Goal: Task Accomplishment & Management: Manage account settings

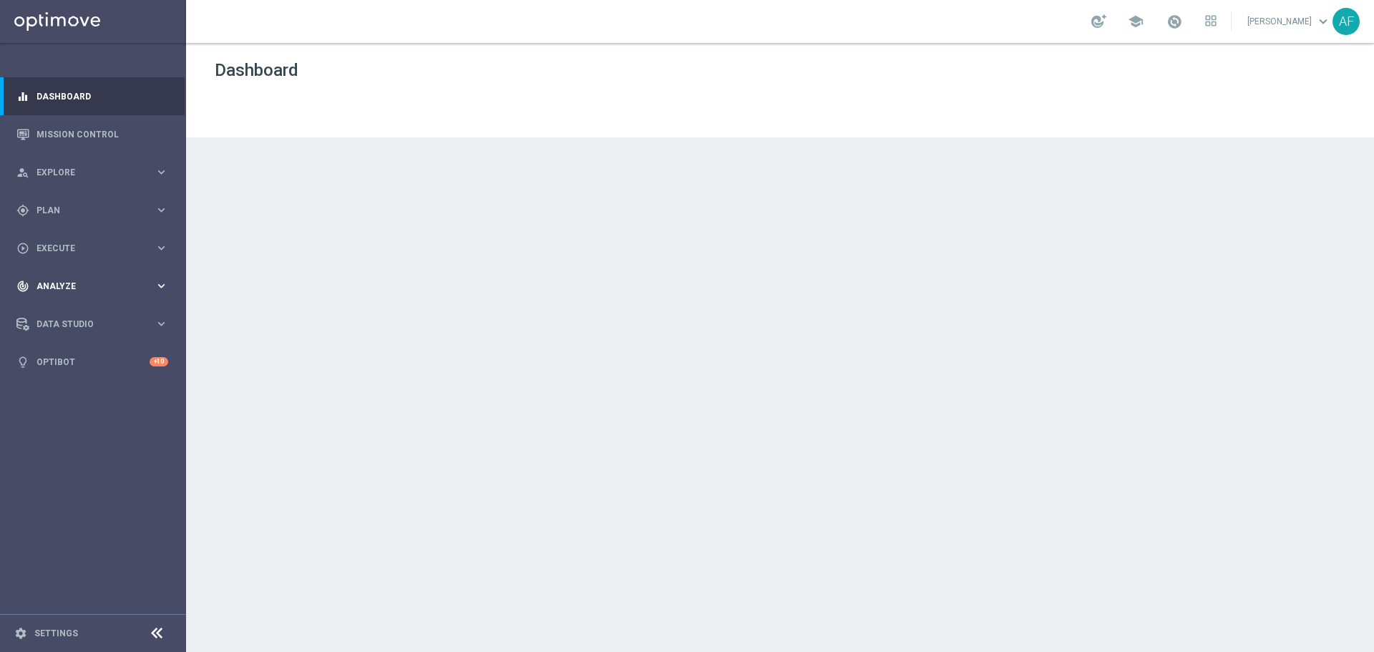
click at [87, 286] on span "Analyze" at bounding box center [95, 286] width 118 height 9
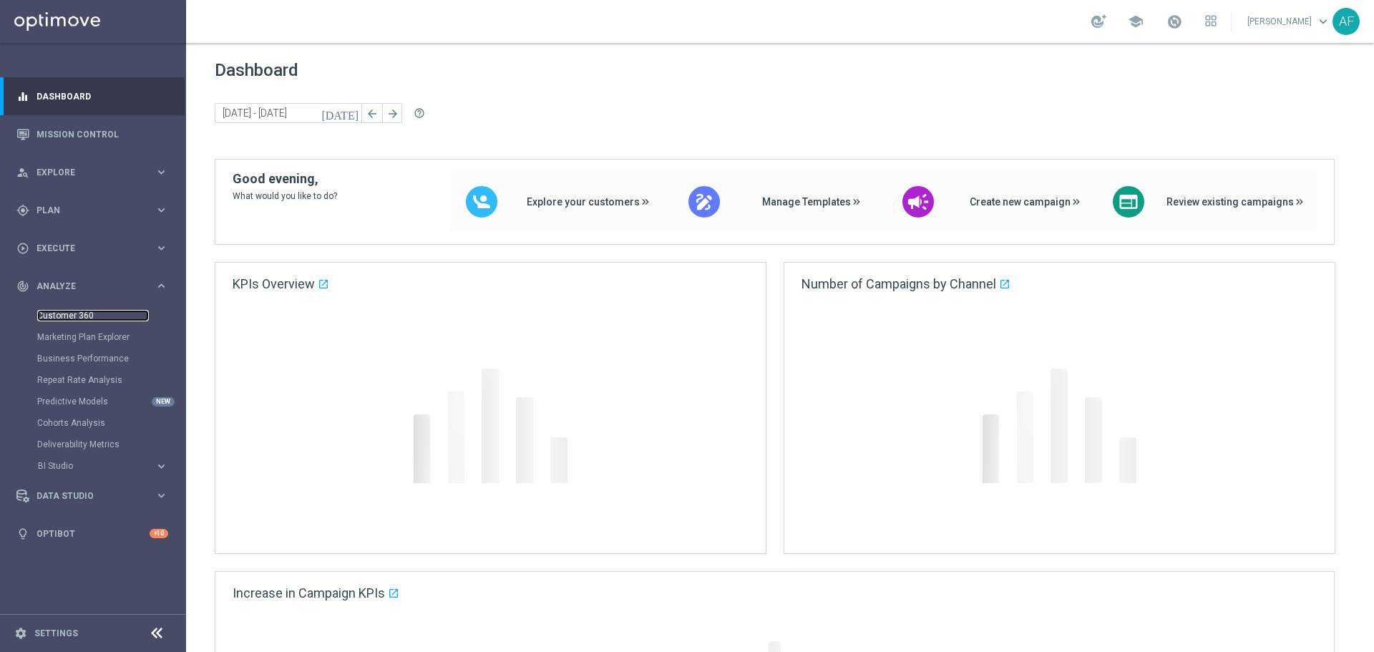
click at [81, 315] on link "Customer 360" at bounding box center [93, 315] width 112 height 11
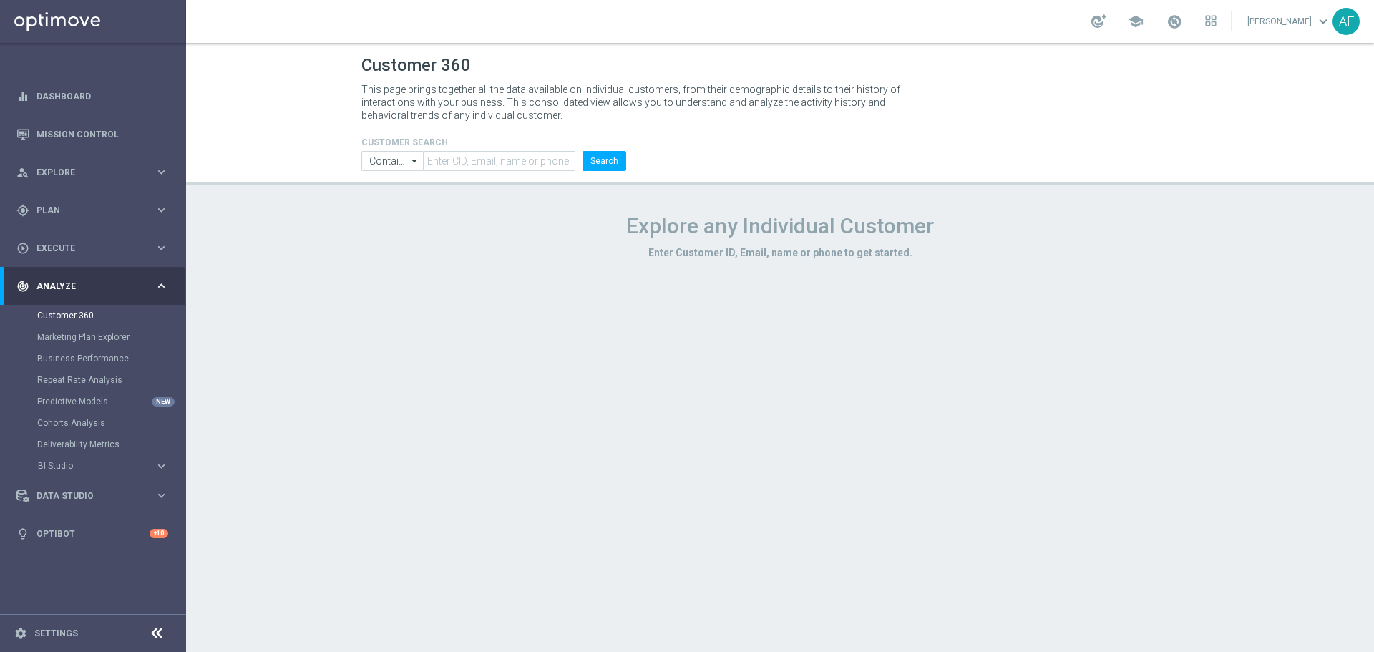
click at [508, 220] on h1 "Explore any Individual Customer" at bounding box center [779, 226] width 837 height 26
click at [530, 166] on input "text" at bounding box center [499, 161] width 152 height 20
click at [412, 158] on icon "arrow_drop_down" at bounding box center [415, 161] width 14 height 19
click at [401, 177] on div "Contains" at bounding box center [386, 181] width 36 height 13
type input "Contains"
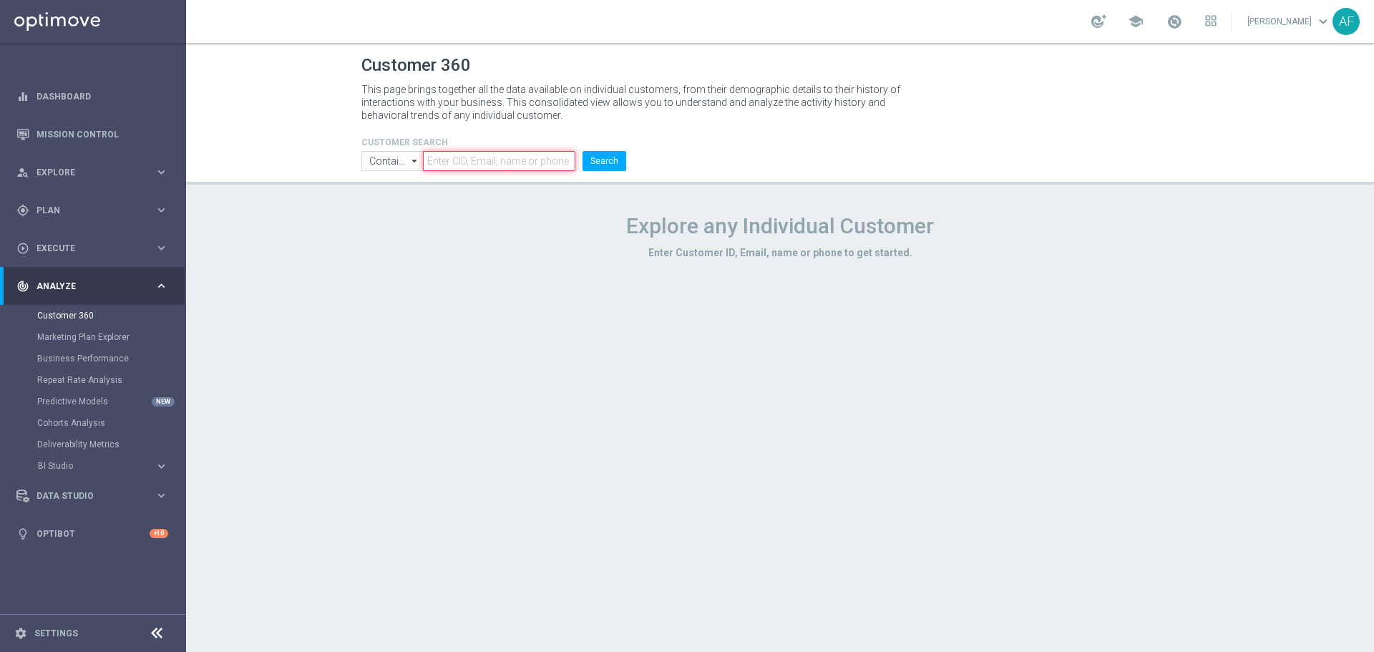
click at [450, 159] on input "text" at bounding box center [499, 161] width 152 height 20
click at [605, 163] on button "Search" at bounding box center [604, 161] width 44 height 20
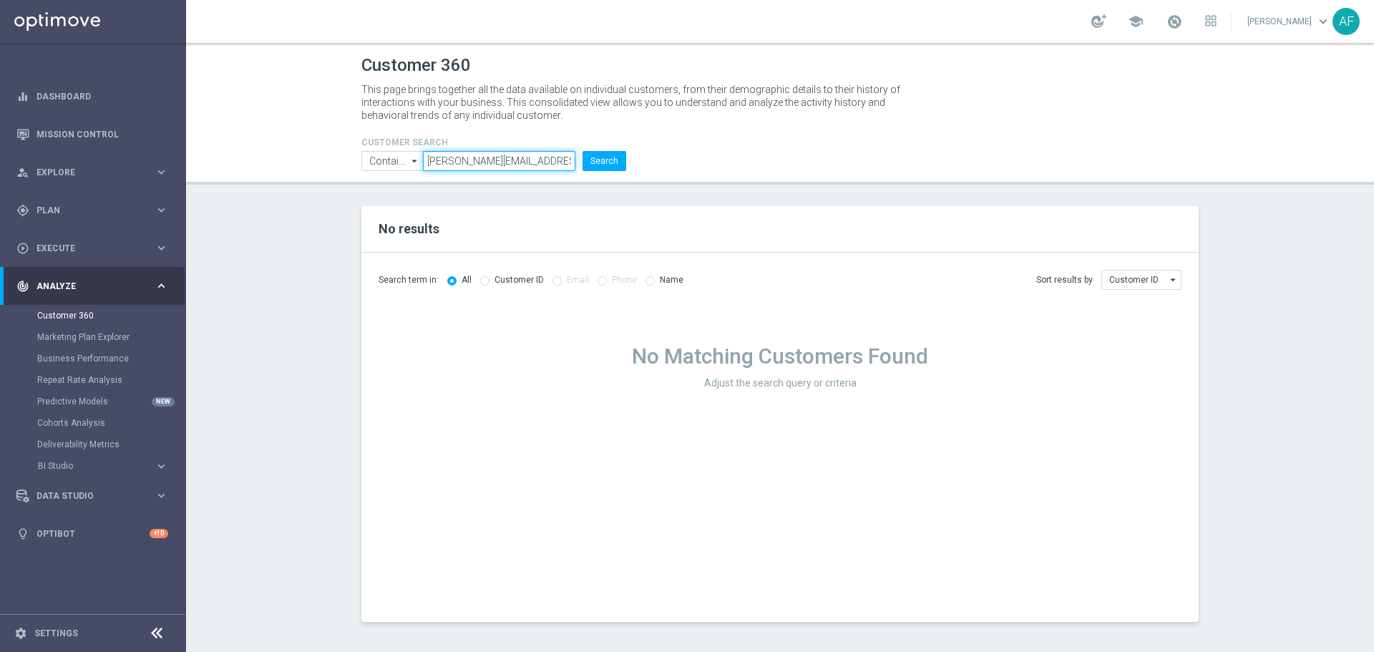
drag, startPoint x: 557, startPoint y: 161, endPoint x: 396, endPoint y: 163, distance: 161.0
click at [396, 163] on ul "Contains Contains arrow_drop_down Show Selected 0 of NaN Contains Equals" at bounding box center [494, 161] width 272 height 20
paste input "599261712056509"
click at [449, 161] on input "599261712056509" at bounding box center [499, 161] width 152 height 20
type input "599261712056509"
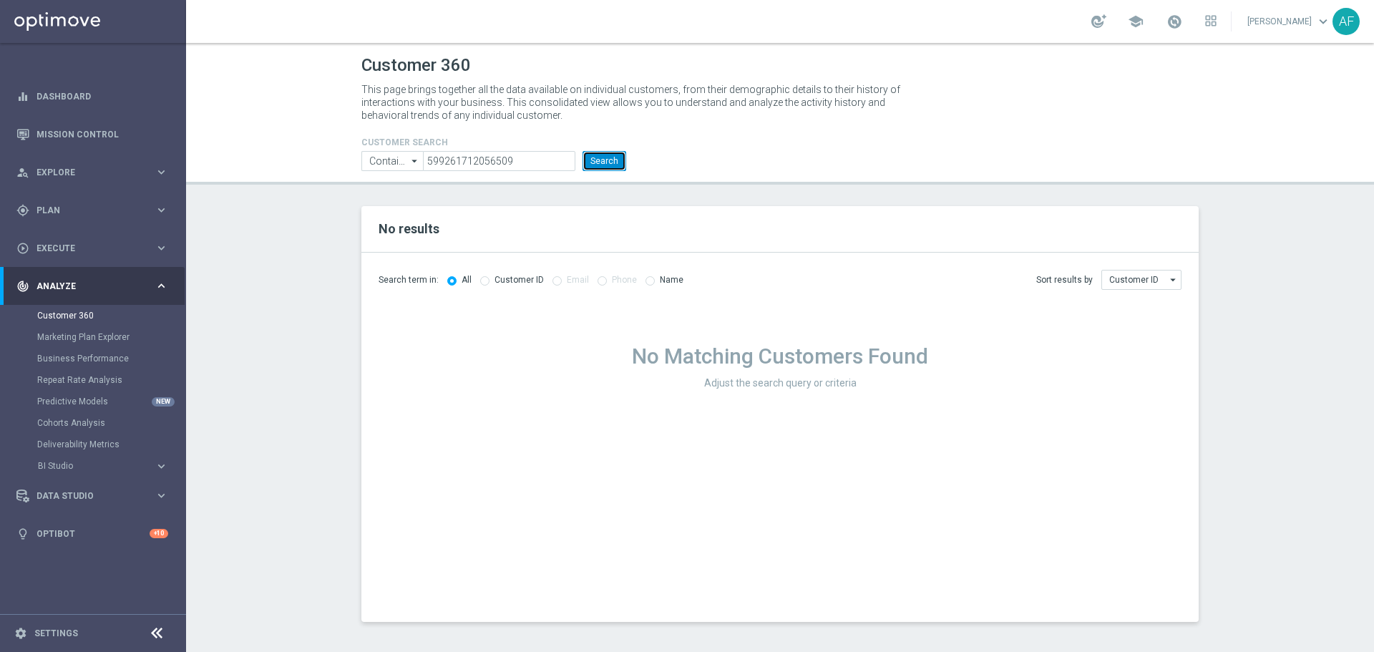
click at [599, 157] on button "Search" at bounding box center [604, 161] width 44 height 20
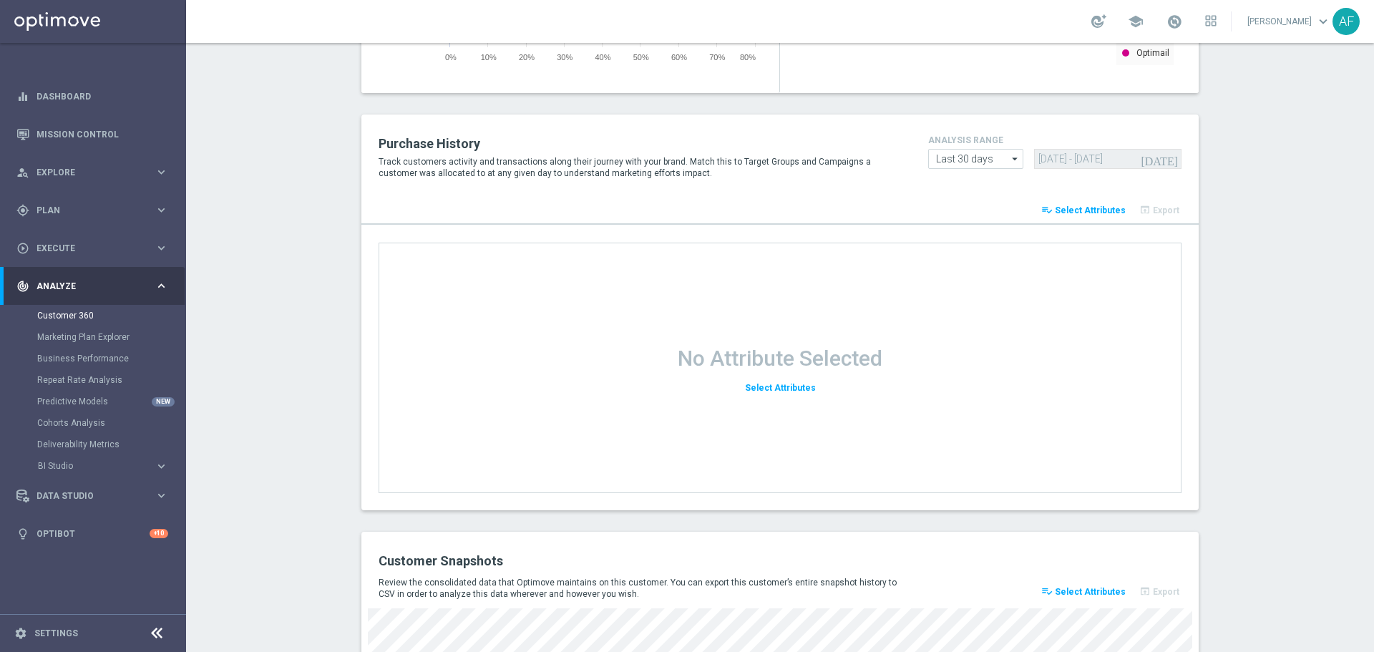
scroll to position [1835, 0]
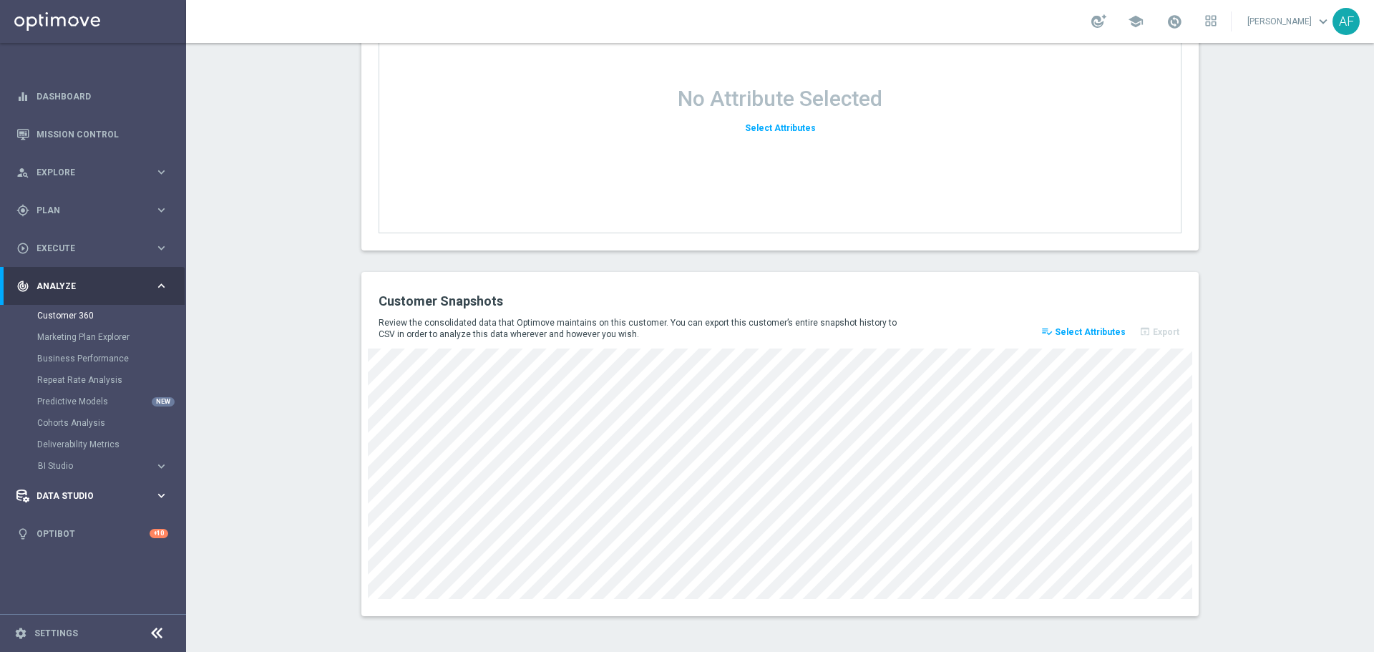
click at [90, 500] on div "Data Studio" at bounding box center [85, 495] width 138 height 13
click at [72, 322] on span "Data Studio" at bounding box center [95, 324] width 118 height 9
click at [72, 321] on span "Data Studio" at bounding box center [95, 324] width 118 height 9
click at [1097, 336] on span "Select Attributes" at bounding box center [1089, 332] width 71 height 10
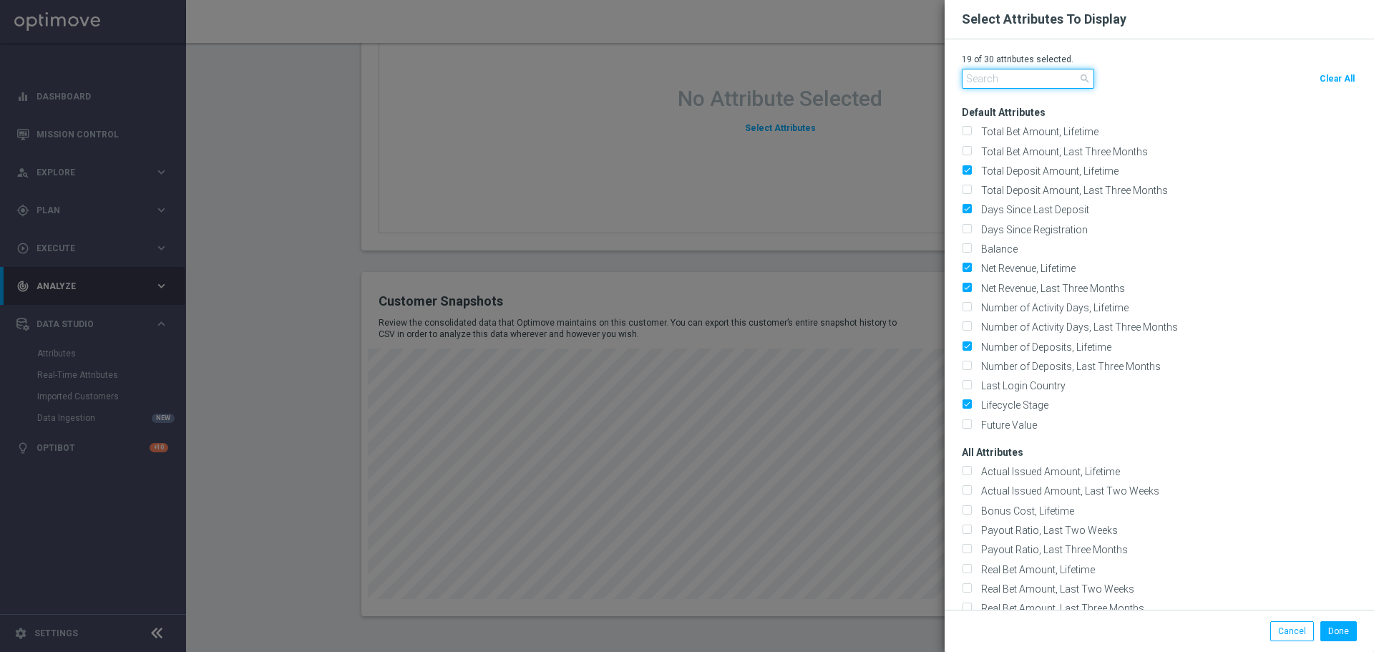
click at [1040, 79] on input "text" at bounding box center [1027, 79] width 132 height 20
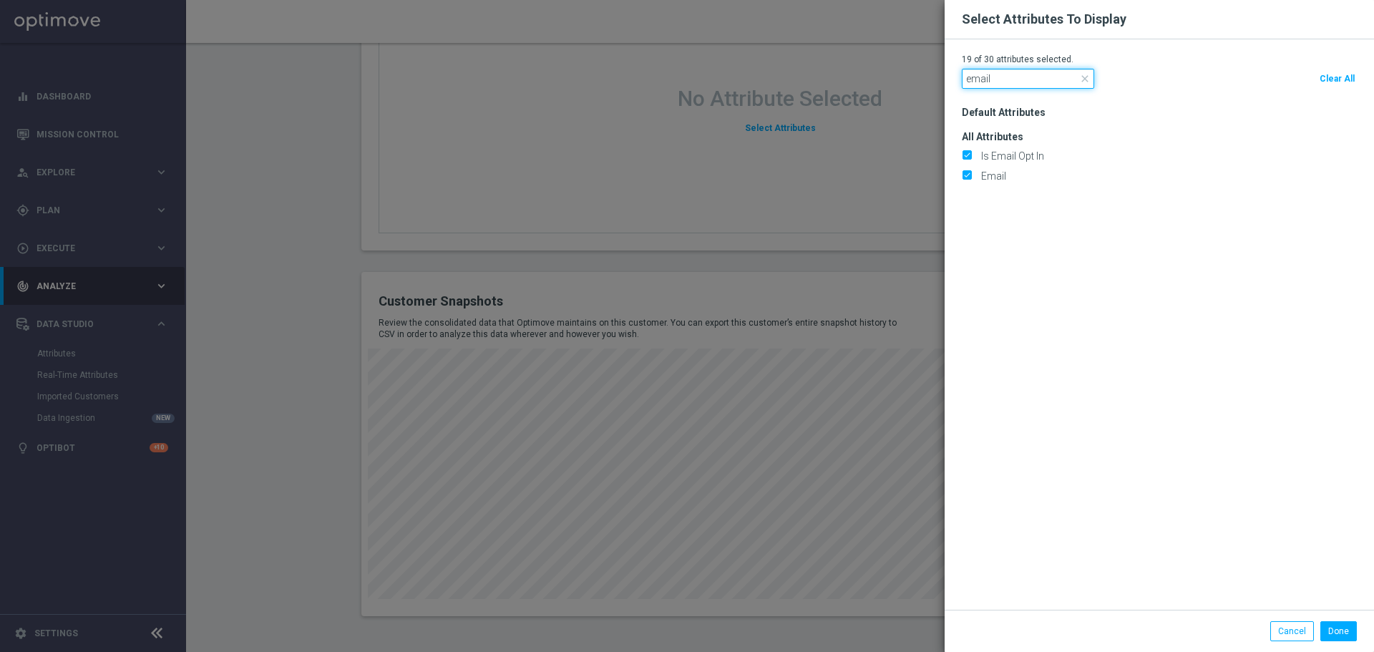
type input "email"
click at [863, 150] on modal-container "Select Attributes To Display 19 of 30 attributes selected. email close Clear Al…" at bounding box center [687, 326] width 1374 height 652
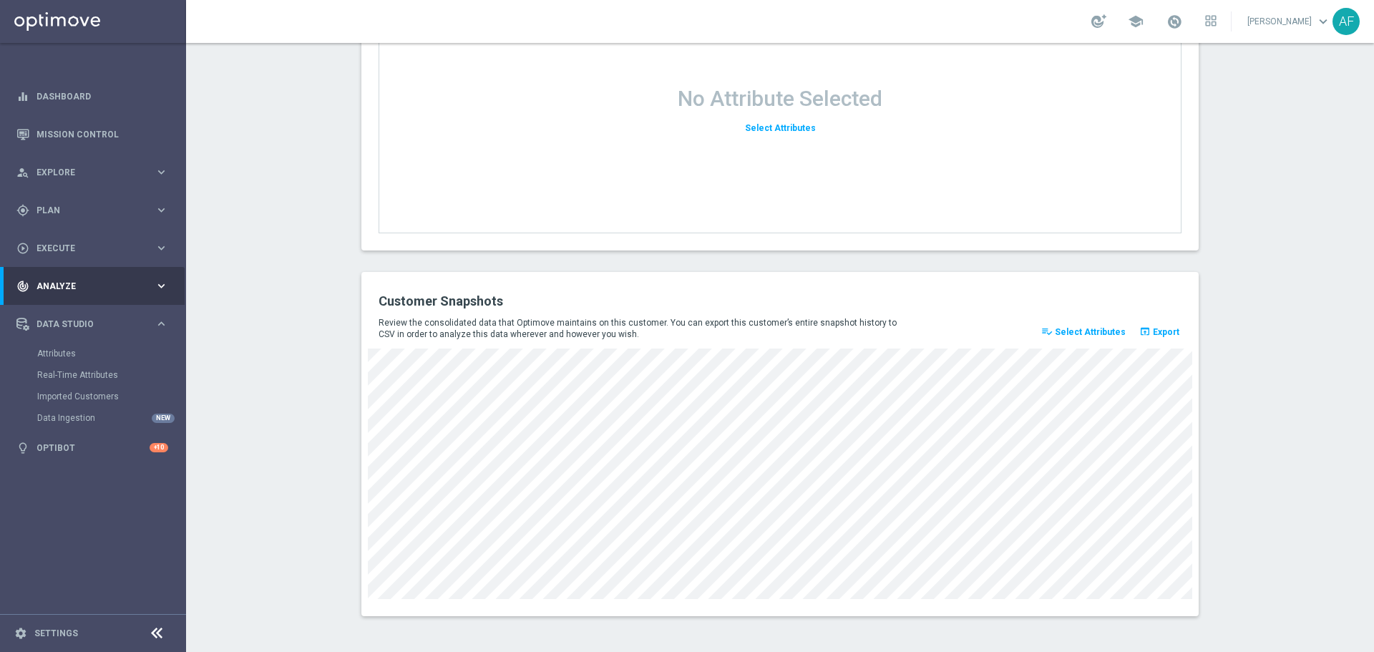
click at [1152, 331] on span "Export" at bounding box center [1165, 332] width 26 height 10
drag, startPoint x: 313, startPoint y: 230, endPoint x: 271, endPoint y: 155, distance: 86.8
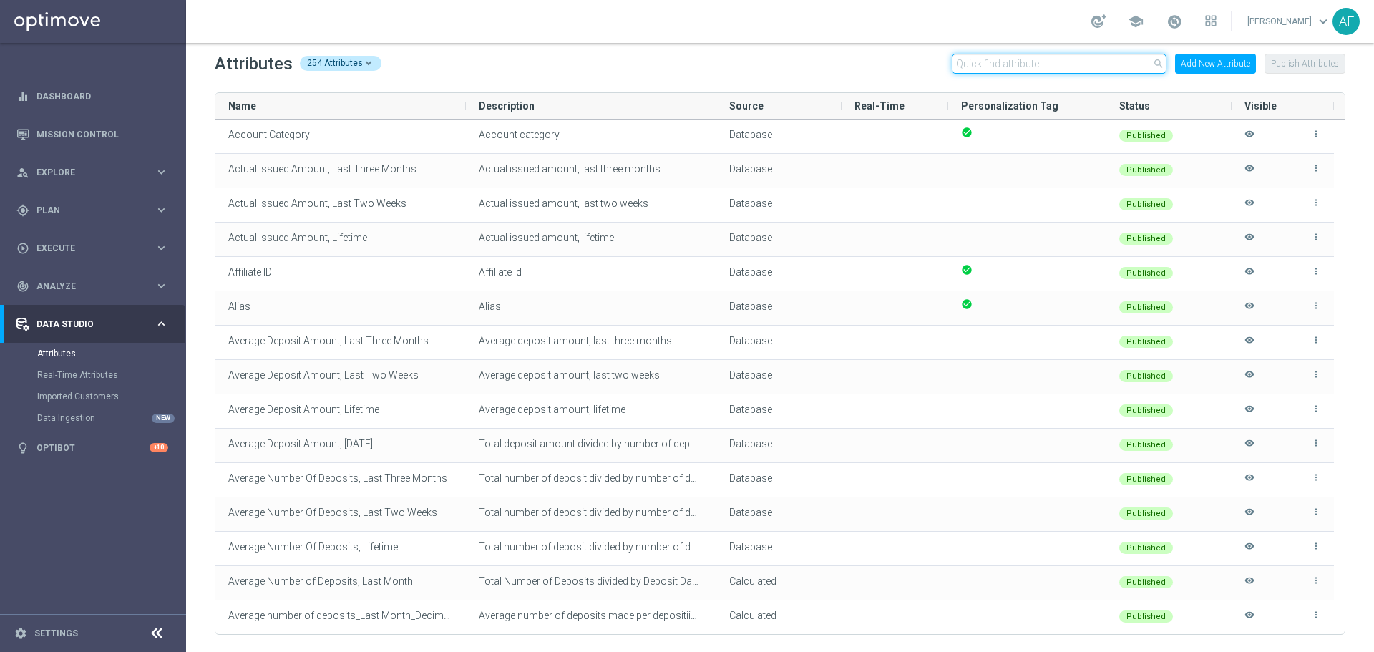
click at [1103, 59] on input "text" at bounding box center [1058, 64] width 215 height 20
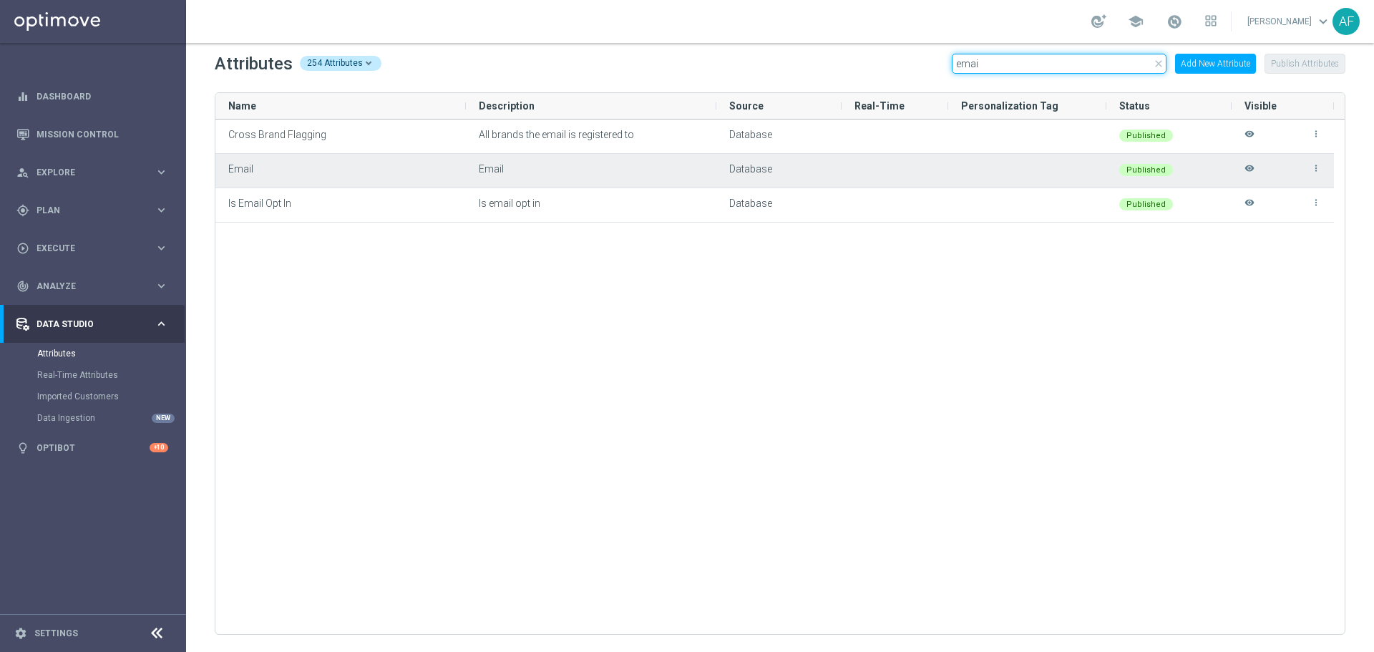
type input "emai"
click at [1250, 168] on icon "visibility" at bounding box center [1249, 175] width 10 height 24
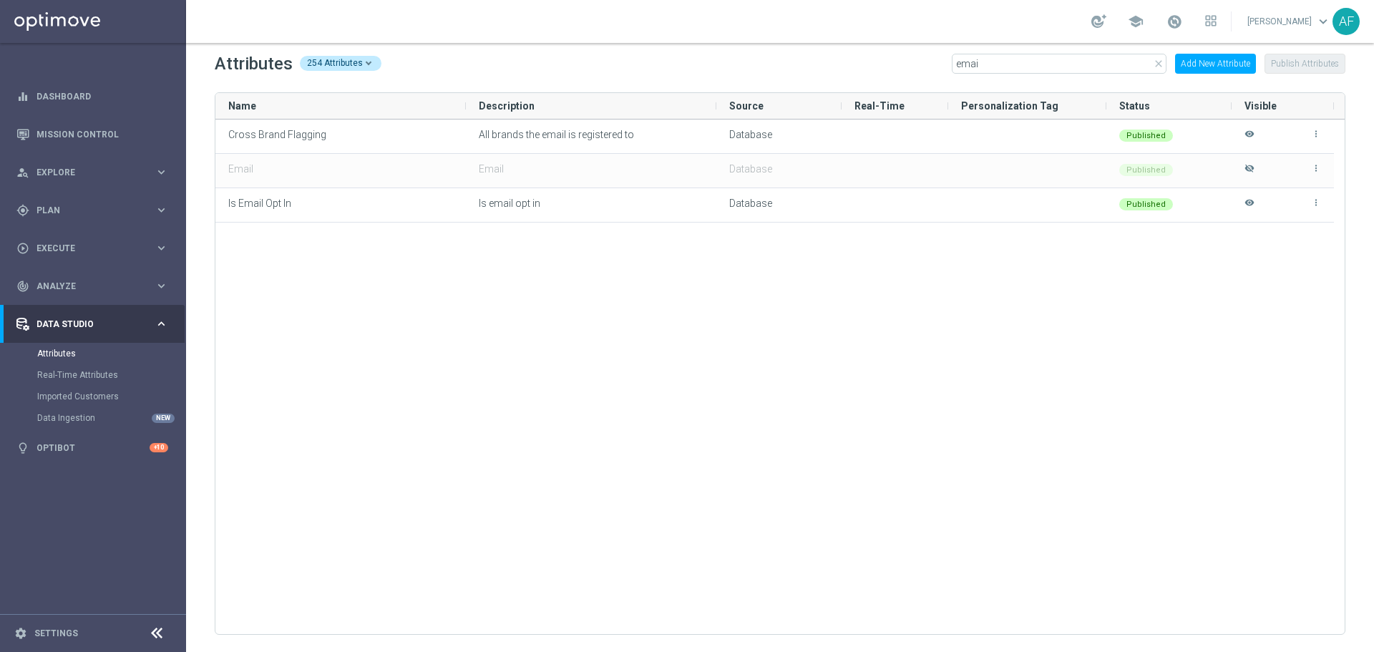
click at [134, 315] on div "Data Studio keyboard_arrow_right" at bounding box center [92, 324] width 185 height 38
click at [62, 626] on footer "settings Settings" at bounding box center [93, 633] width 186 height 38
click at [64, 630] on link "Settings" at bounding box center [56, 633] width 44 height 9
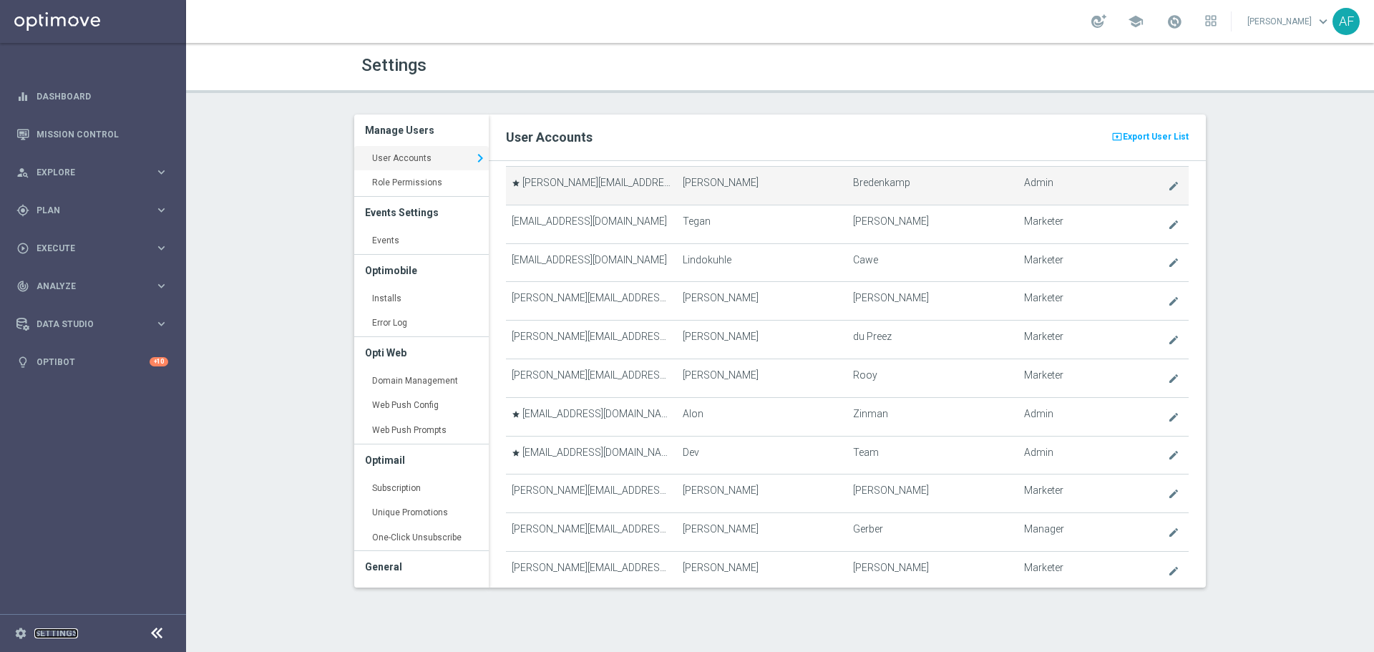
scroll to position [195, 0]
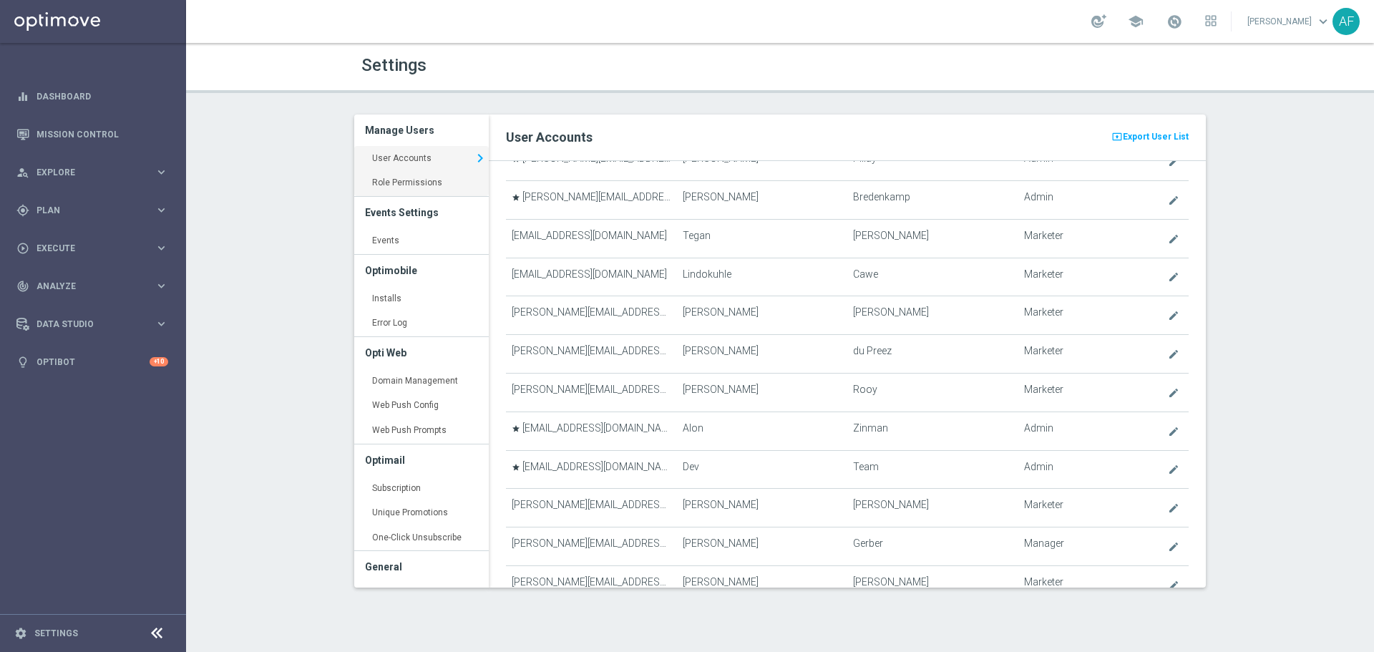
click at [429, 188] on link "Role Permissions keyboard_arrow_right" at bounding box center [421, 183] width 134 height 26
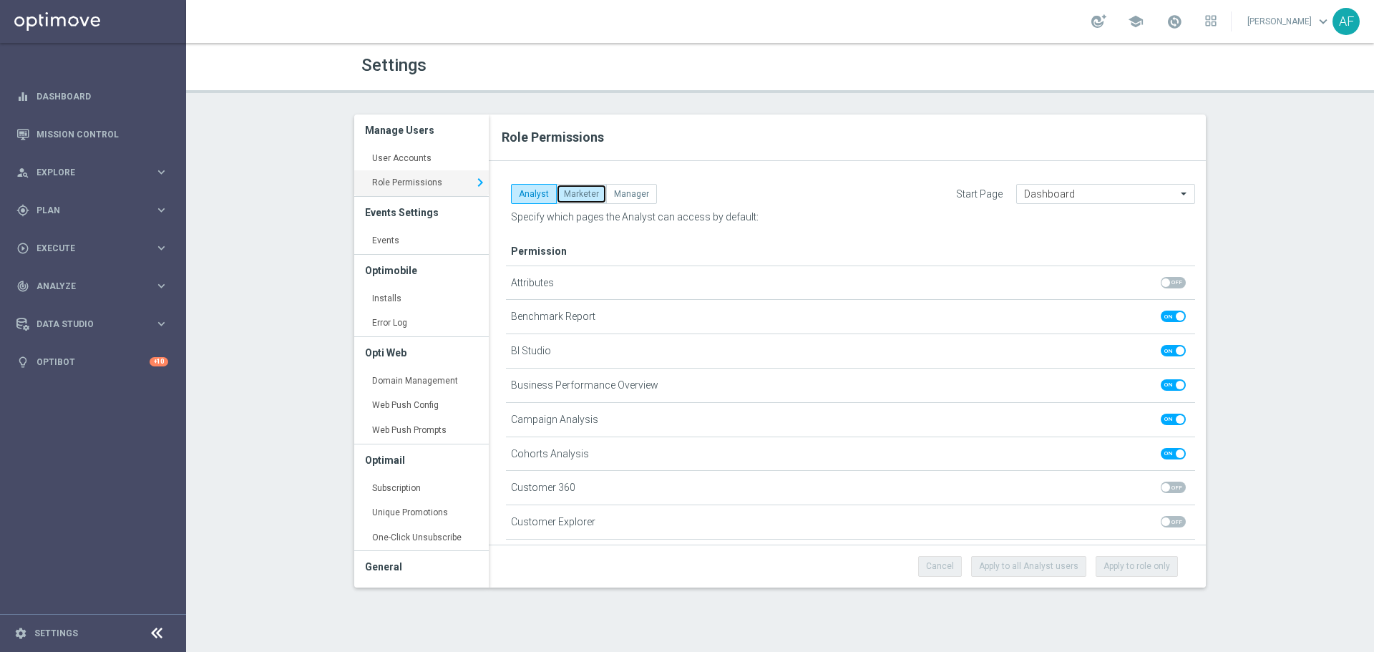
click at [579, 194] on button "Marketer" at bounding box center [581, 194] width 51 height 20
checkbox input "true"
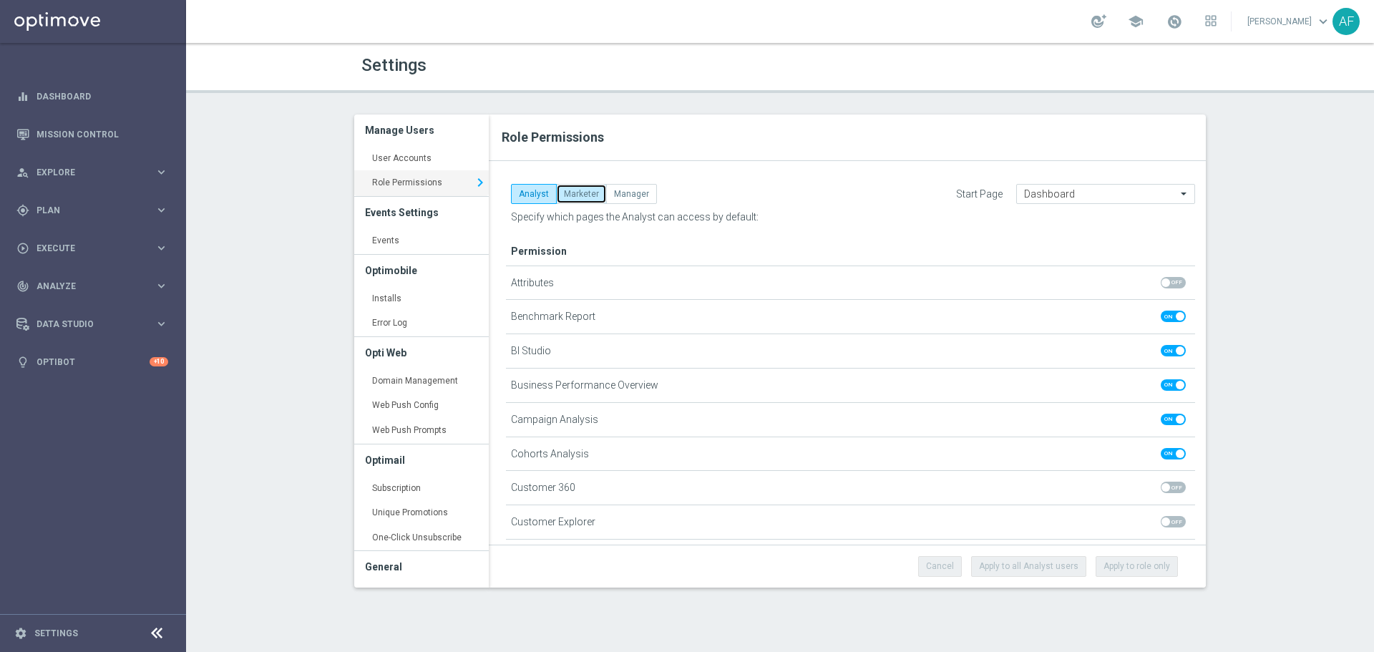
checkbox input "true"
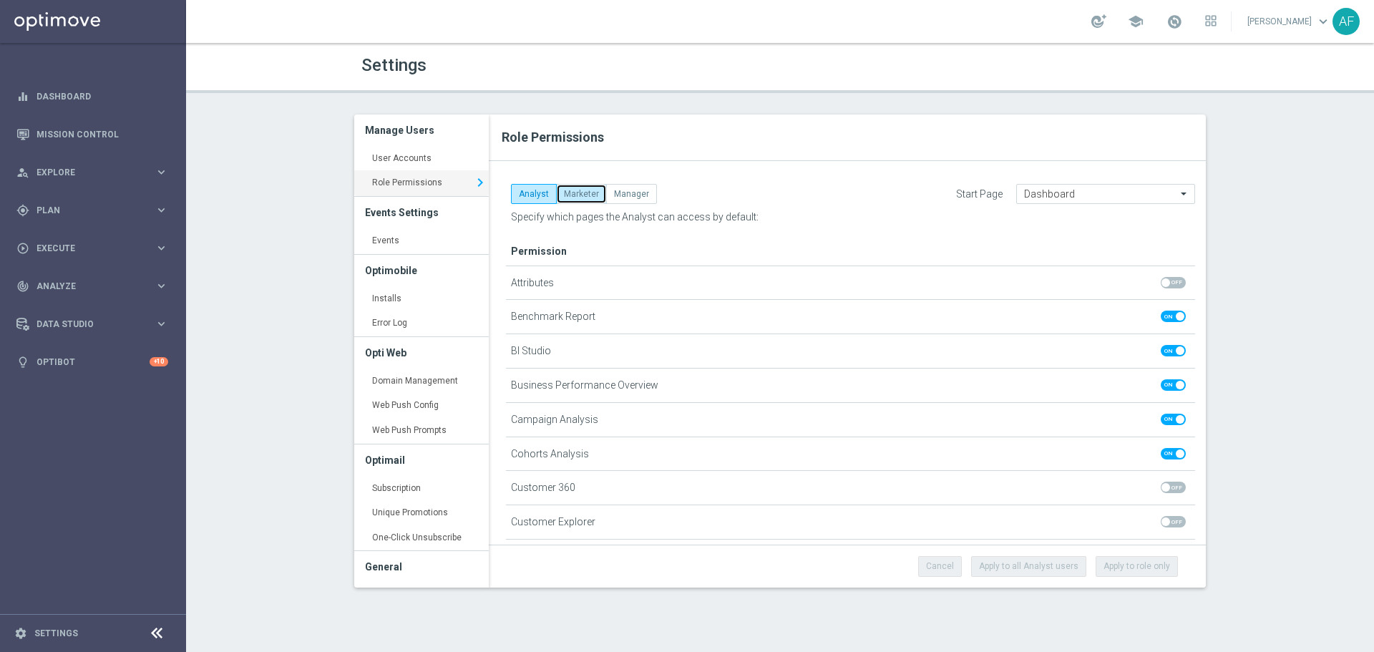
checkbox input "true"
click at [640, 196] on button "Manager" at bounding box center [631, 194] width 51 height 20
checkbox input "true"
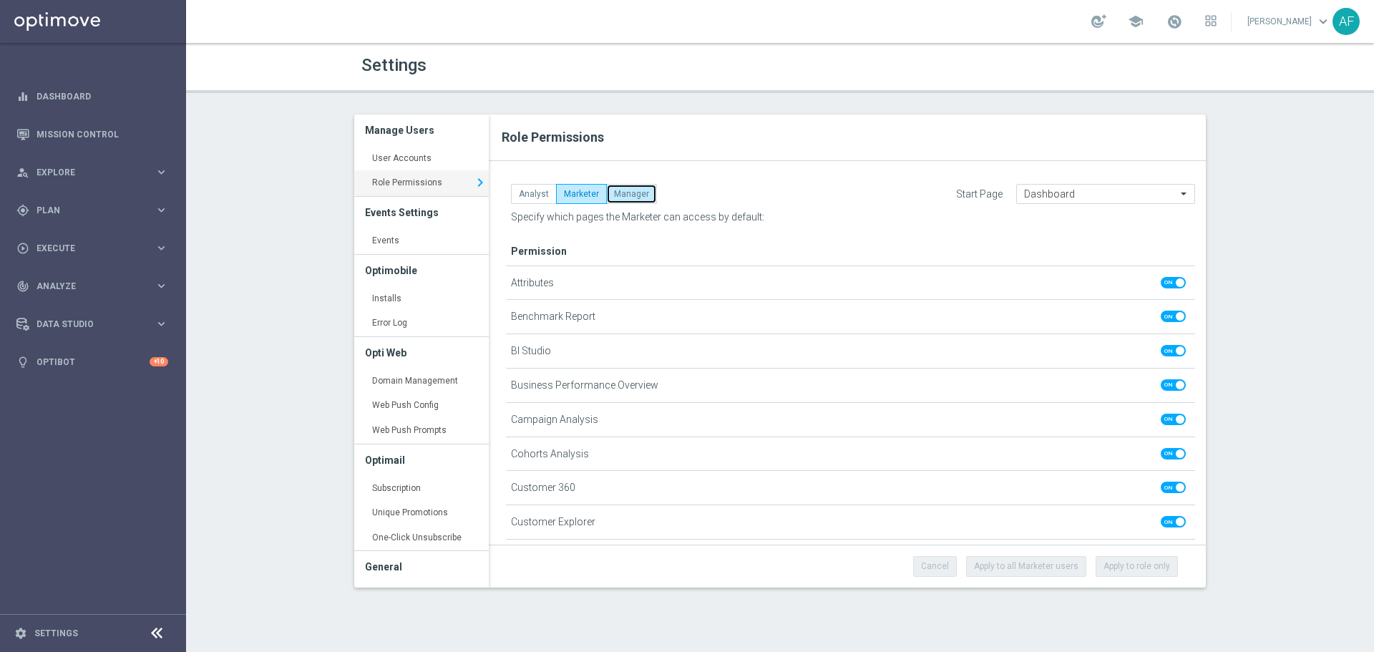
checkbox input "true"
click at [417, 152] on link "User Accounts keyboard_arrow_right" at bounding box center [421, 159] width 134 height 26
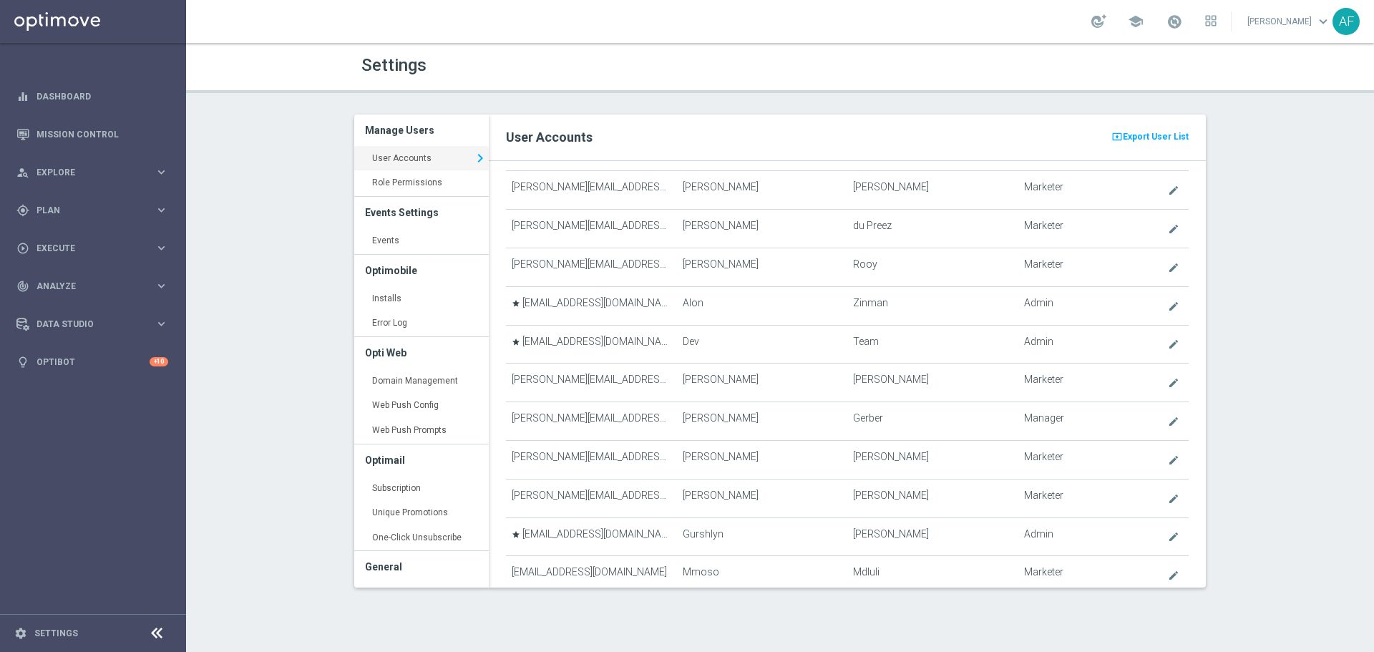
scroll to position [343, 0]
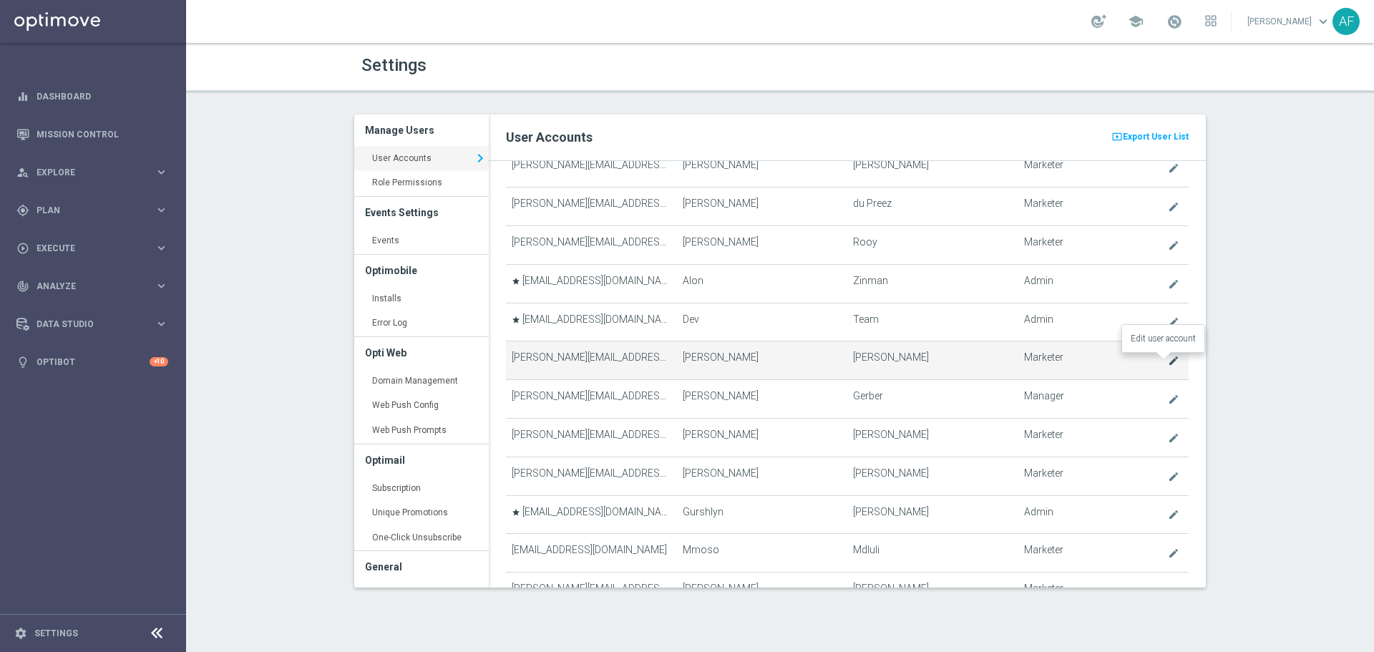
click at [1168, 359] on icon "create" at bounding box center [1173, 360] width 11 height 11
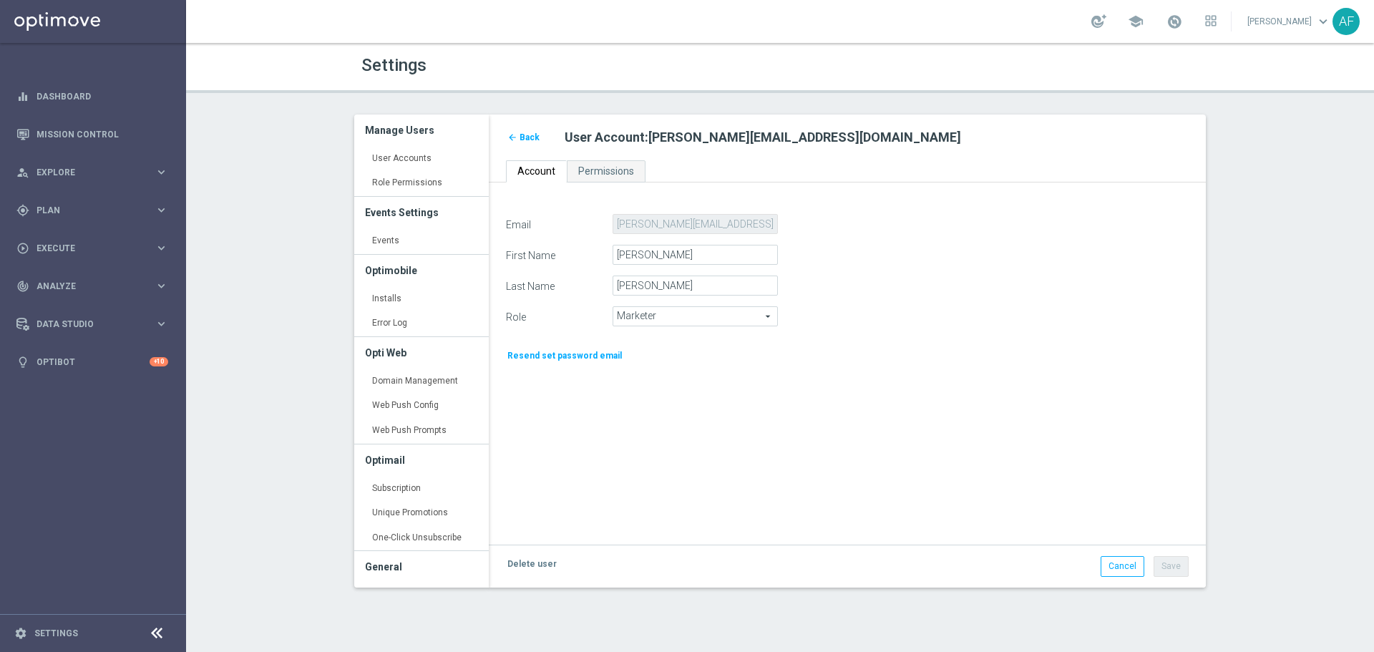
click at [696, 319] on span "Marketer" at bounding box center [695, 316] width 164 height 19
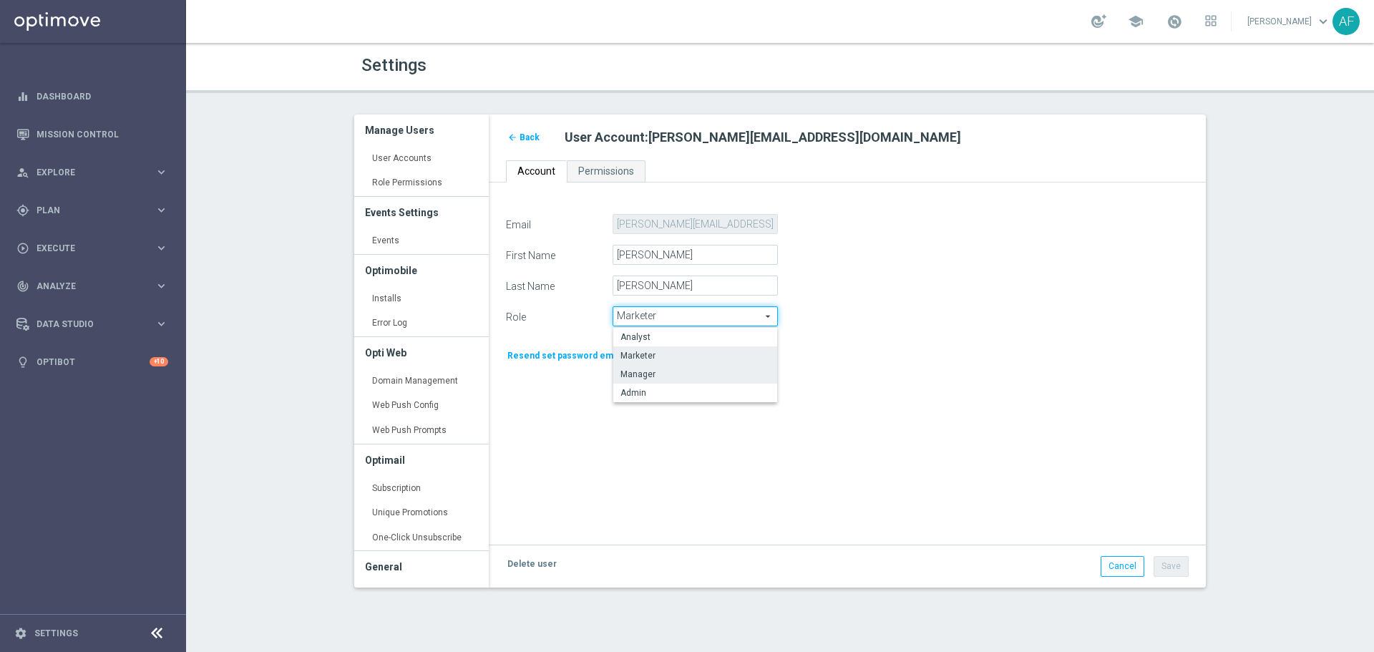
click at [679, 373] on span "Manager" at bounding box center [695, 373] width 150 height 11
type input "Manager"
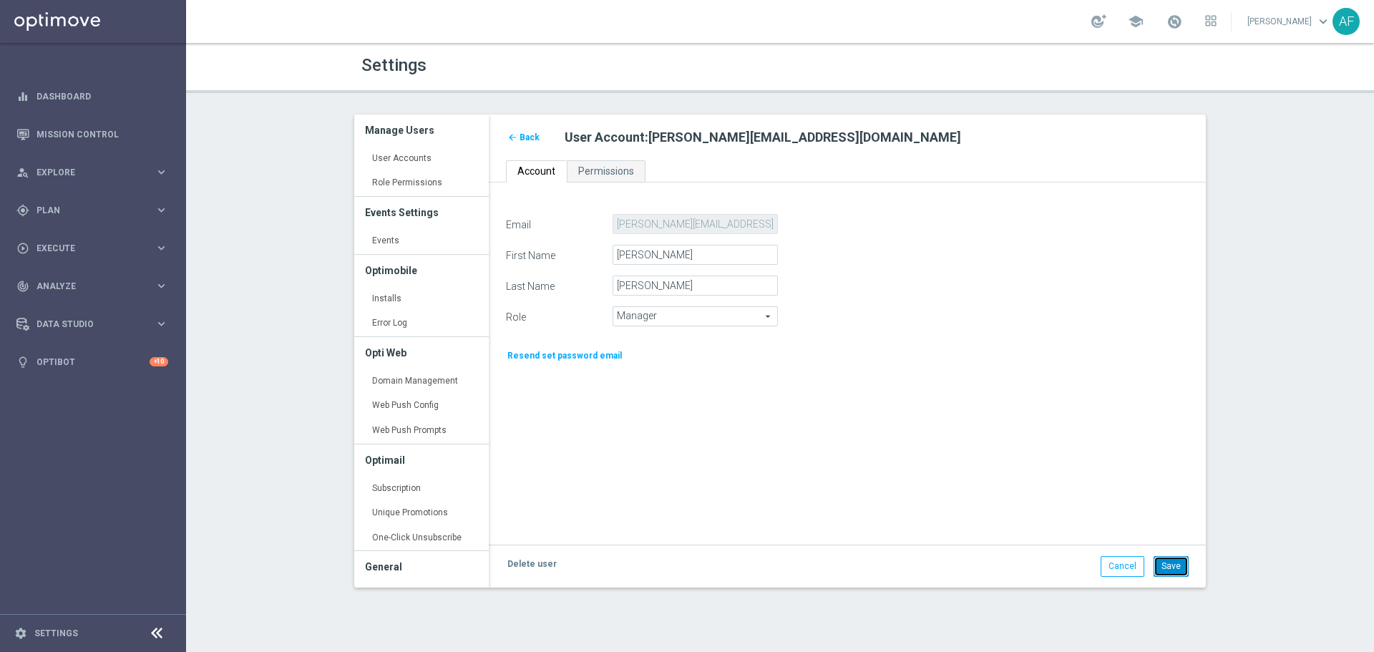
click at [1168, 563] on button "Save" at bounding box center [1170, 566] width 35 height 20
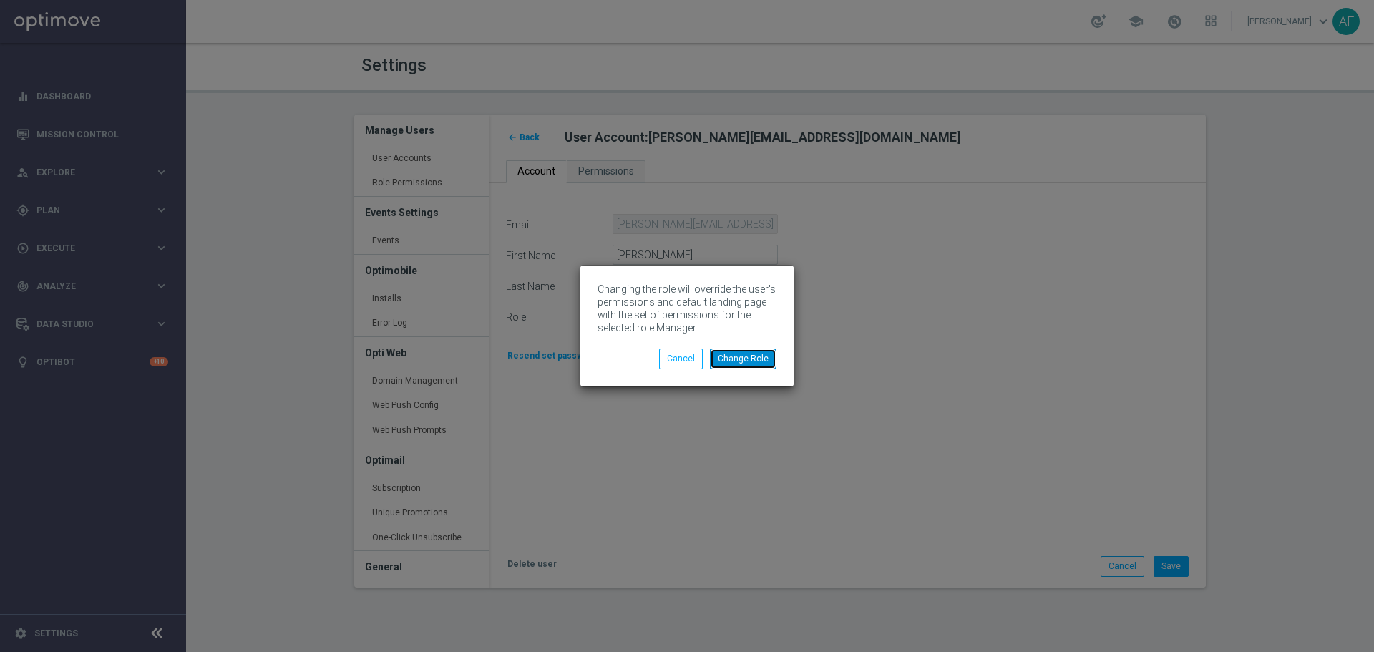
click at [758, 362] on button "Change Role" at bounding box center [743, 358] width 67 height 20
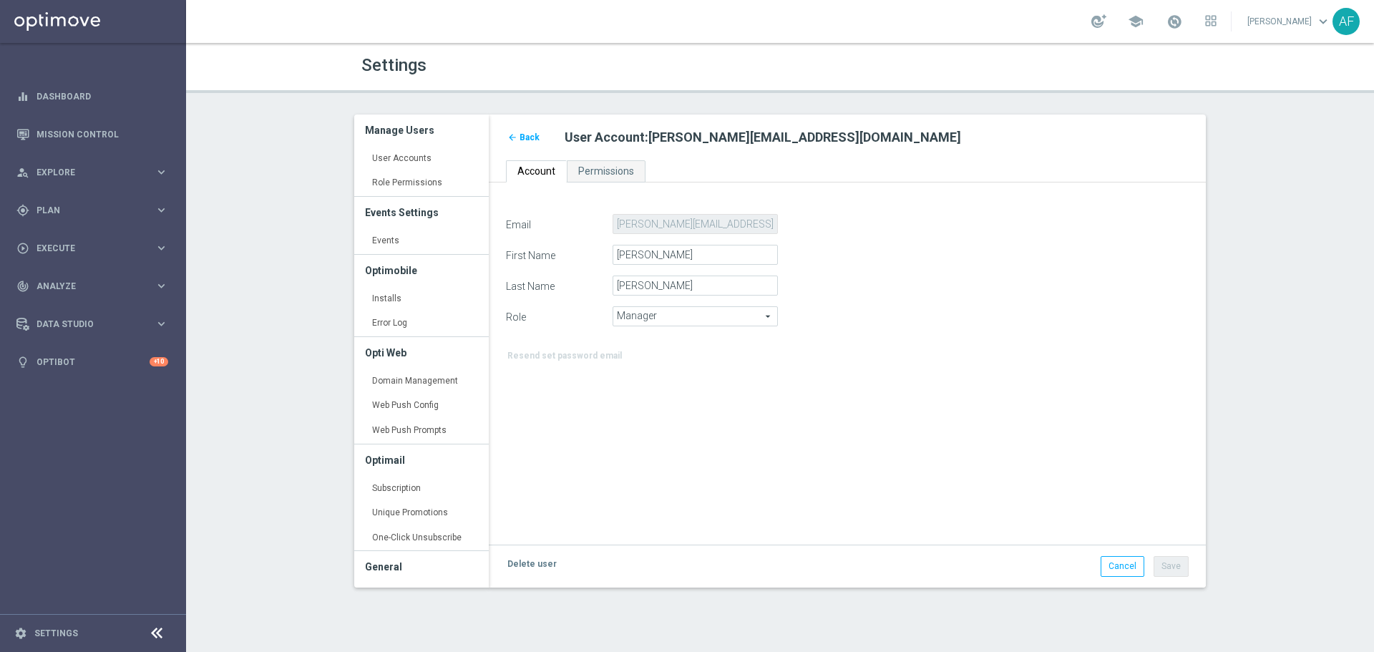
click at [527, 138] on span "Back" at bounding box center [529, 137] width 20 height 10
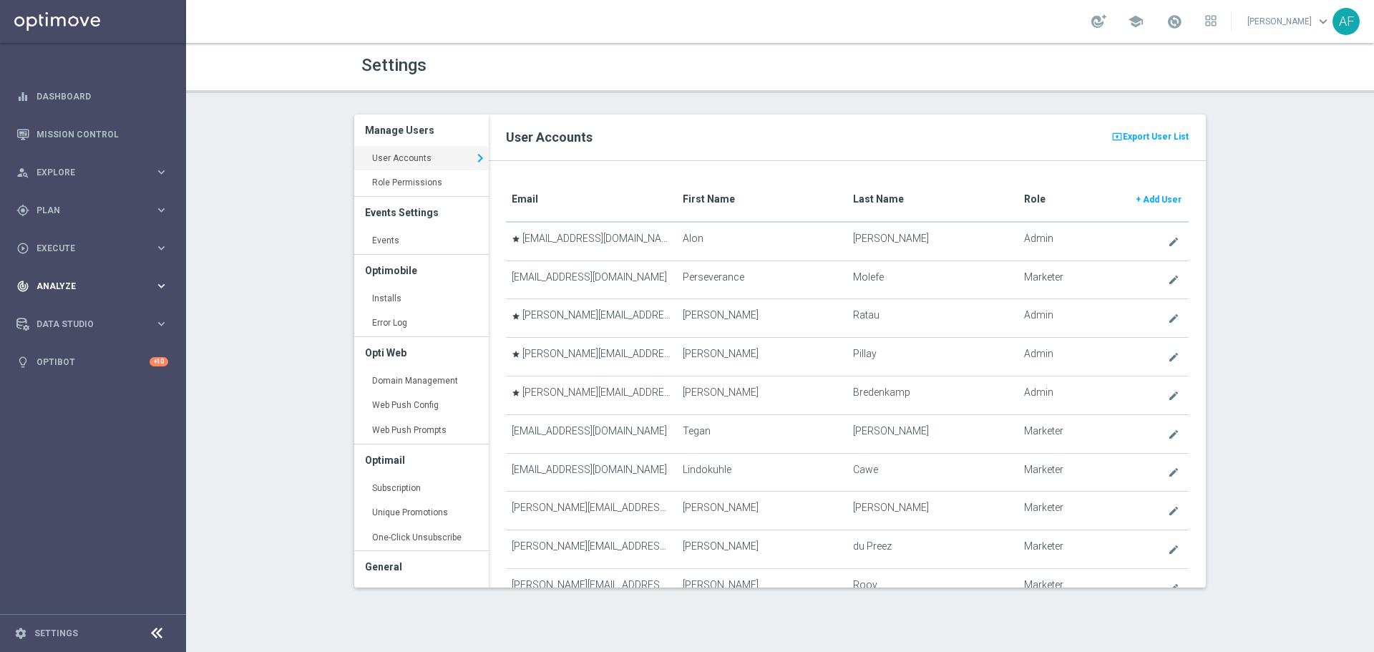
click at [114, 280] on div "track_changes Analyze" at bounding box center [85, 286] width 138 height 13
click at [79, 211] on span "Plan" at bounding box center [95, 210] width 118 height 9
click at [77, 238] on link "Target Groups" at bounding box center [93, 239] width 112 height 11
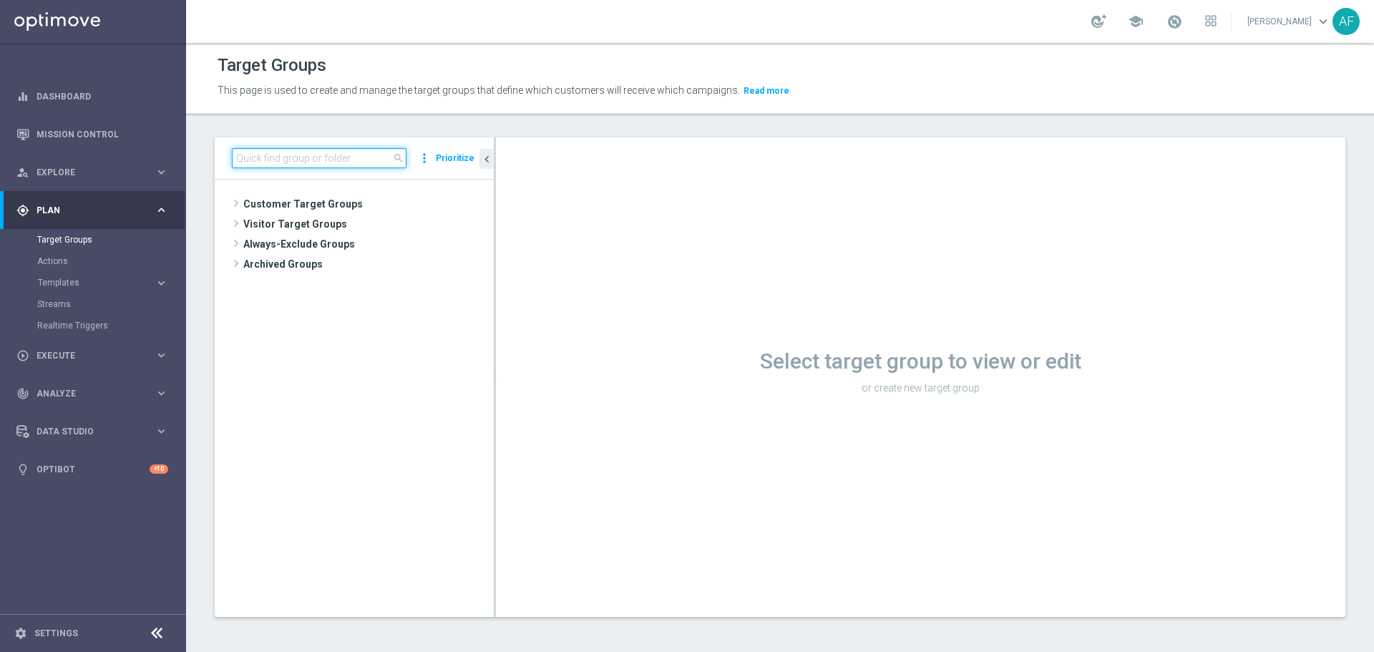
click at [302, 152] on input at bounding box center [319, 158] width 175 height 20
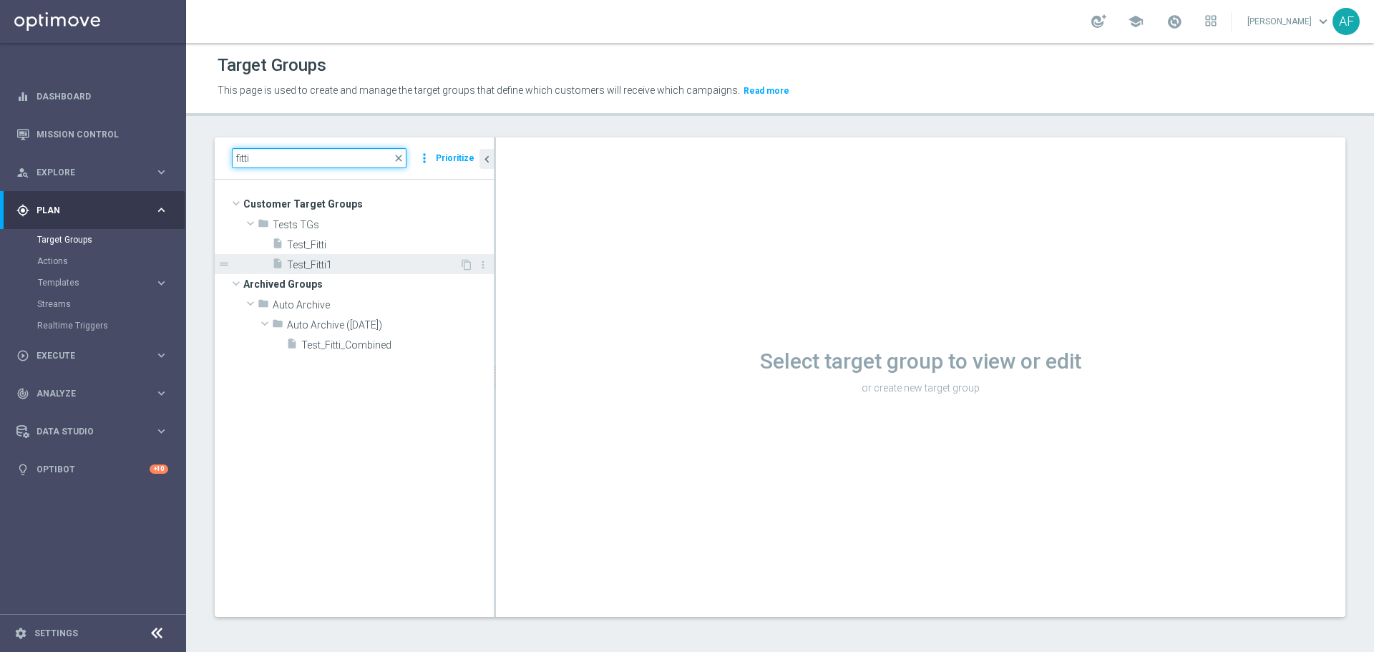
type input "fitti"
click at [335, 260] on span "Test_Fitti1" at bounding box center [373, 265] width 172 height 12
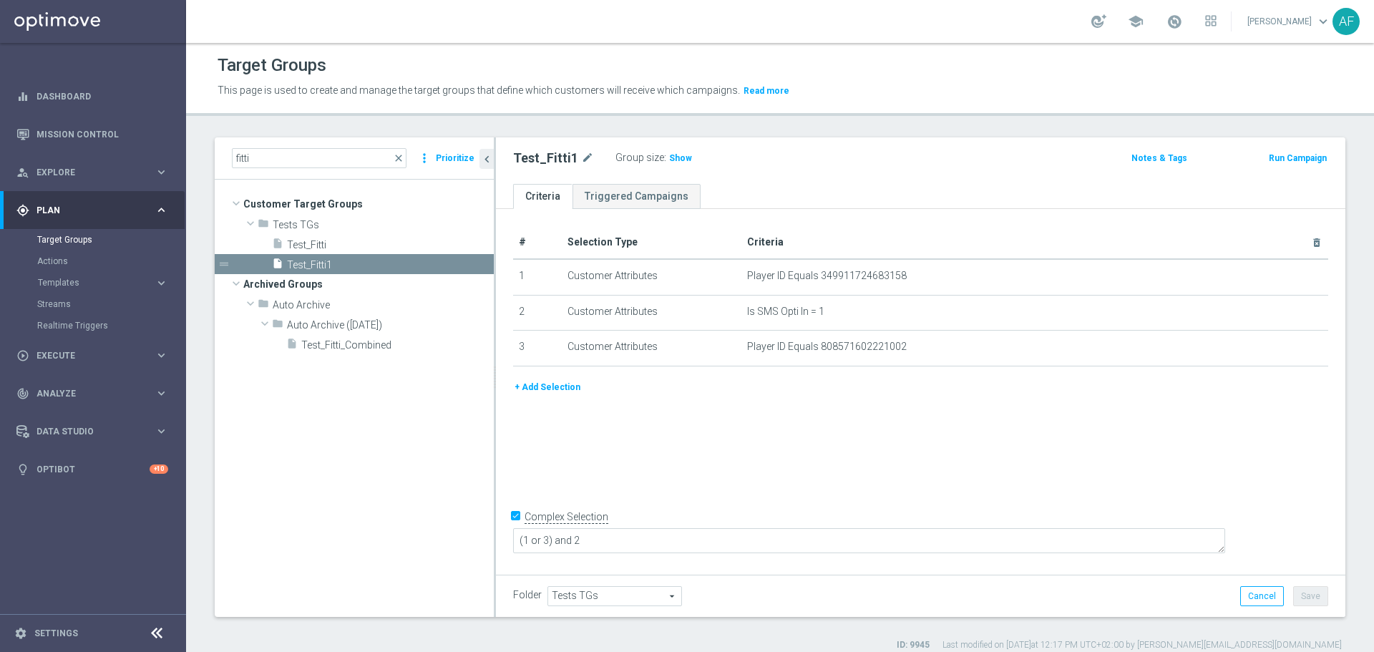
click at [569, 391] on button "+ Add Selection" at bounding box center [547, 387] width 69 height 16
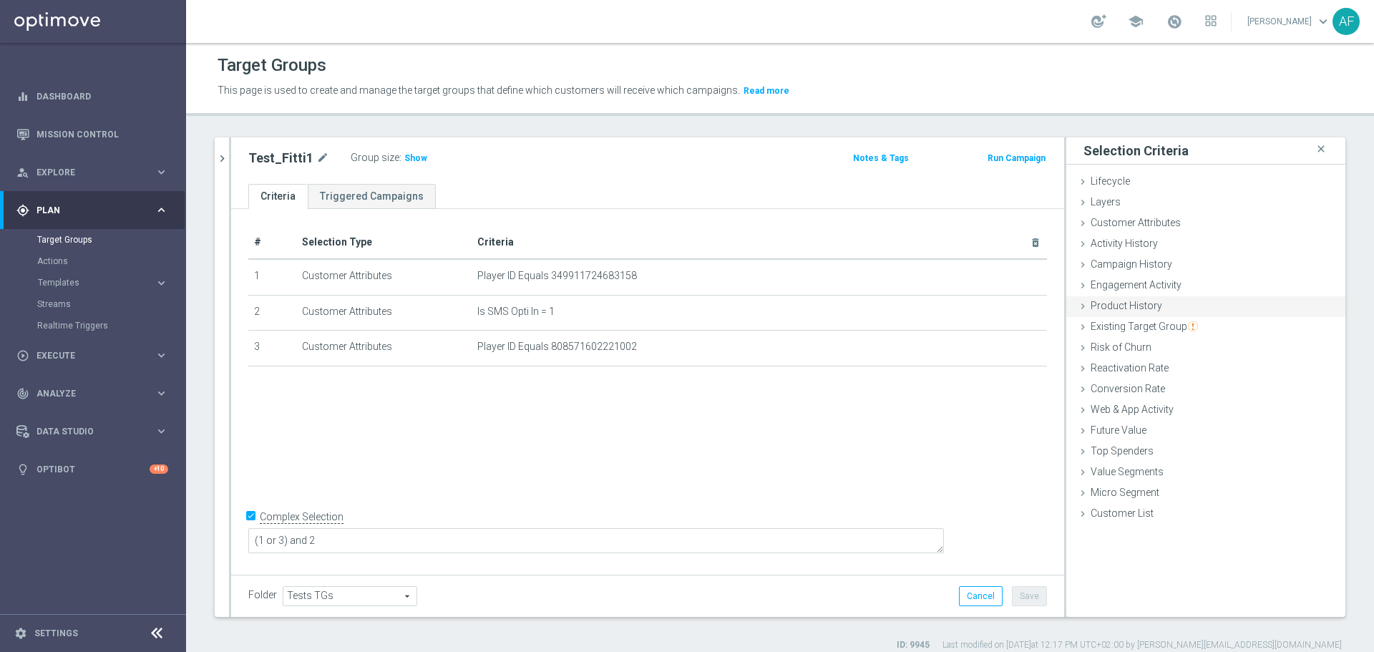
click at [1130, 303] on span "Product History" at bounding box center [1126, 305] width 72 height 11
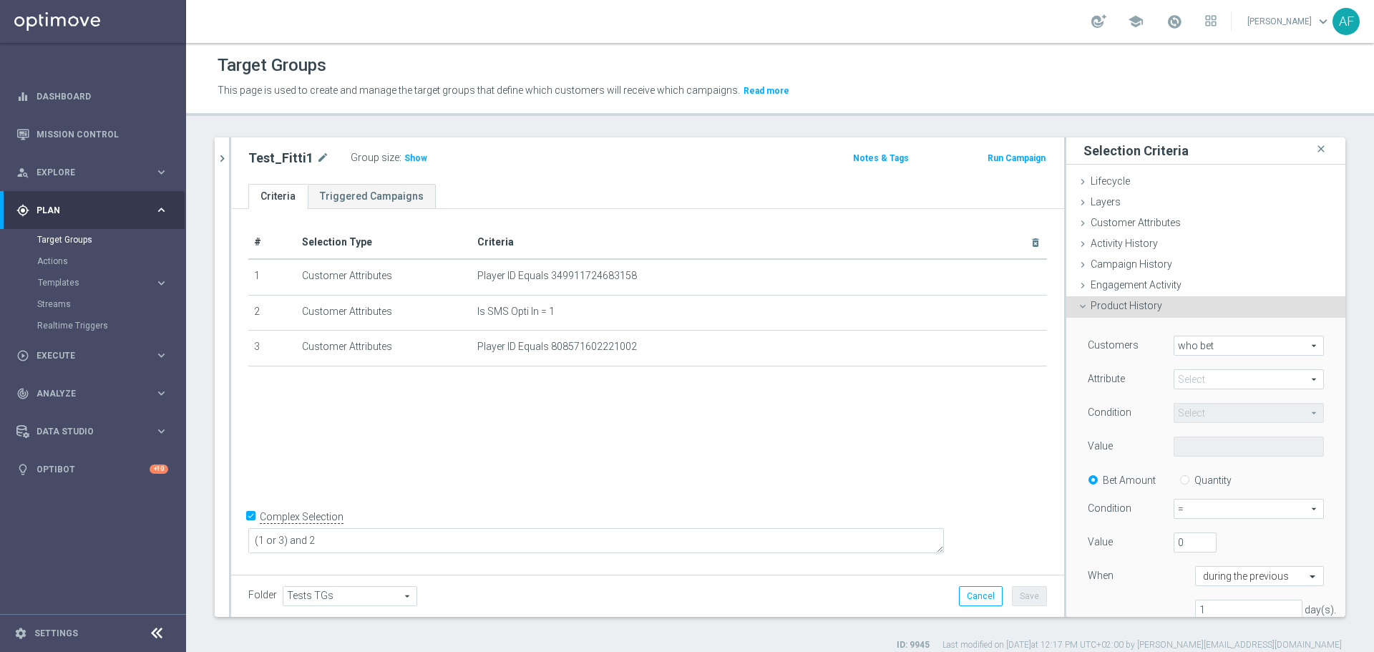
click at [1224, 348] on span "who bet" at bounding box center [1248, 345] width 149 height 19
click at [1218, 387] on span "who did not bet" at bounding box center [1248, 384] width 134 height 11
click at [1201, 339] on span "who did not bet" at bounding box center [1248, 345] width 149 height 19
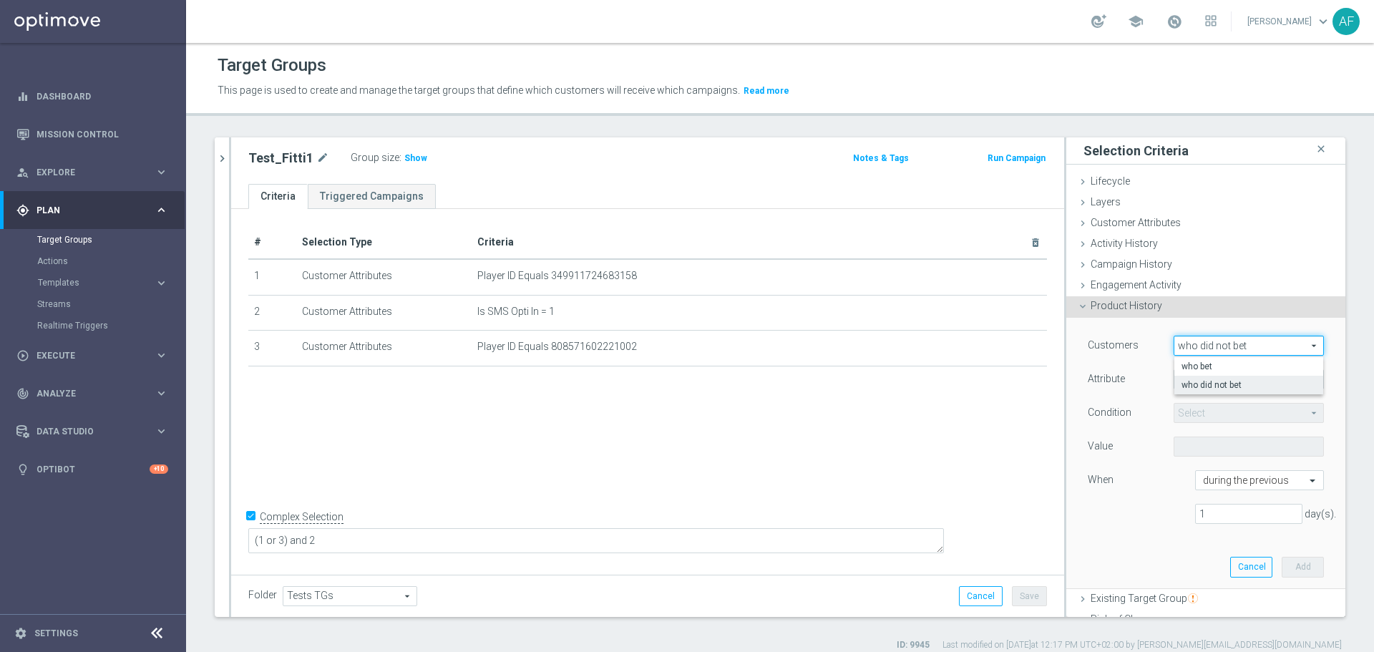
click at [1201, 359] on label "who bet" at bounding box center [1248, 366] width 149 height 19
type input "who bet"
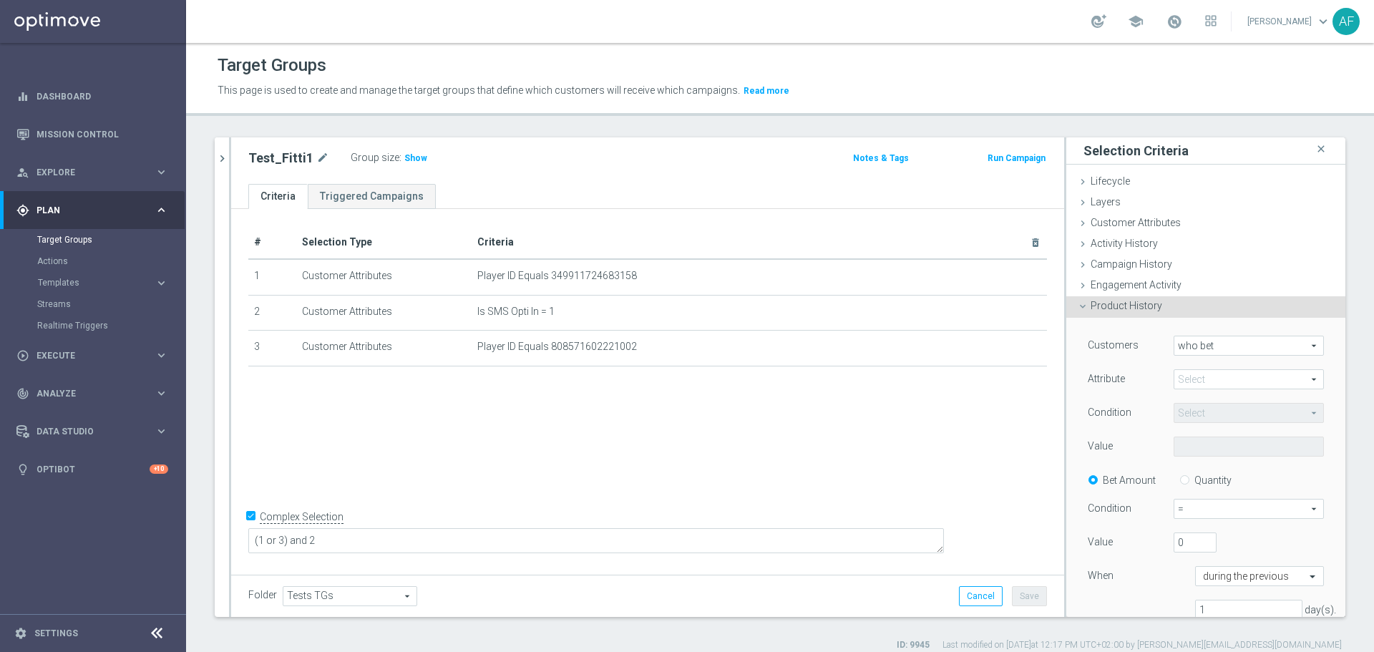
click at [1203, 384] on span at bounding box center [1248, 379] width 149 height 19
click at [1203, 471] on span "Bonus ID" at bounding box center [1248, 474] width 136 height 11
type input "Bonus ID"
type input "Equals"
click at [1205, 445] on span at bounding box center [1248, 446] width 149 height 19
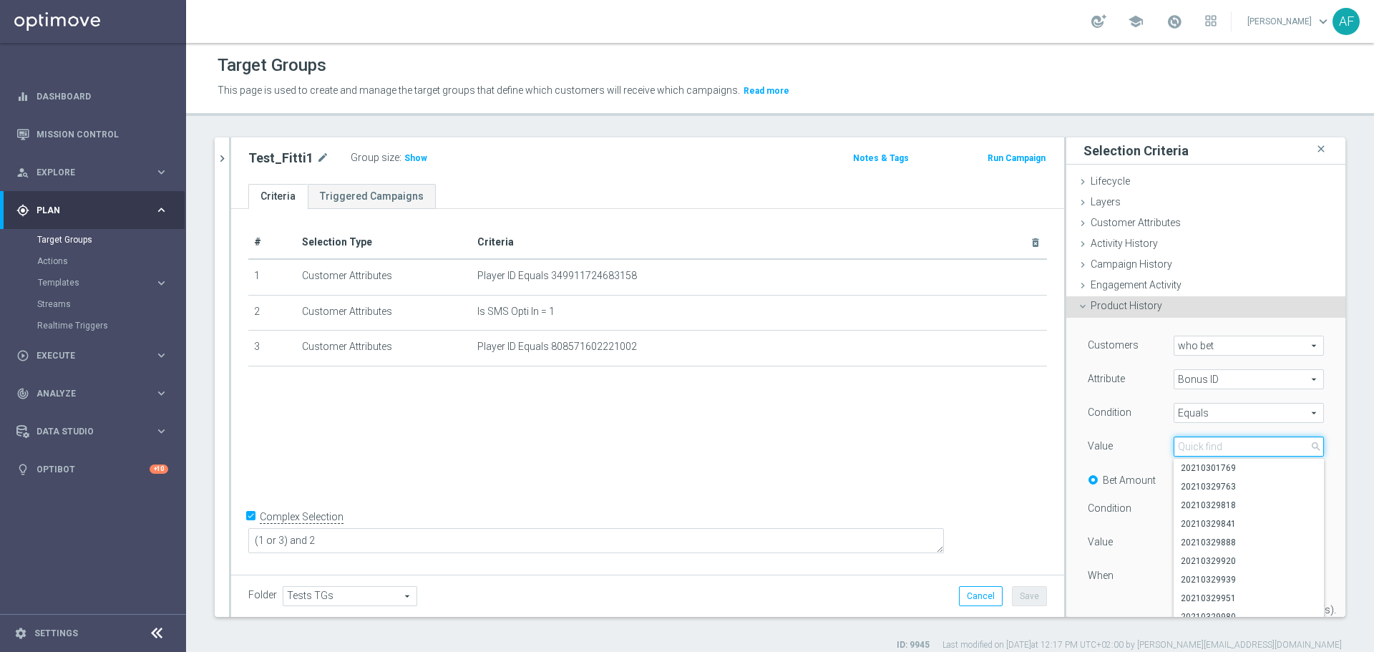
click at [1204, 446] on input "search" at bounding box center [1248, 446] width 150 height 20
paste input "20250829332997"
type input "20250829332997"
click at [1136, 451] on div "Value" at bounding box center [1120, 447] width 86 height 23
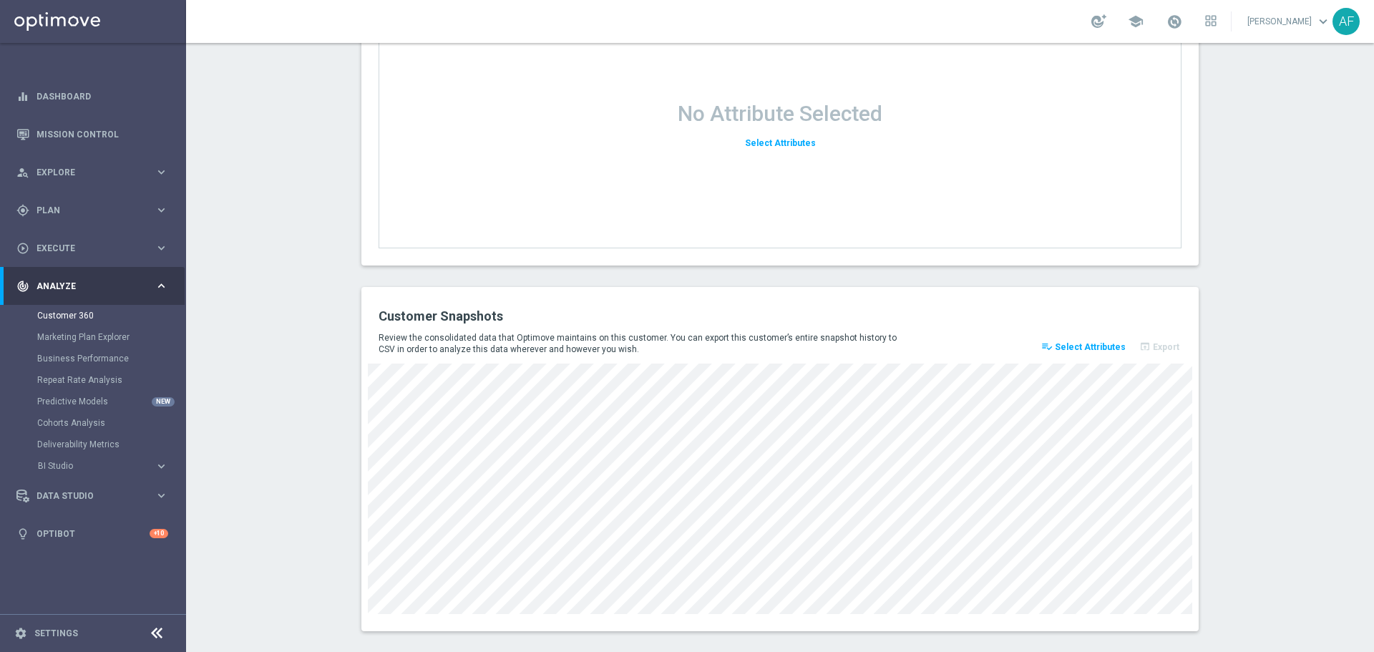
scroll to position [1835, 0]
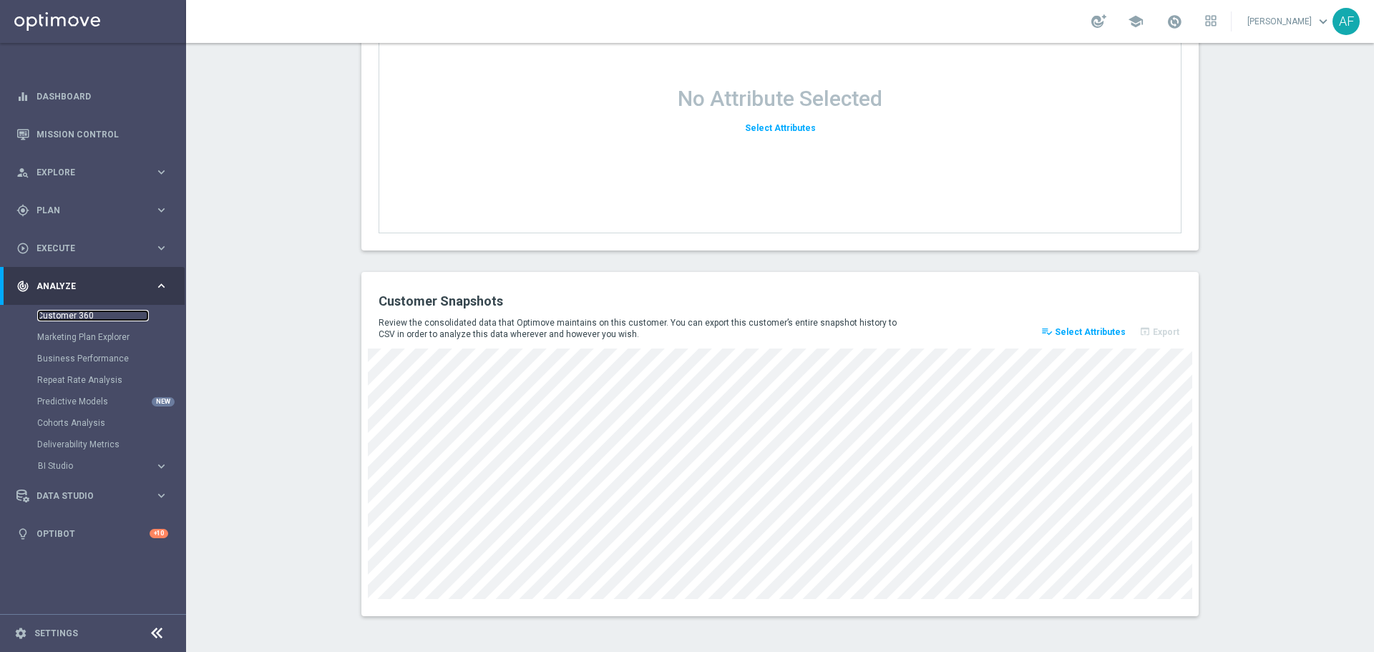
click at [65, 316] on link "Customer 360" at bounding box center [93, 315] width 112 height 11
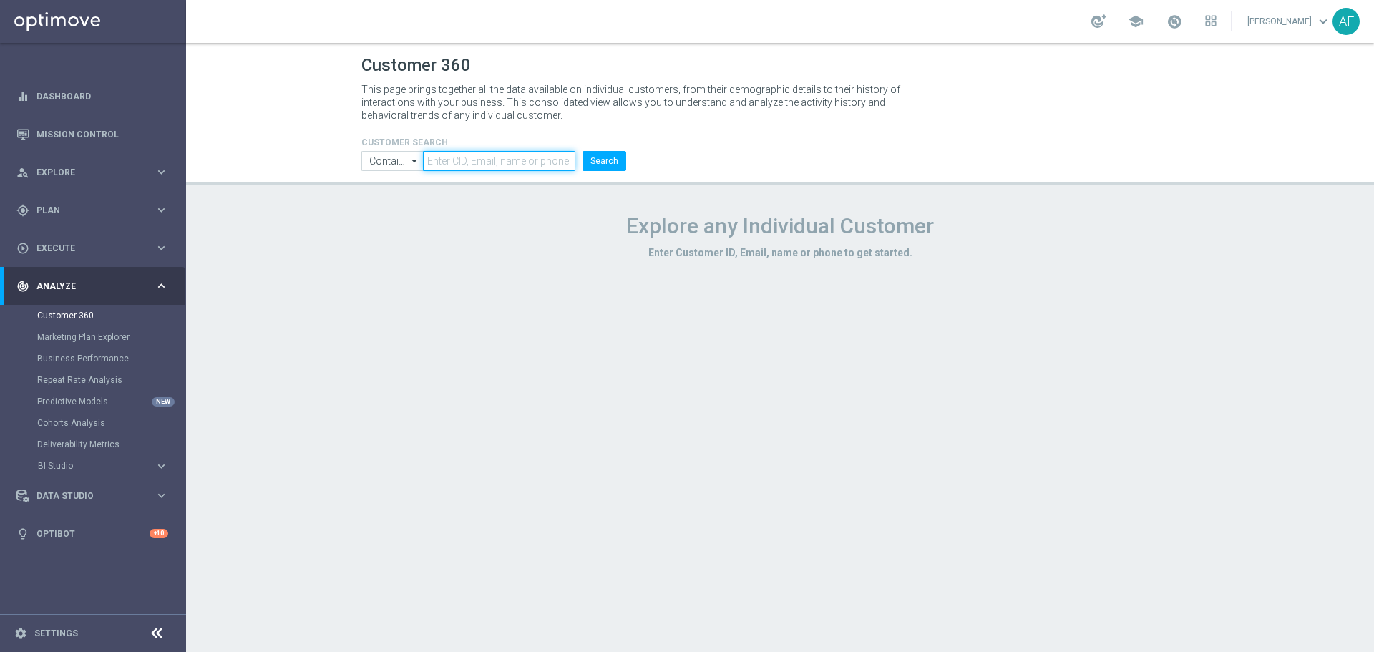
click at [554, 157] on input "text" at bounding box center [499, 161] width 152 height 20
paste input "599261712056509"
drag, startPoint x: 446, startPoint y: 157, endPoint x: 453, endPoint y: 162, distance: 8.3
click at [446, 158] on input "599261712056509" at bounding box center [499, 161] width 152 height 20
type input "599261712056509"
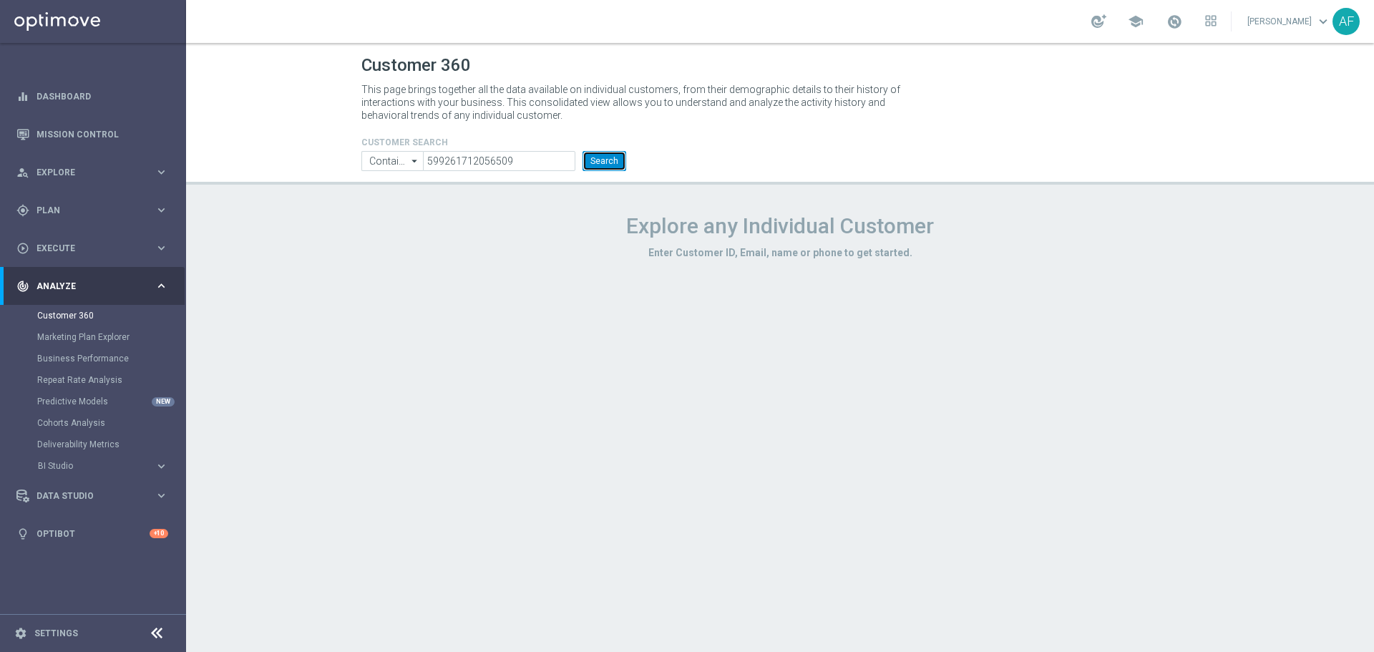
click at [592, 159] on button "Search" at bounding box center [604, 161] width 44 height 20
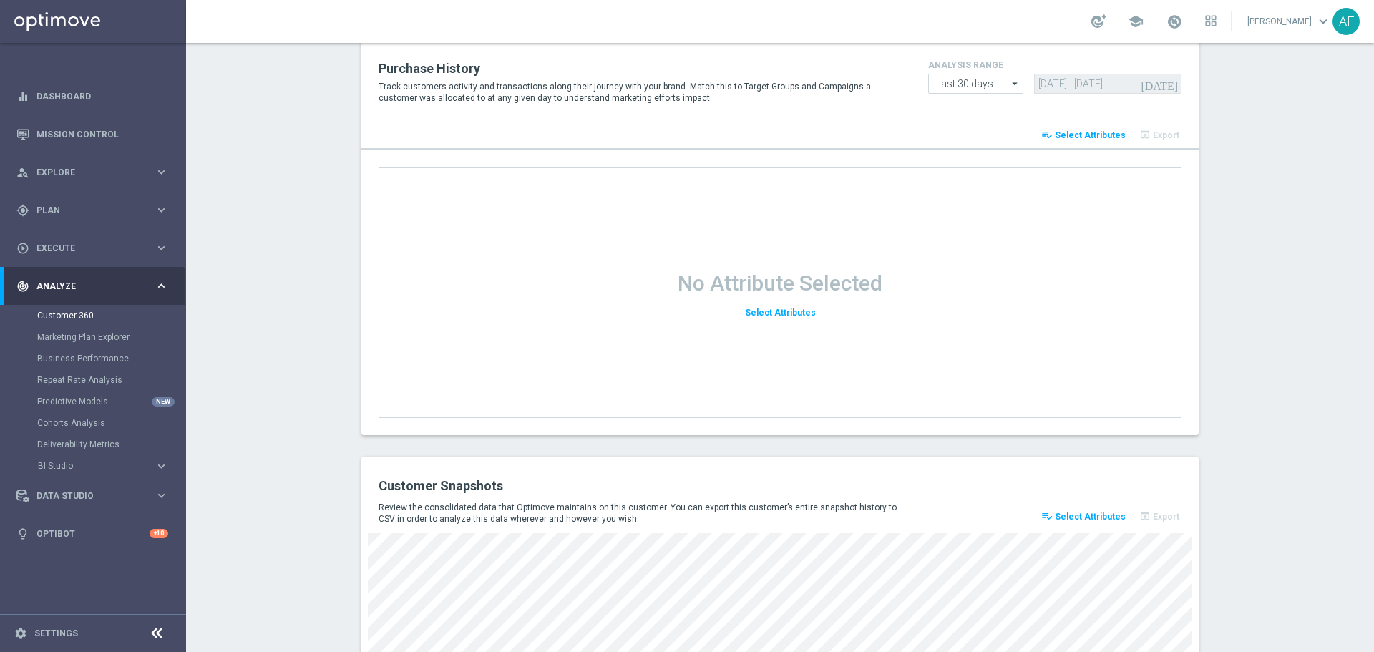
scroll to position [1835, 0]
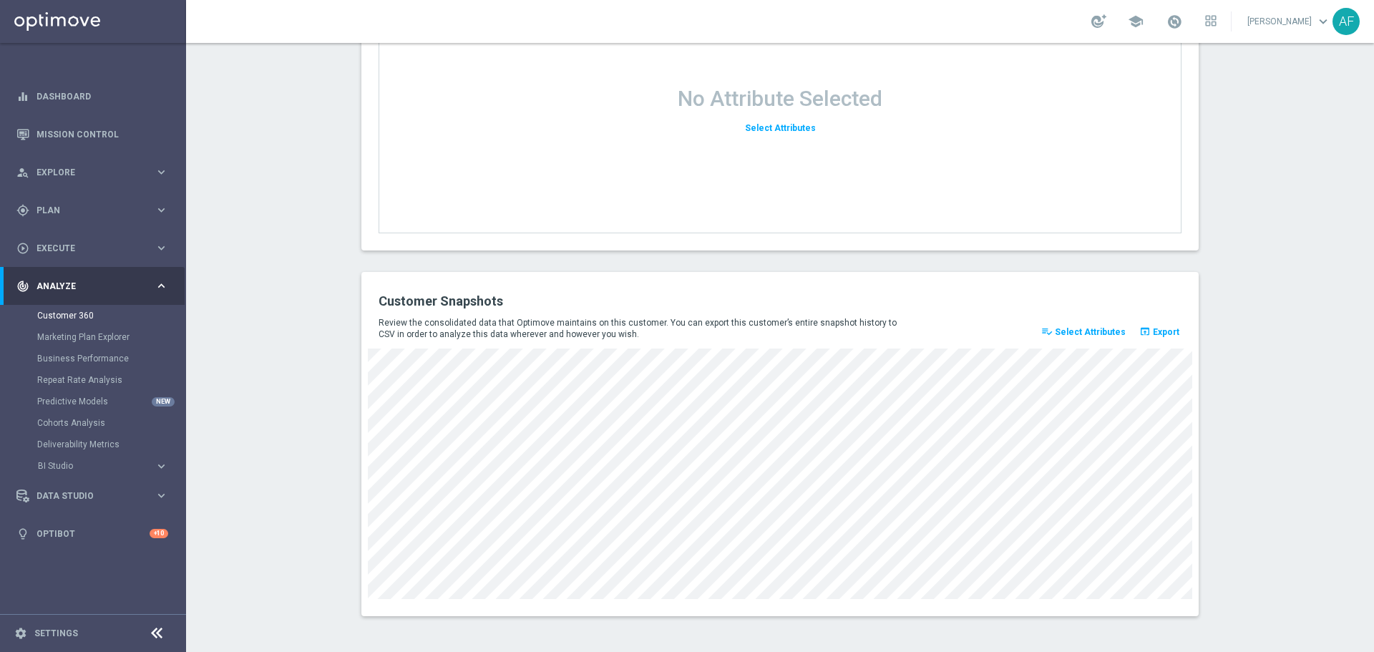
click at [1161, 331] on span "Export" at bounding box center [1165, 332] width 26 height 10
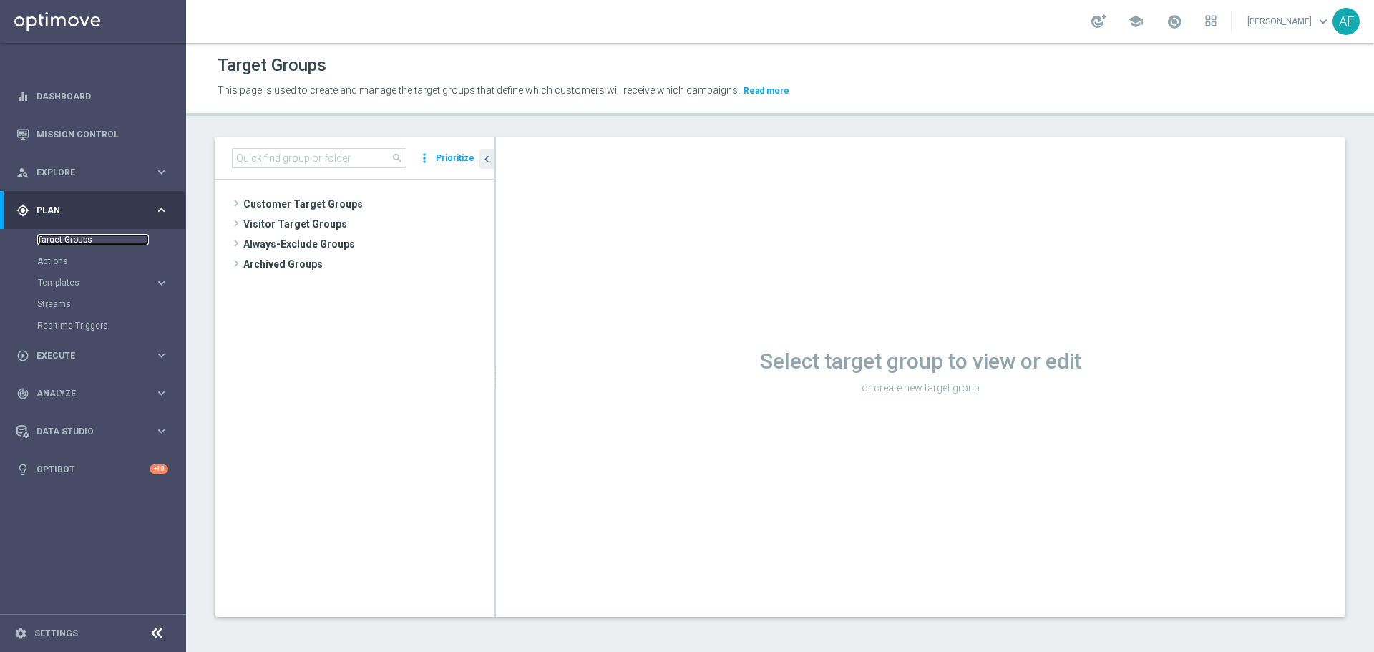
click at [79, 238] on link "Target Groups" at bounding box center [93, 239] width 112 height 11
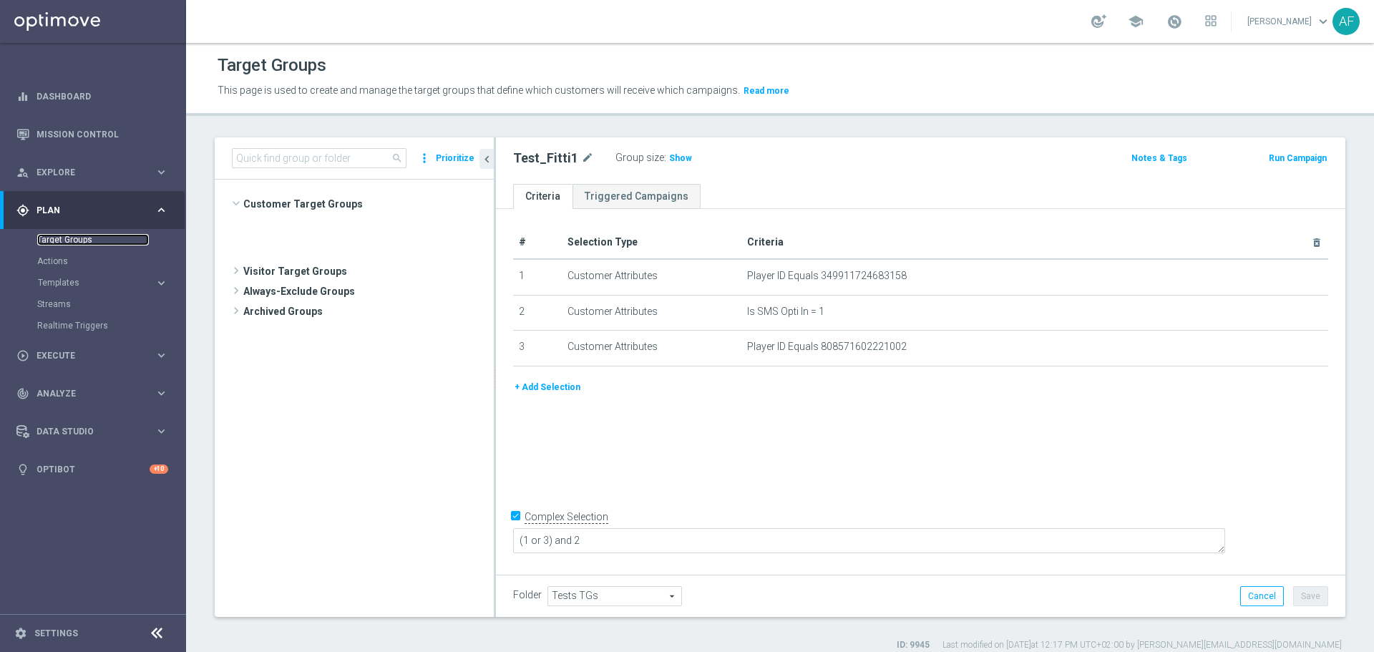
scroll to position [972, 0]
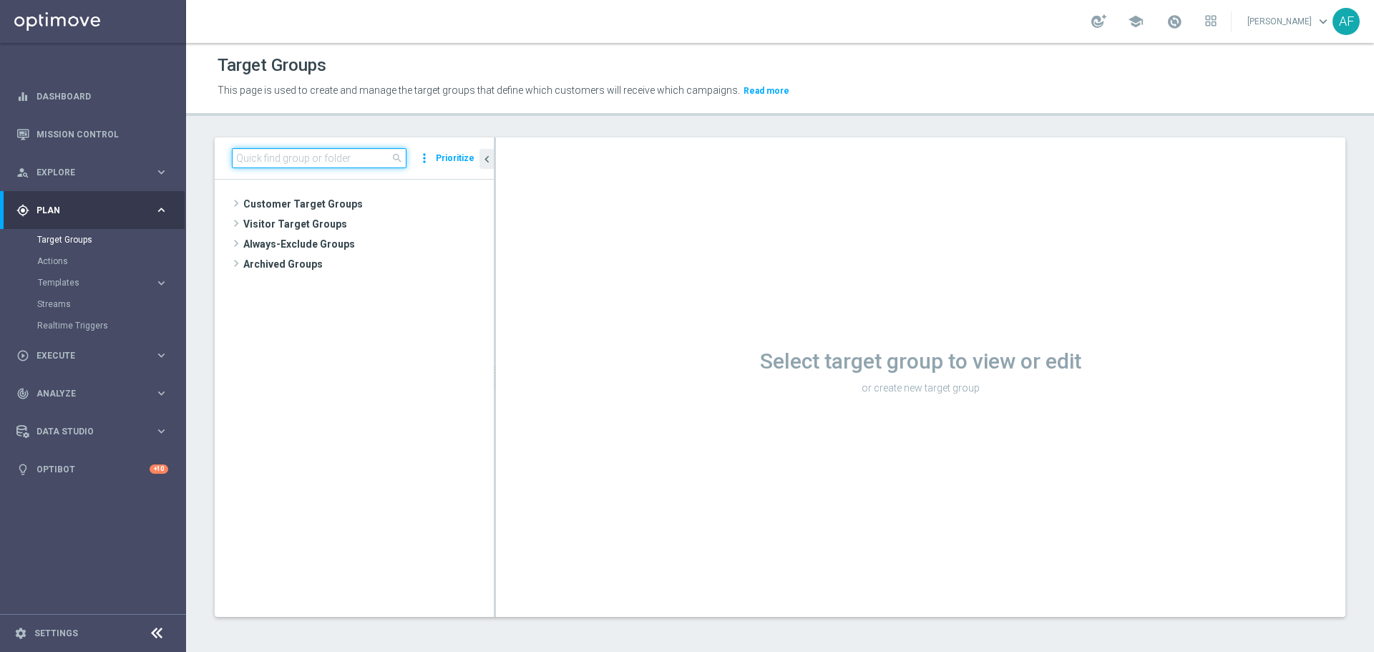
click at [292, 157] on input at bounding box center [319, 158] width 175 height 20
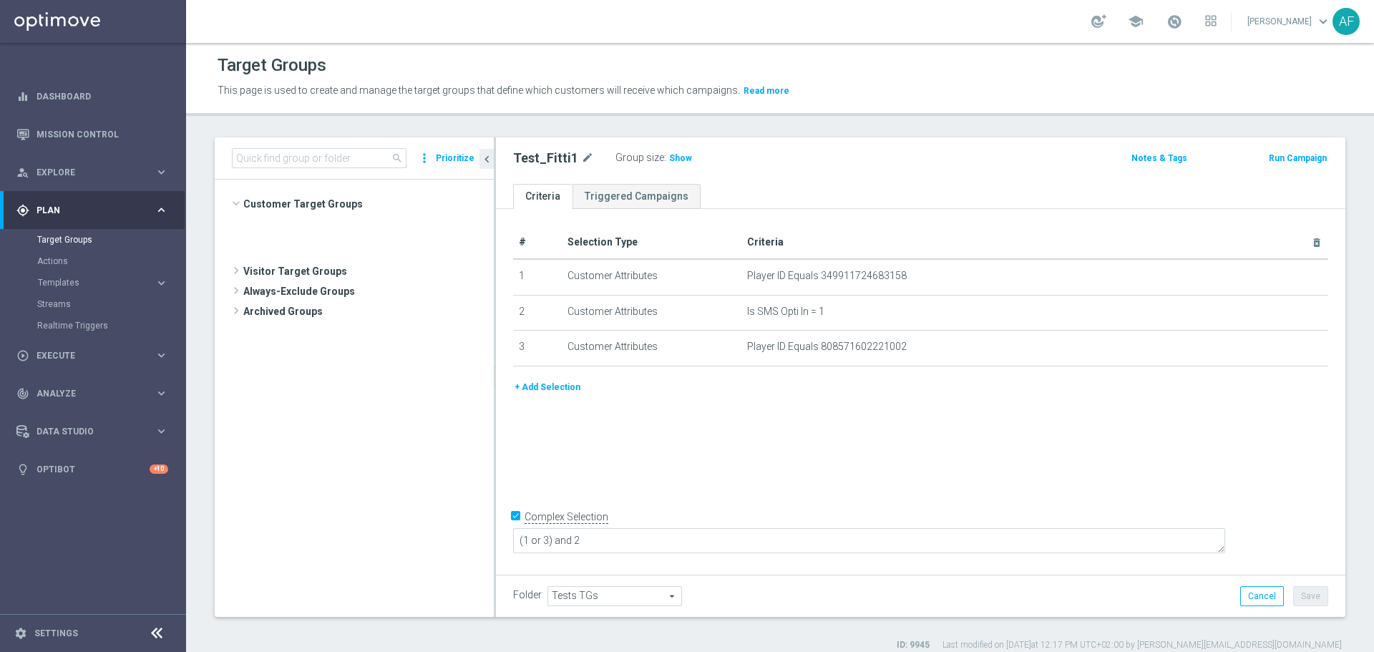
scroll to position [972, 0]
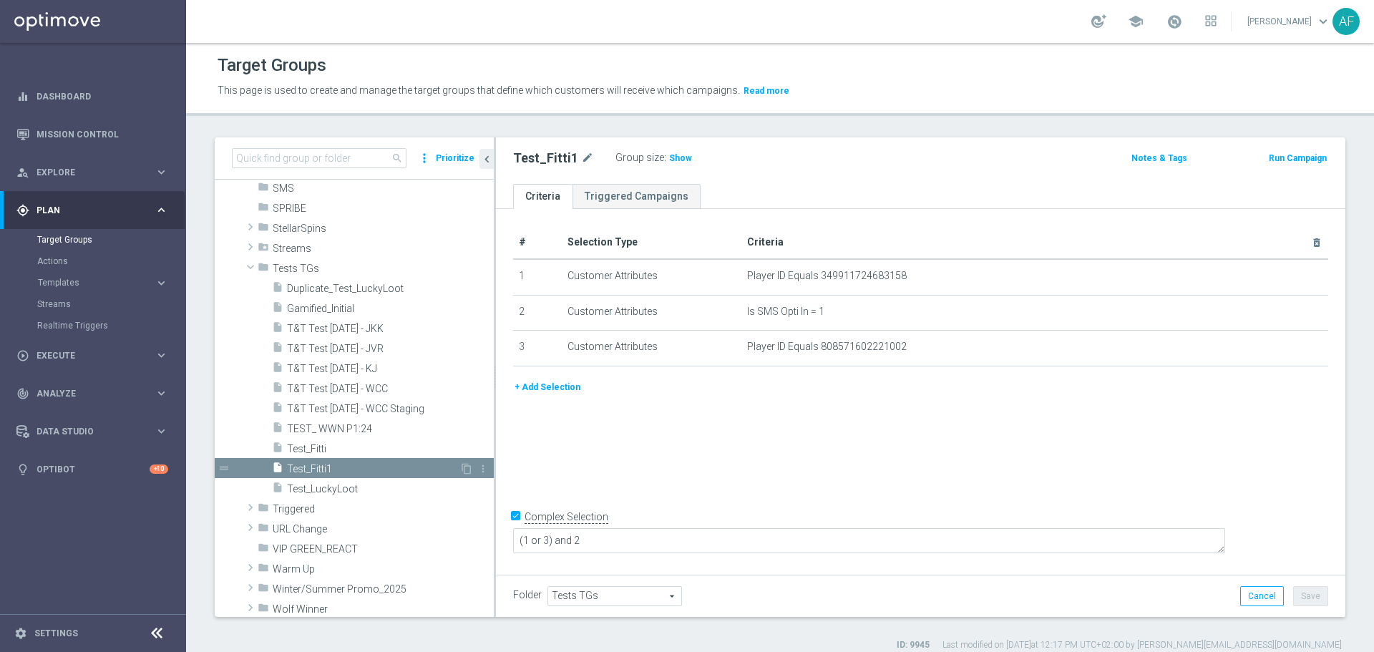
click at [355, 469] on span "Test_Fitti1" at bounding box center [373, 469] width 172 height 12
click at [572, 387] on button "+ Add Selection" at bounding box center [547, 387] width 69 height 16
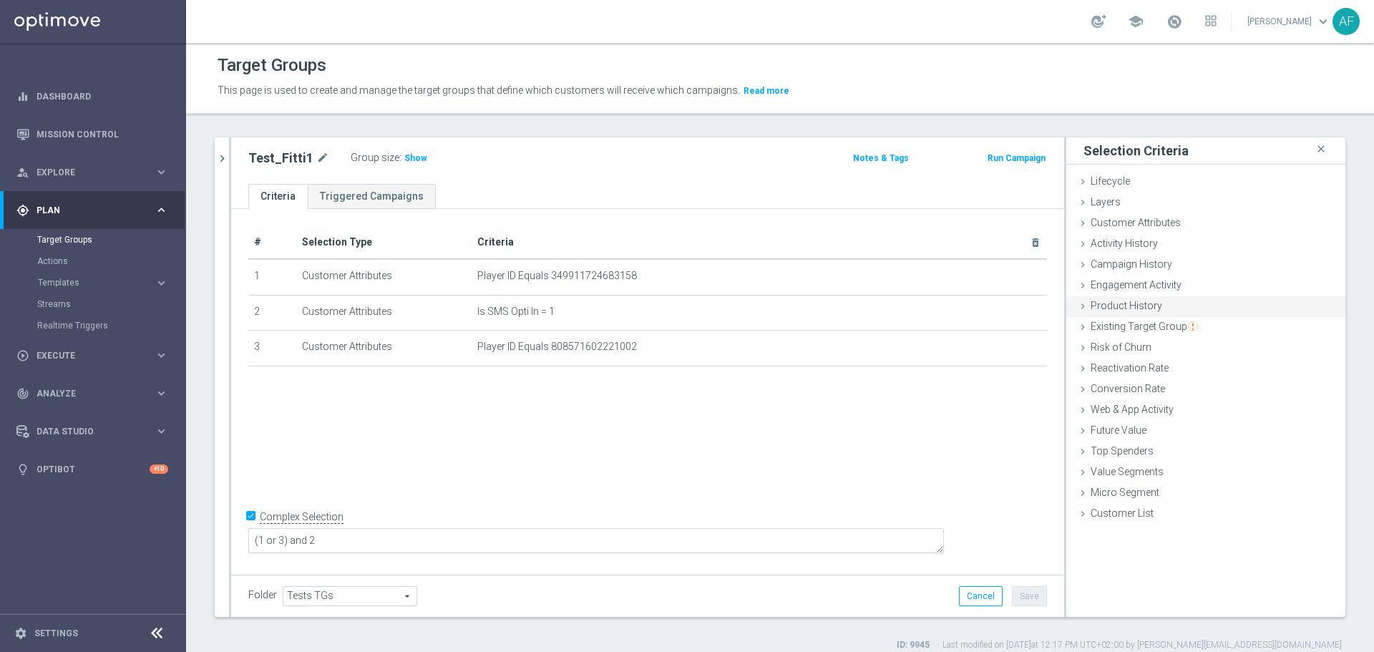
click at [1123, 307] on span "Product History" at bounding box center [1126, 305] width 72 height 11
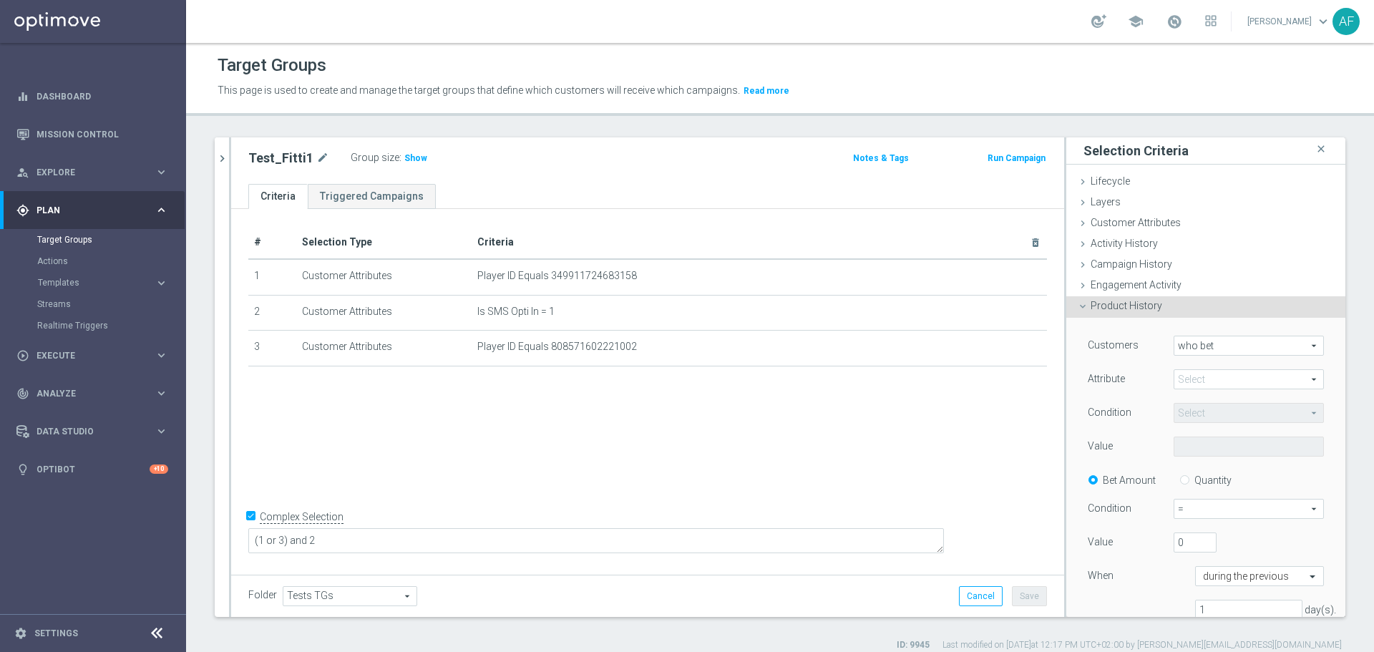
click at [1181, 347] on span "who bet" at bounding box center [1248, 345] width 149 height 19
click at [1185, 366] on span "who bet" at bounding box center [1248, 366] width 134 height 11
click at [1189, 381] on span at bounding box center [1248, 379] width 149 height 19
click at [1190, 474] on span "Bonus ID" at bounding box center [1248, 474] width 136 height 11
type input "Bonus ID"
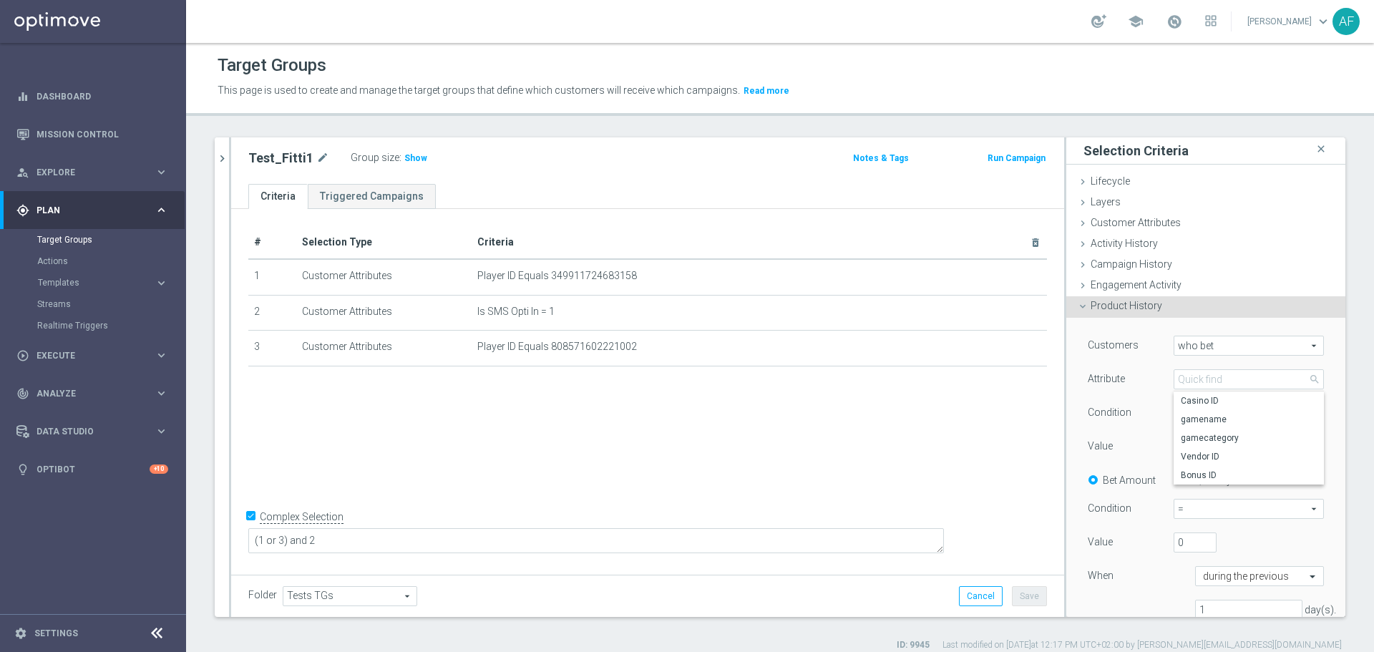
type input "Equals"
click at [1198, 446] on span at bounding box center [1248, 446] width 149 height 19
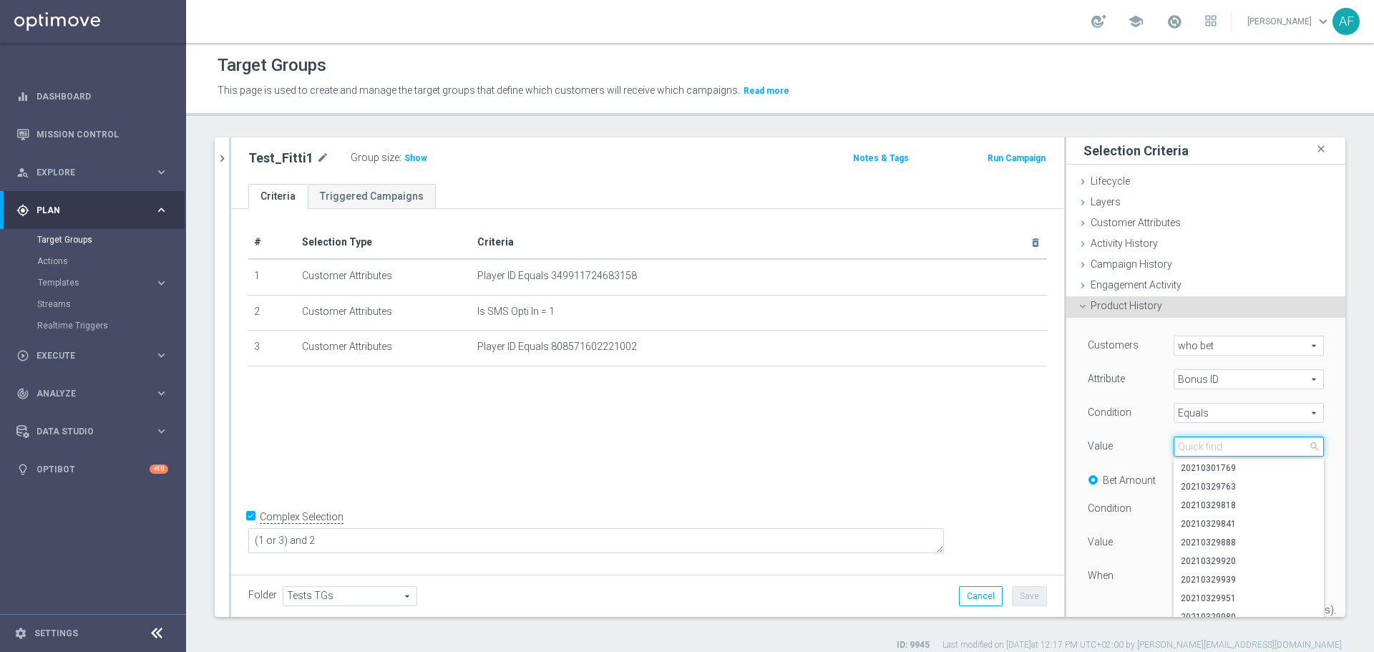
click at [1198, 446] on input "search" at bounding box center [1248, 446] width 150 height 20
paste input "20250829332997"
drag, startPoint x: 1248, startPoint y: 447, endPoint x: 1152, endPoint y: 449, distance: 95.2
click at [1163, 449] on div "Select arrow_drop_down 20250829332997 close" at bounding box center [1249, 446] width 172 height 20
type input "20250829332997"
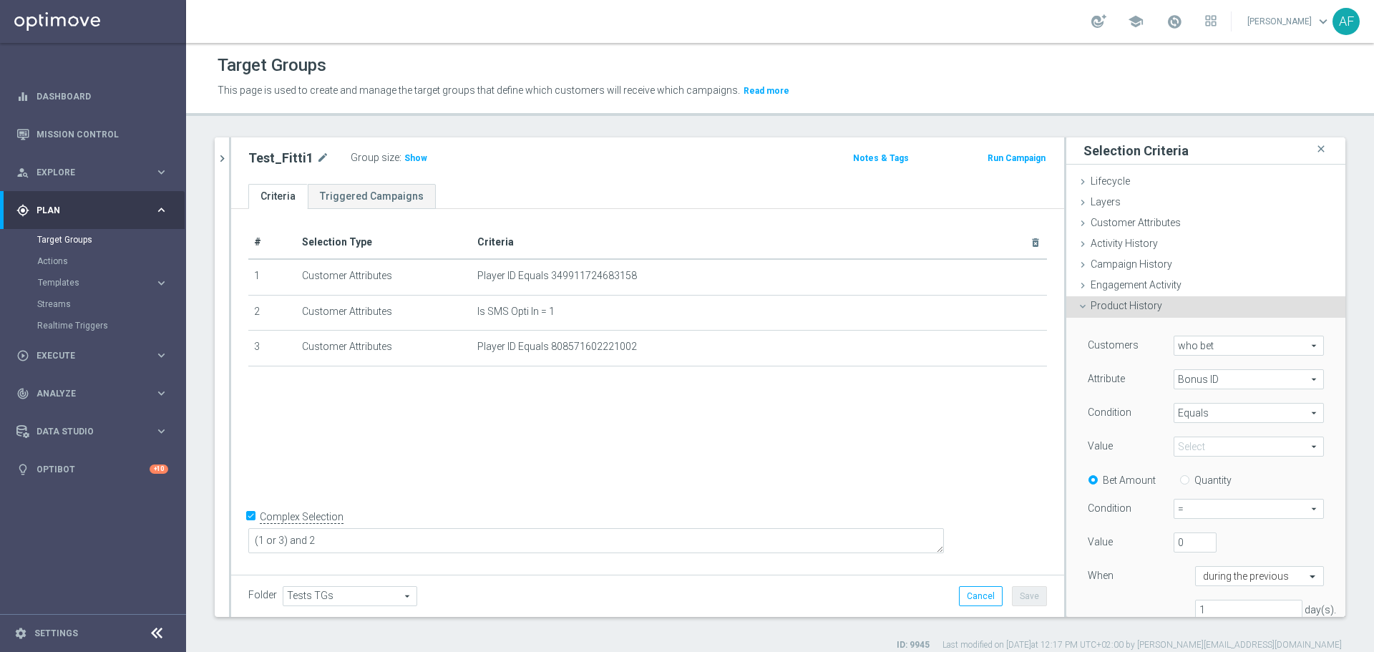
drag, startPoint x: 1139, startPoint y: 441, endPoint x: 1182, endPoint y: 440, distance: 42.9
click at [1140, 440] on div "Value" at bounding box center [1120, 447] width 86 height 23
click at [1204, 440] on span at bounding box center [1248, 446] width 149 height 19
click at [1207, 445] on input "search" at bounding box center [1248, 446] width 150 height 20
paste input "20250829332997"
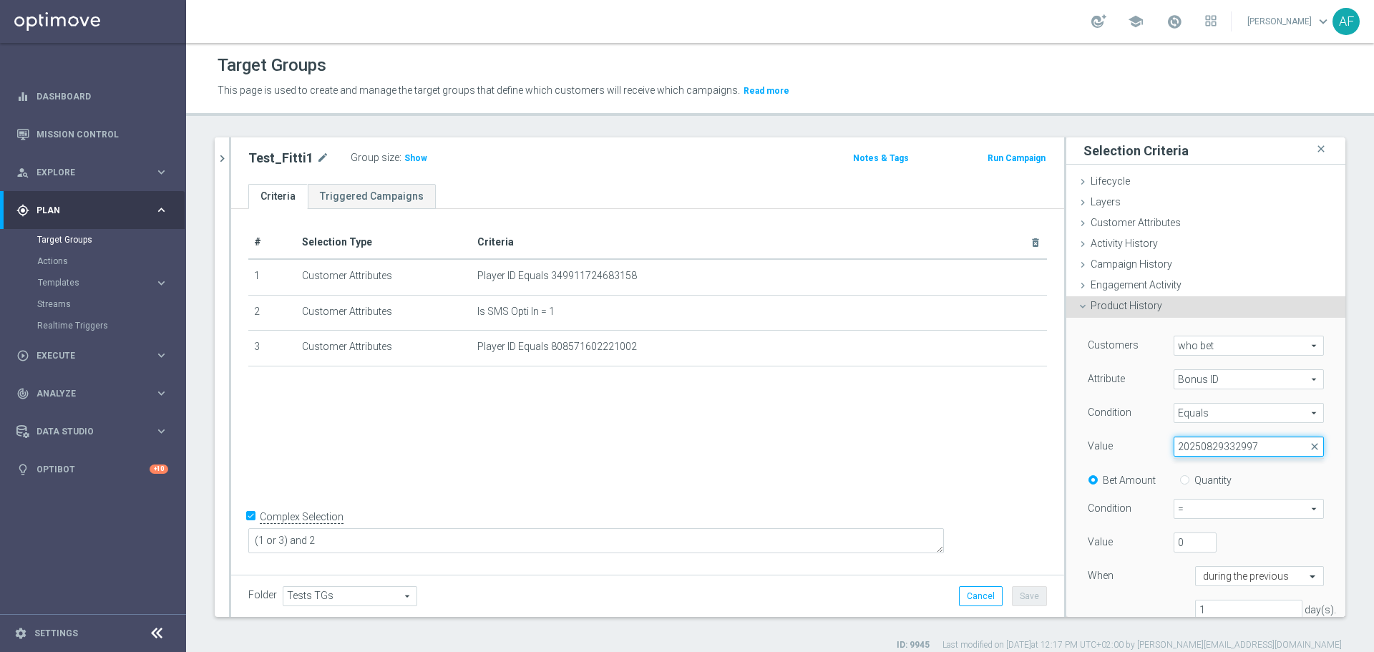
drag, startPoint x: 1243, startPoint y: 447, endPoint x: 1139, endPoint y: 439, distance: 104.7
click at [1163, 447] on div "Select arrow_drop_down 20250829332997 close" at bounding box center [1249, 446] width 172 height 20
type input "20250829332997"
click at [1202, 447] on span at bounding box center [1248, 446] width 149 height 19
click at [1203, 448] on input "search" at bounding box center [1248, 446] width 150 height 20
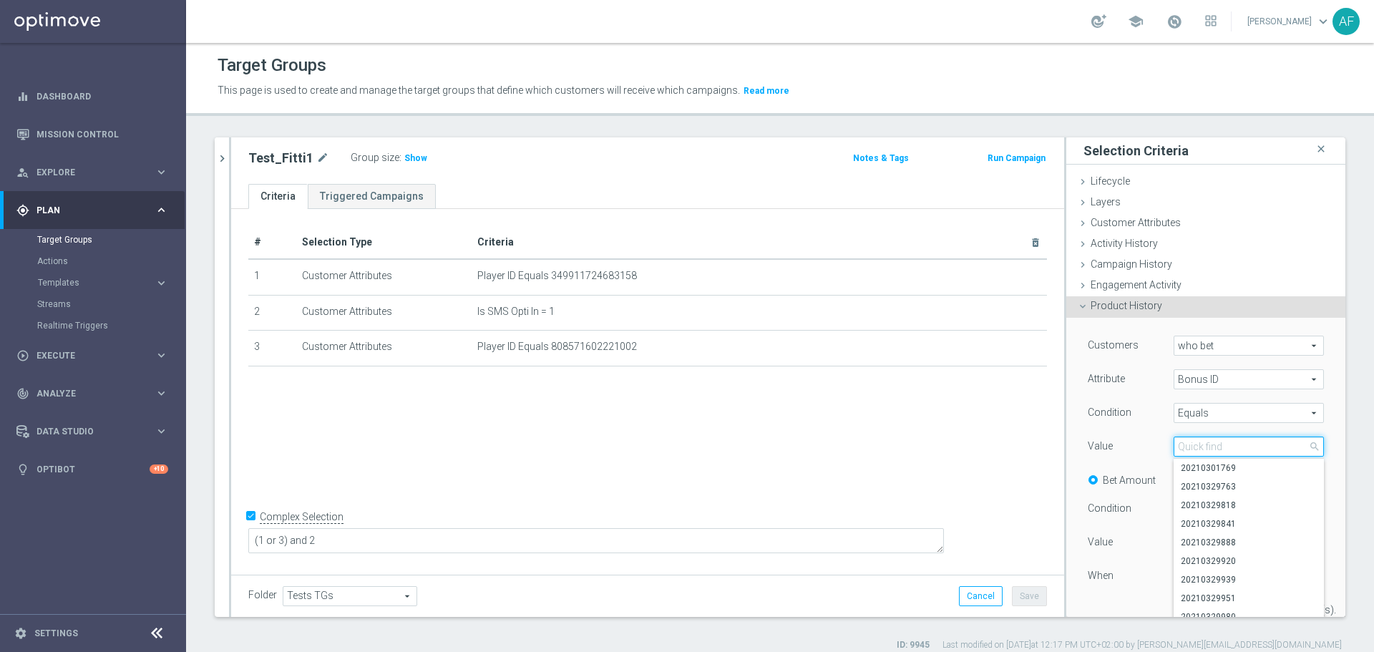
paste input "20250829332997"
type input "20250829332997"
click at [1129, 415] on div "Condition" at bounding box center [1120, 414] width 86 height 23
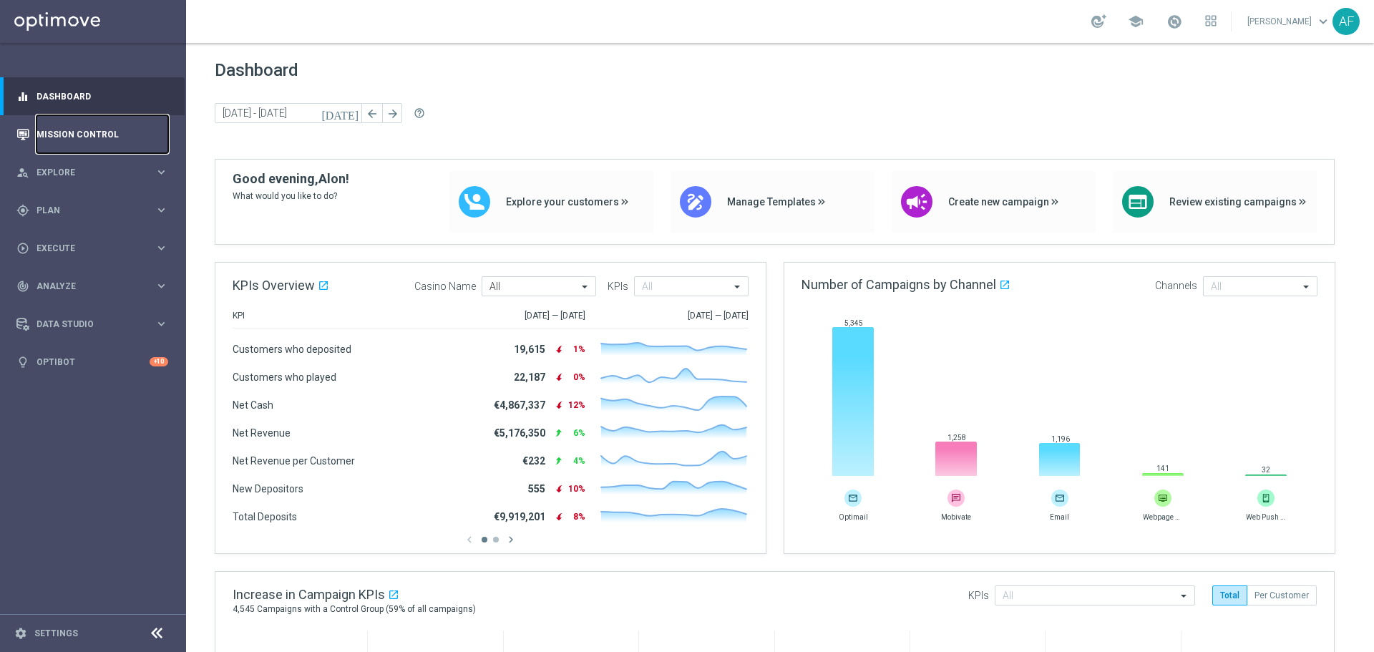
click at [112, 133] on link "Mission Control" at bounding box center [102, 134] width 132 height 38
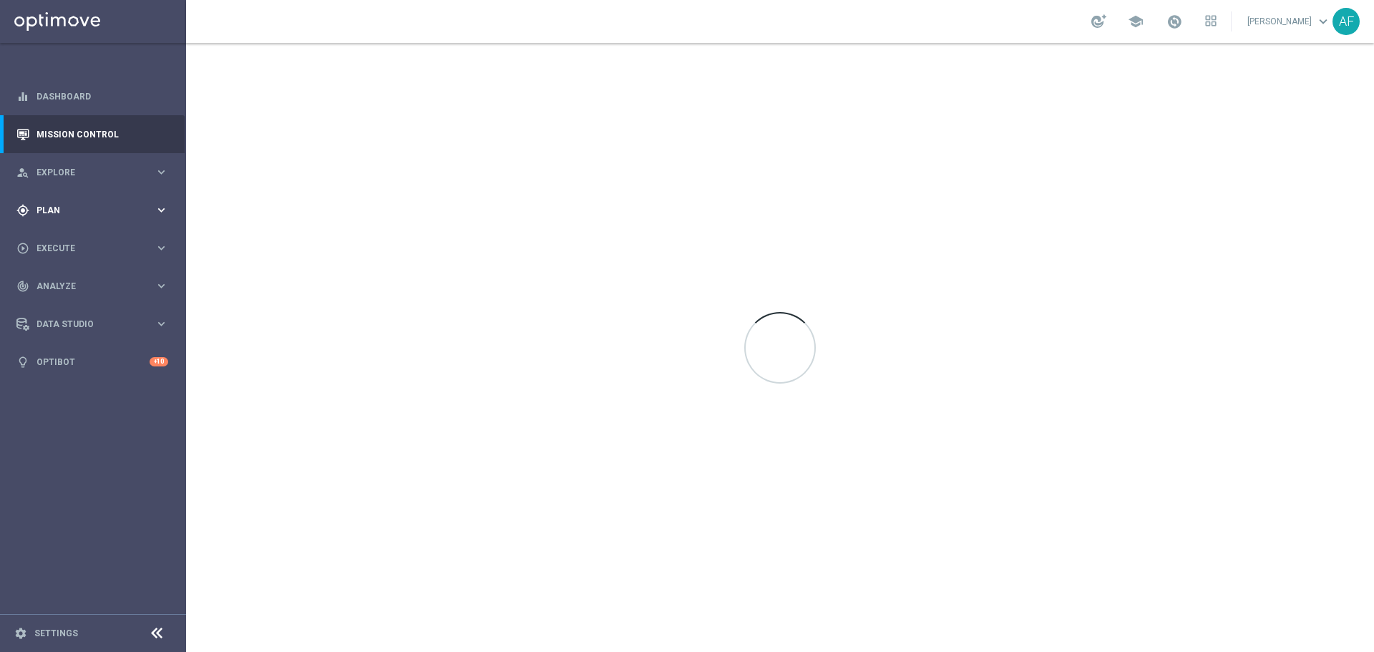
click at [99, 198] on div "gps_fixed Plan keyboard_arrow_right" at bounding box center [92, 210] width 185 height 38
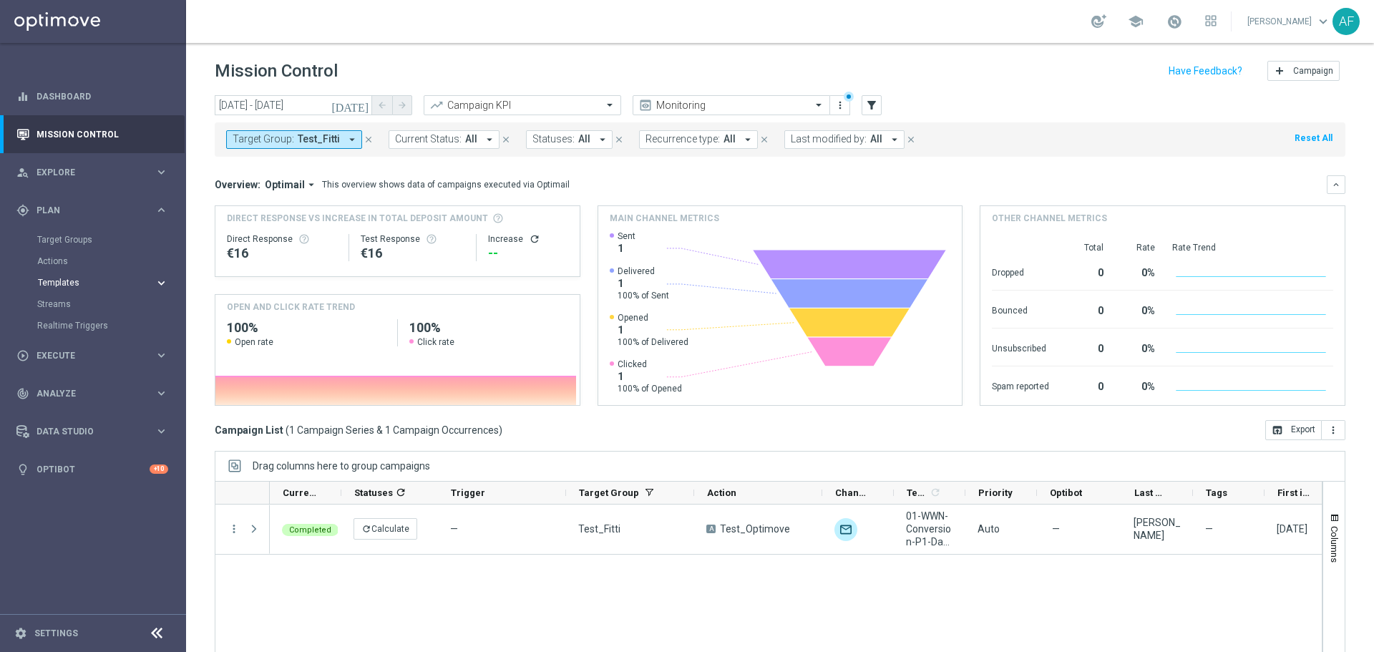
click at [76, 281] on span "Templates" at bounding box center [89, 282] width 102 height 9
click at [73, 241] on link "Target Groups" at bounding box center [93, 239] width 112 height 11
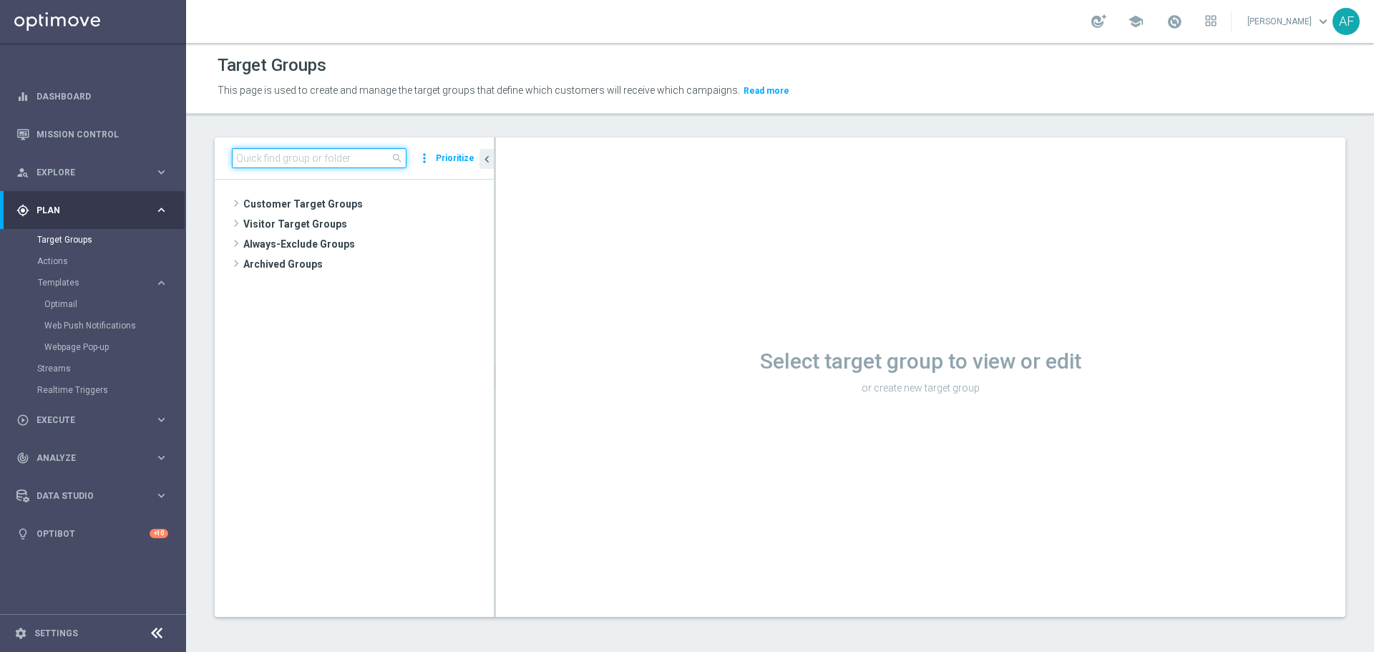
click at [348, 150] on input at bounding box center [319, 158] width 175 height 20
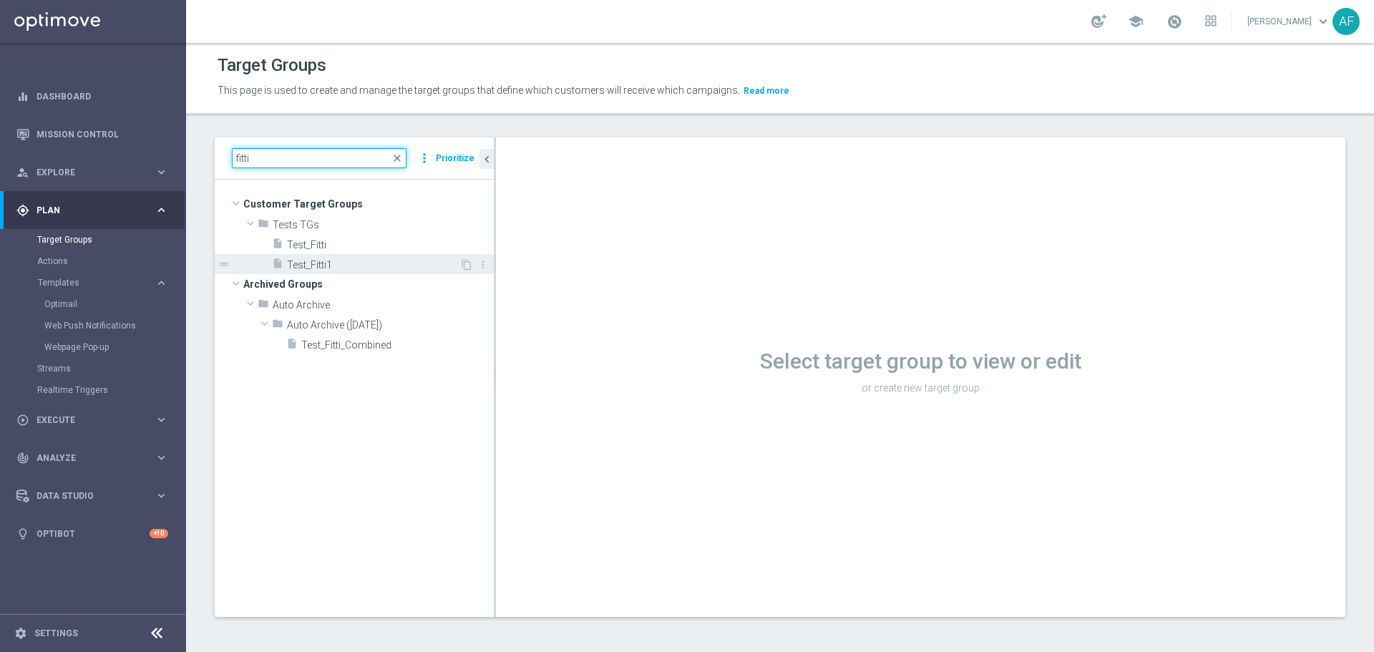
type input "fitti"
click at [366, 268] on span "Test_Fitti1" at bounding box center [373, 265] width 172 height 12
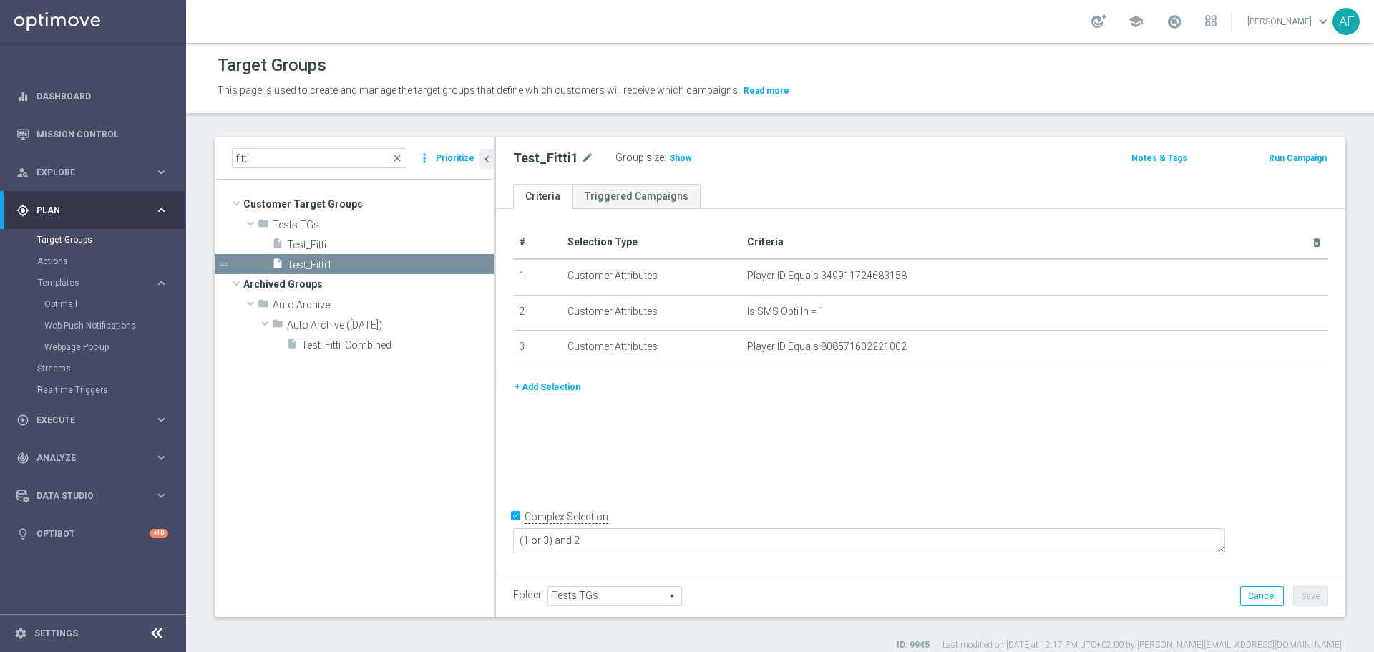
click at [545, 387] on button "+ Add Selection" at bounding box center [547, 387] width 69 height 16
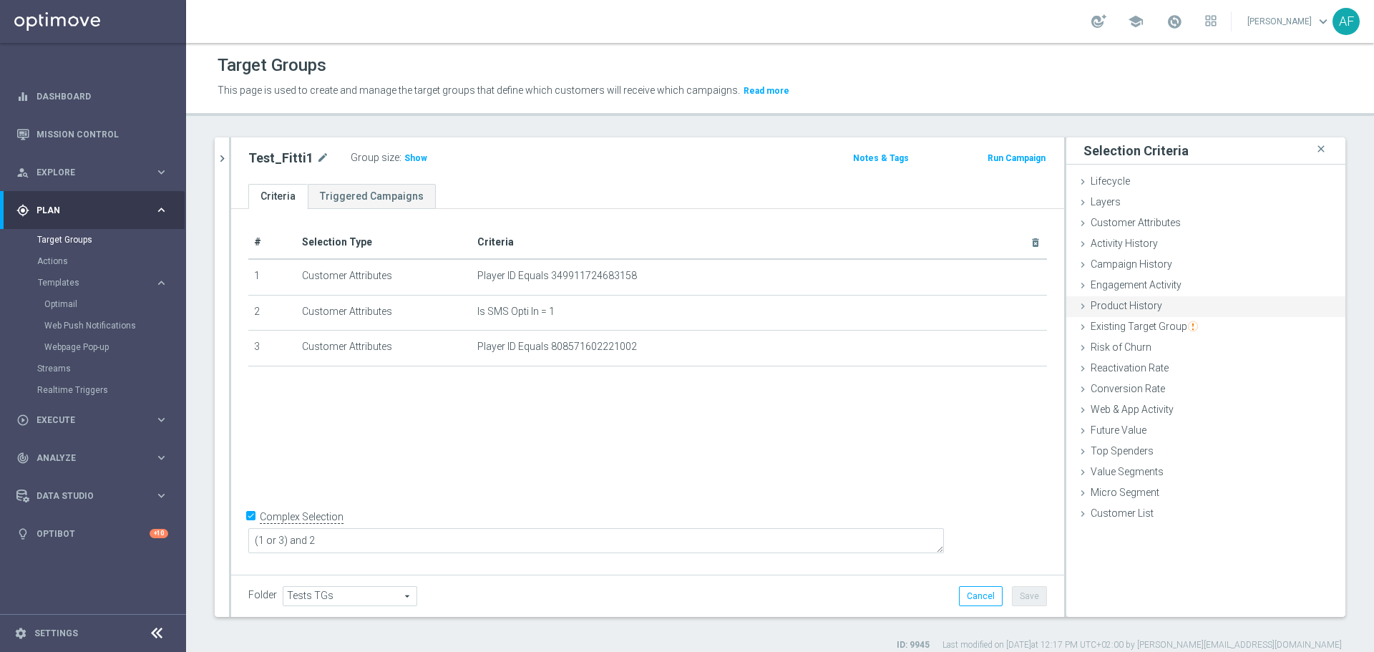
click at [1125, 300] on span "Product History" at bounding box center [1126, 305] width 72 height 11
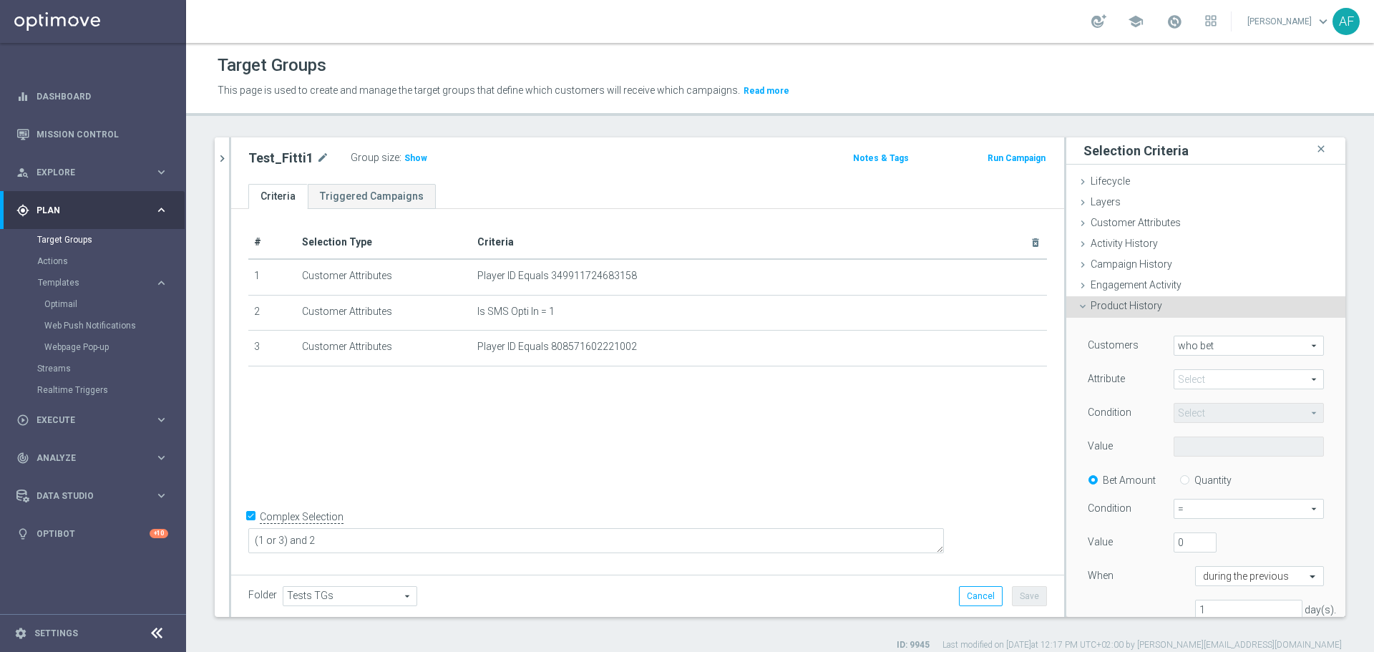
click at [1208, 354] on span "who bet" at bounding box center [1248, 345] width 149 height 19
click at [1143, 371] on div "Attribute" at bounding box center [1120, 380] width 86 height 23
drag, startPoint x: 1185, startPoint y: 378, endPoint x: 1185, endPoint y: 388, distance: 10.0
click at [1186, 381] on span at bounding box center [1248, 379] width 149 height 19
click at [1198, 469] on label "Bonus ID" at bounding box center [1248, 475] width 150 height 19
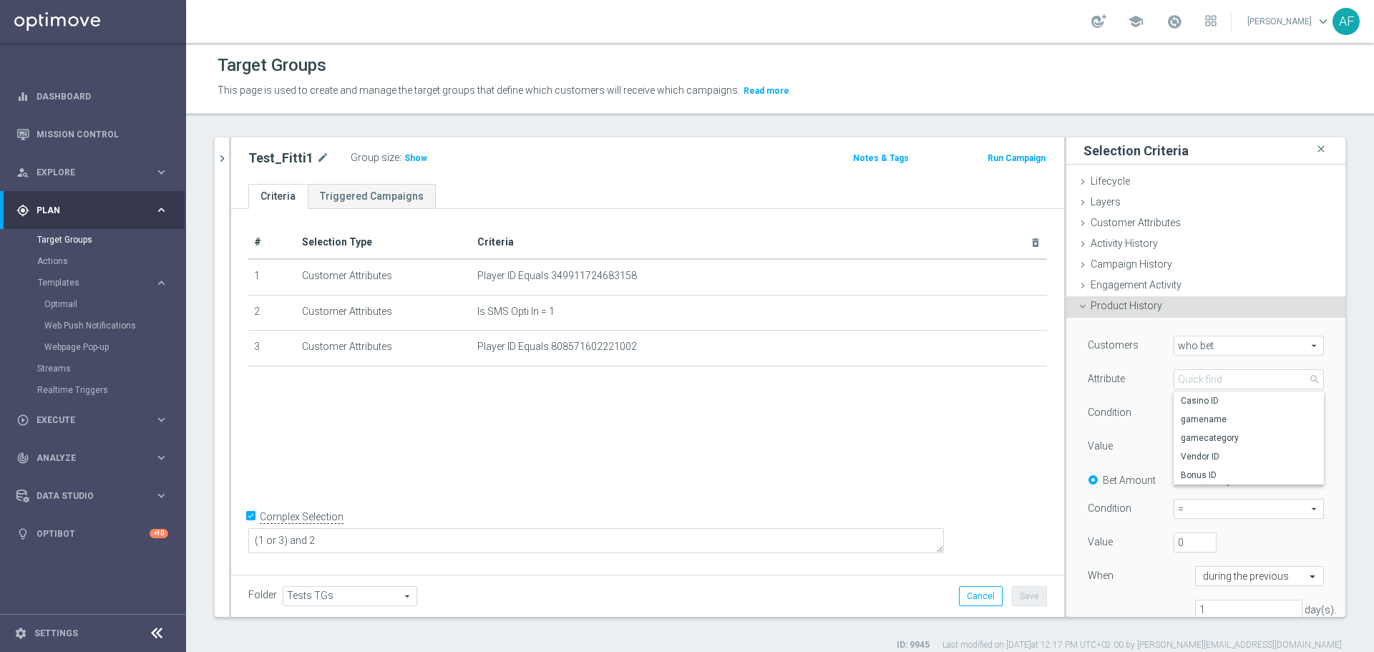
type input "Bonus ID"
type input "Equals"
click at [1205, 416] on span "Equals" at bounding box center [1248, 412] width 149 height 19
click at [1163, 449] on div "Select arrow_drop_down search" at bounding box center [1249, 446] width 172 height 20
click at [1183, 447] on span at bounding box center [1248, 446] width 149 height 19
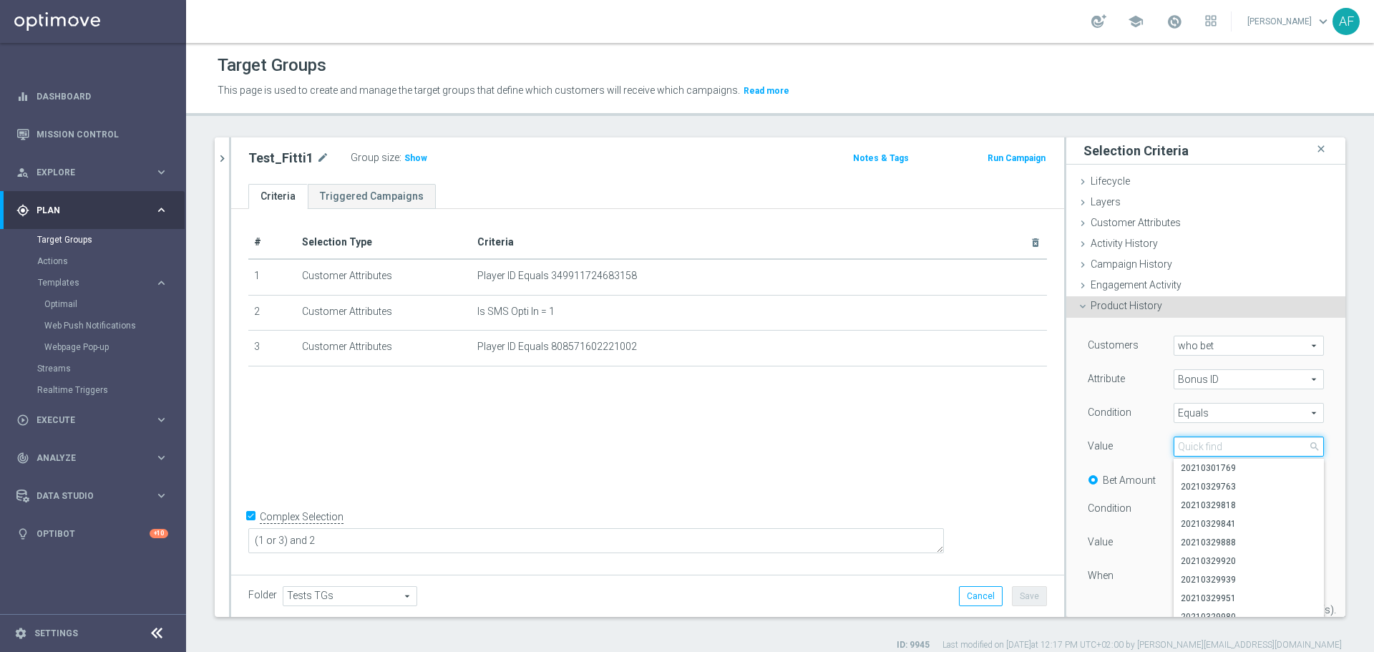
click at [1183, 447] on input "search" at bounding box center [1248, 446] width 150 height 20
paste input "20250829332997"
drag, startPoint x: 1205, startPoint y: 446, endPoint x: 1144, endPoint y: 445, distance: 60.8
click at [1144, 445] on div "Value Select arrow_drop_down 20250829332997 close" at bounding box center [1206, 447] width 258 height 23
type input "20250829332997"
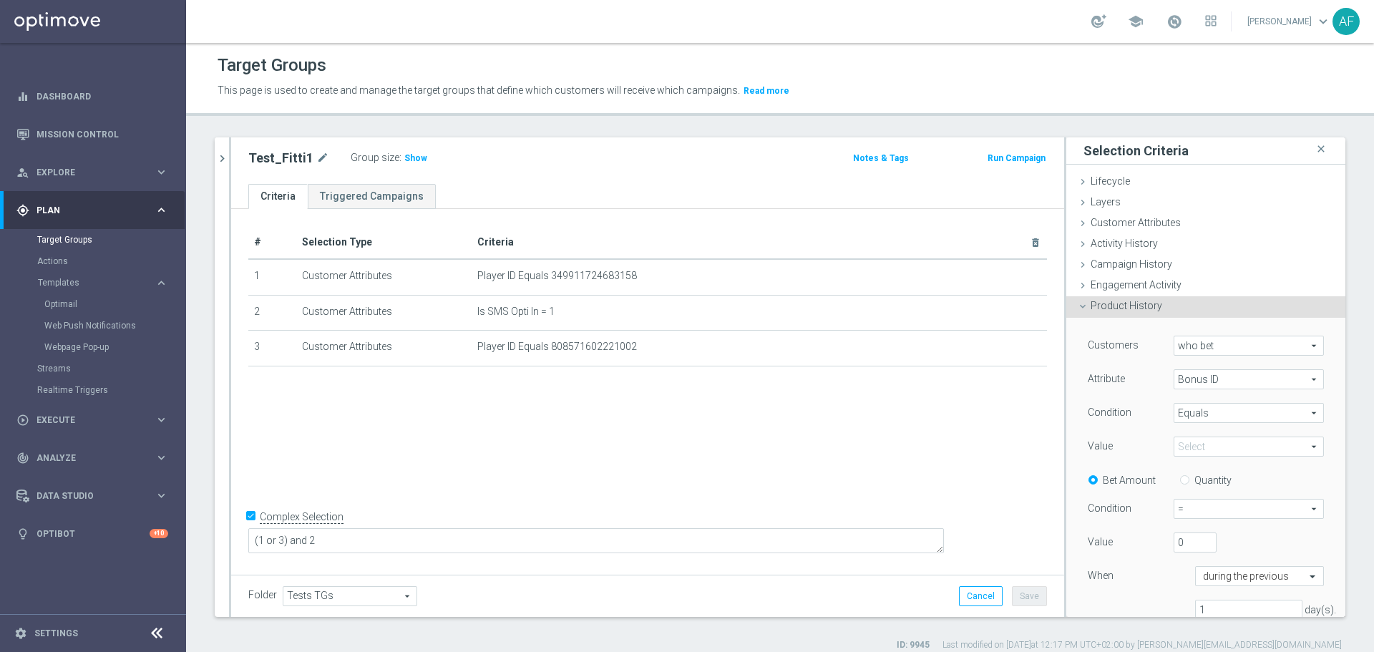
click at [1127, 435] on div "Customers who bet who bet arrow_drop_down search Attribute Bonus ID Bonus ID ar…" at bounding box center [1205, 483] width 236 height 295
click at [1183, 444] on span at bounding box center [1248, 446] width 149 height 19
click at [1189, 445] on input "search" at bounding box center [1248, 446] width 150 height 20
paste input "20250829332997"
type input "20250829332997"
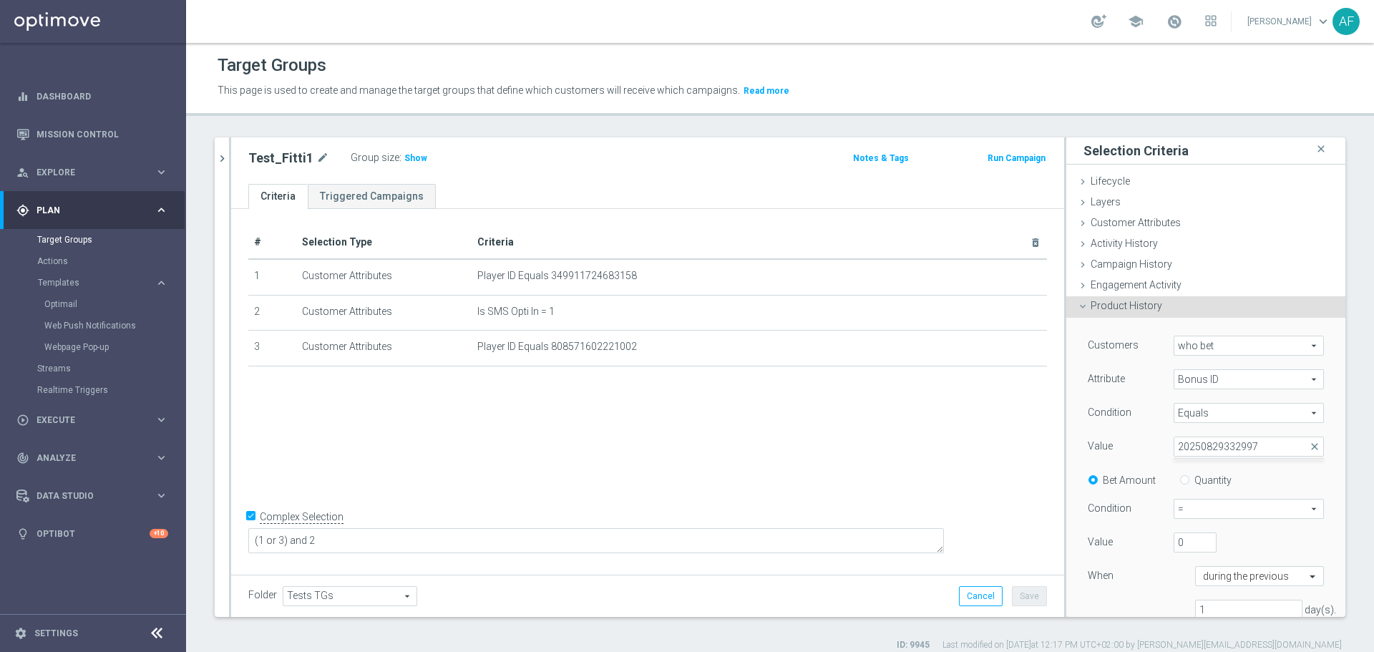
click at [1147, 429] on div "Customers who bet who bet arrow_drop_down search Attribute Bonus ID Bonus ID ar…" at bounding box center [1205, 483] width 236 height 295
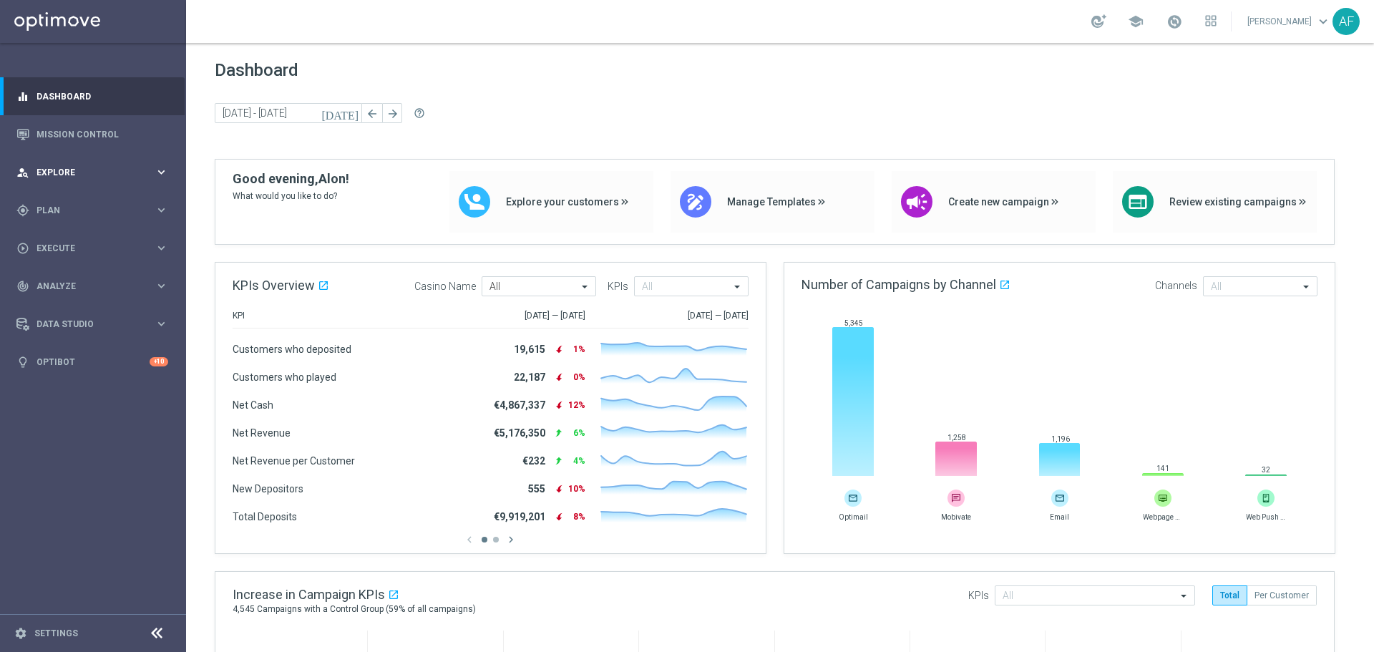
click at [84, 166] on div "person_search Explore" at bounding box center [85, 172] width 138 height 13
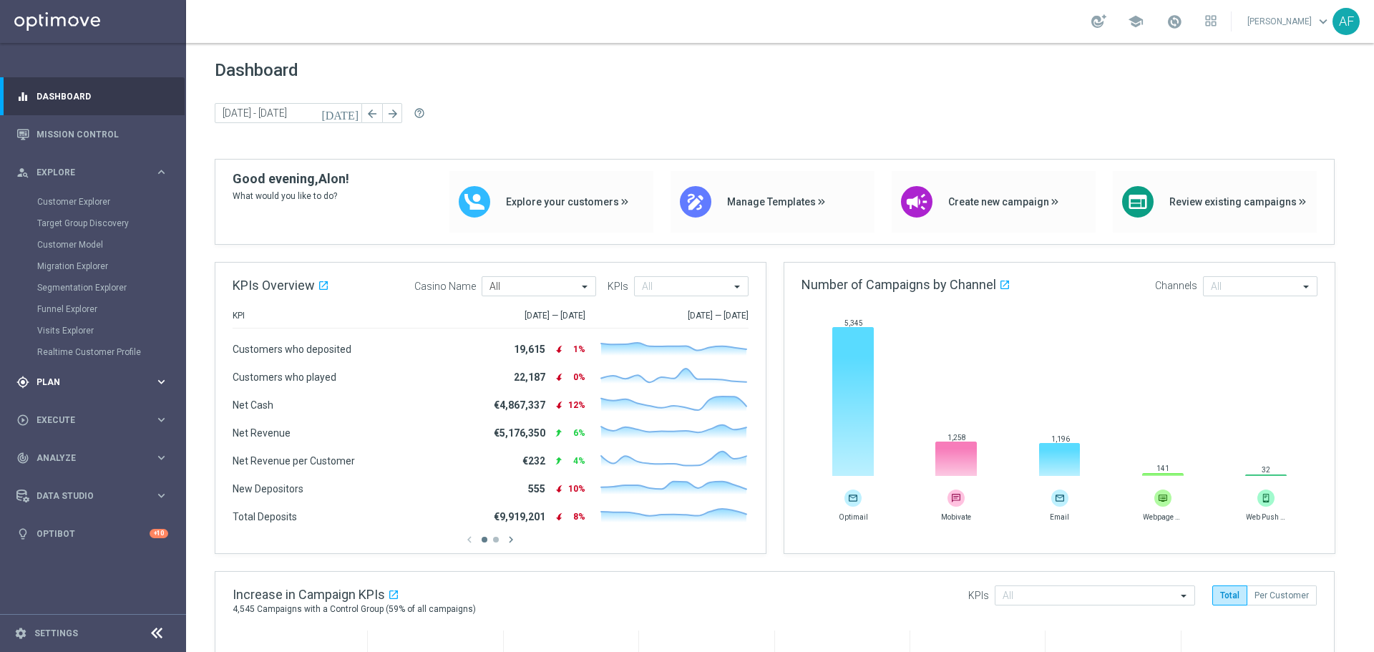
click at [67, 373] on div "gps_fixed Plan keyboard_arrow_right" at bounding box center [92, 382] width 185 height 38
click at [65, 228] on div "gps_fixed Plan keyboard_arrow_right" at bounding box center [92, 210] width 185 height 38
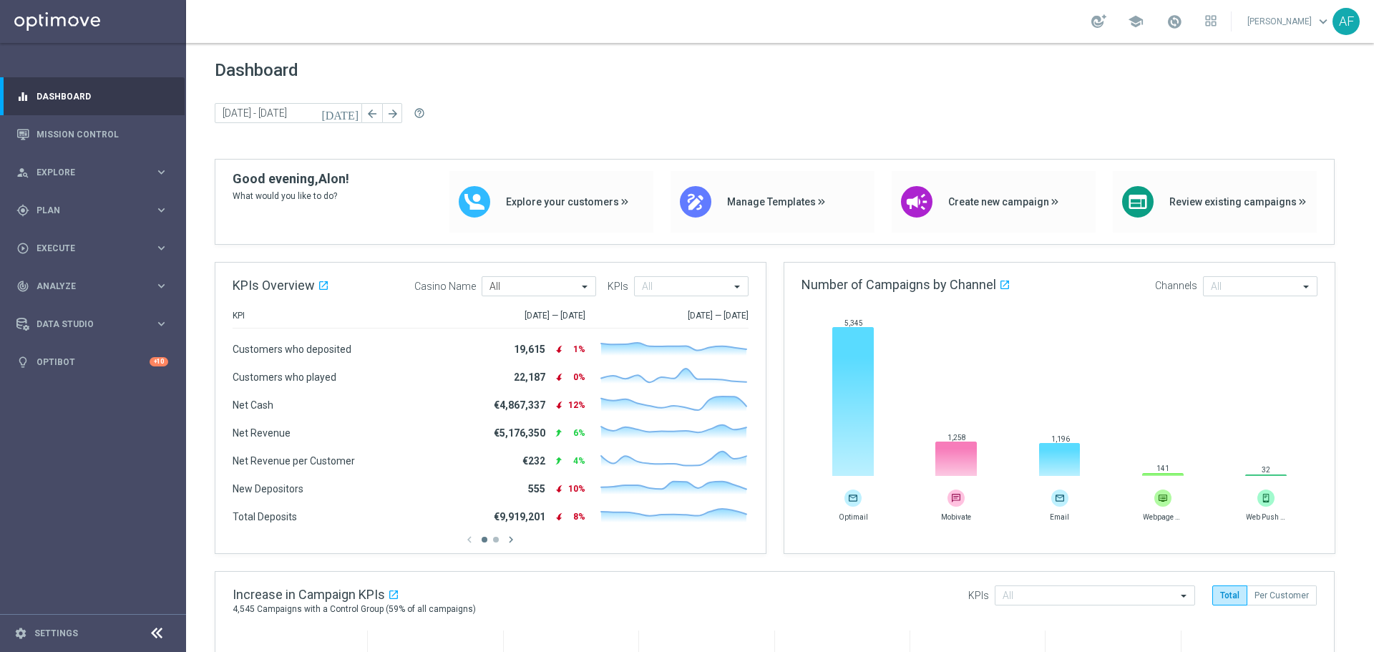
click at [67, 233] on div "Target Groups" at bounding box center [110, 239] width 147 height 21
click at [69, 218] on div "gps_fixed Plan keyboard_arrow_right" at bounding box center [92, 210] width 185 height 38
click at [69, 234] on link "Target Groups" at bounding box center [93, 239] width 112 height 11
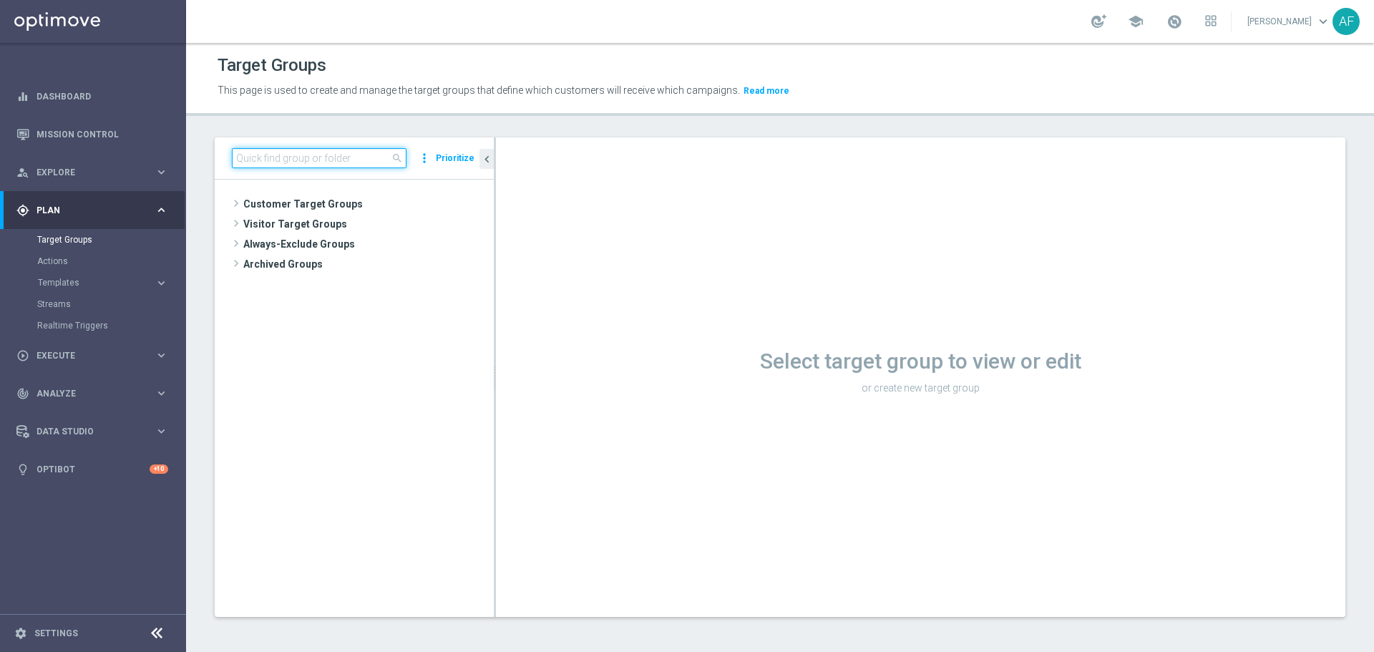
click at [314, 156] on input at bounding box center [319, 158] width 175 height 20
click at [314, 200] on span "Customer Target Groups" at bounding box center [351, 204] width 216 height 20
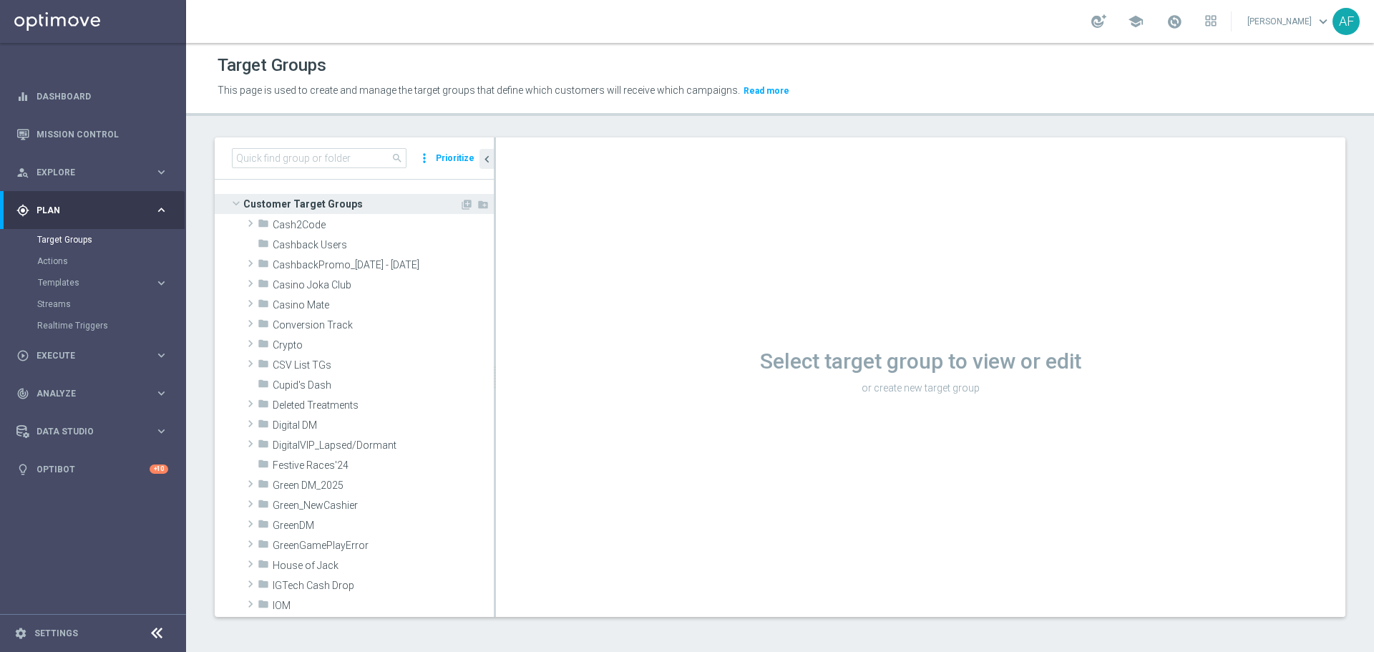
click at [310, 202] on span "Customer Target Groups" at bounding box center [351, 204] width 216 height 20
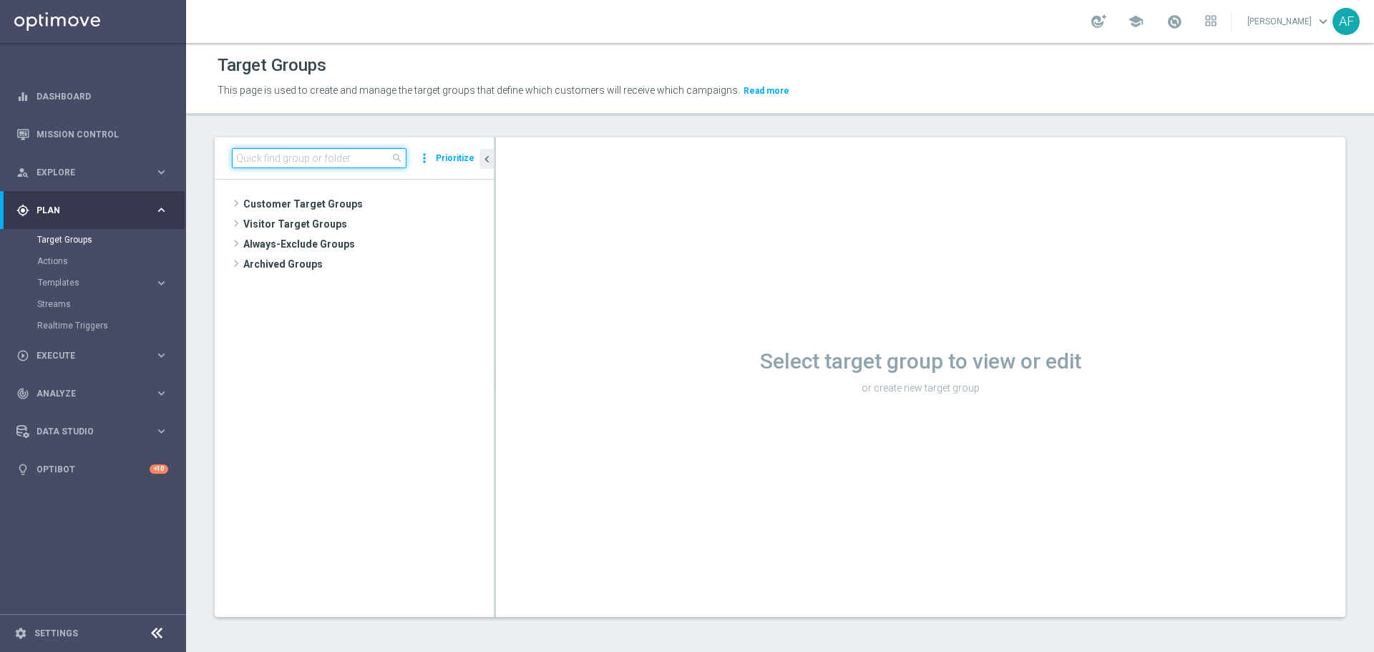
click at [311, 162] on input at bounding box center [319, 158] width 175 height 20
click at [305, 162] on input at bounding box center [319, 158] width 175 height 20
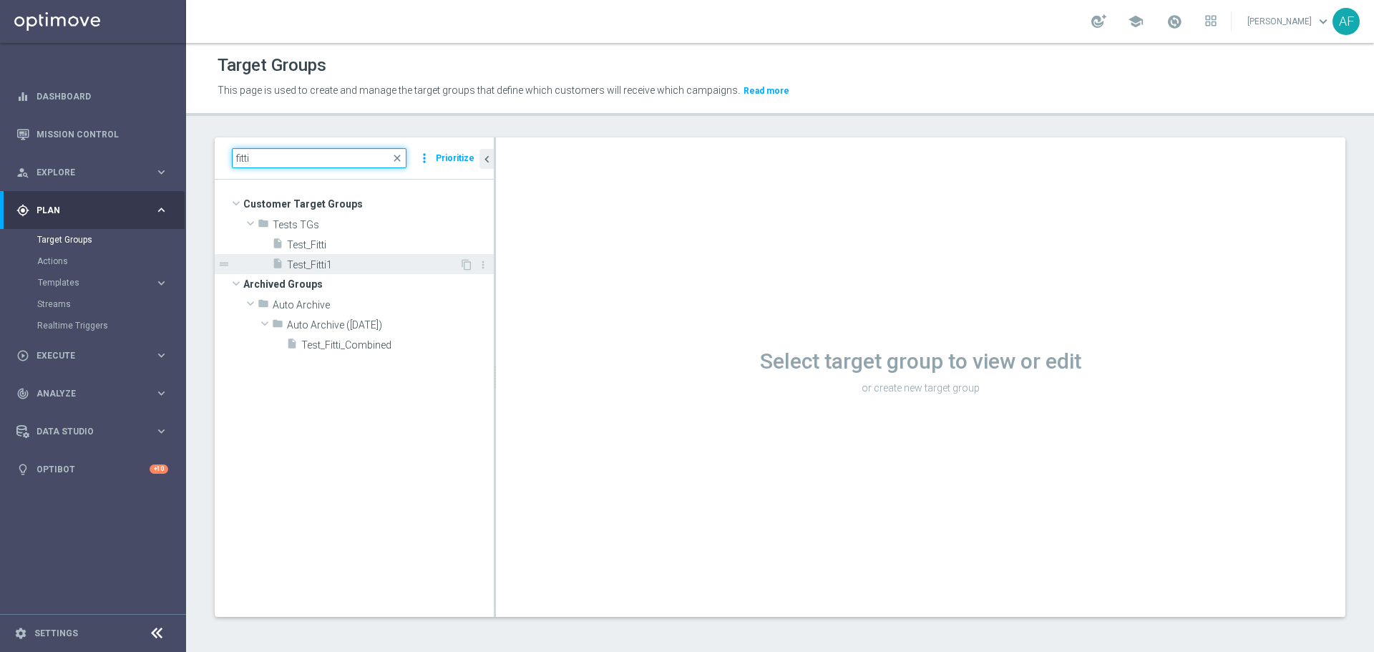
type input "fitti"
click at [335, 260] on span "Test_Fitti1" at bounding box center [373, 265] width 172 height 12
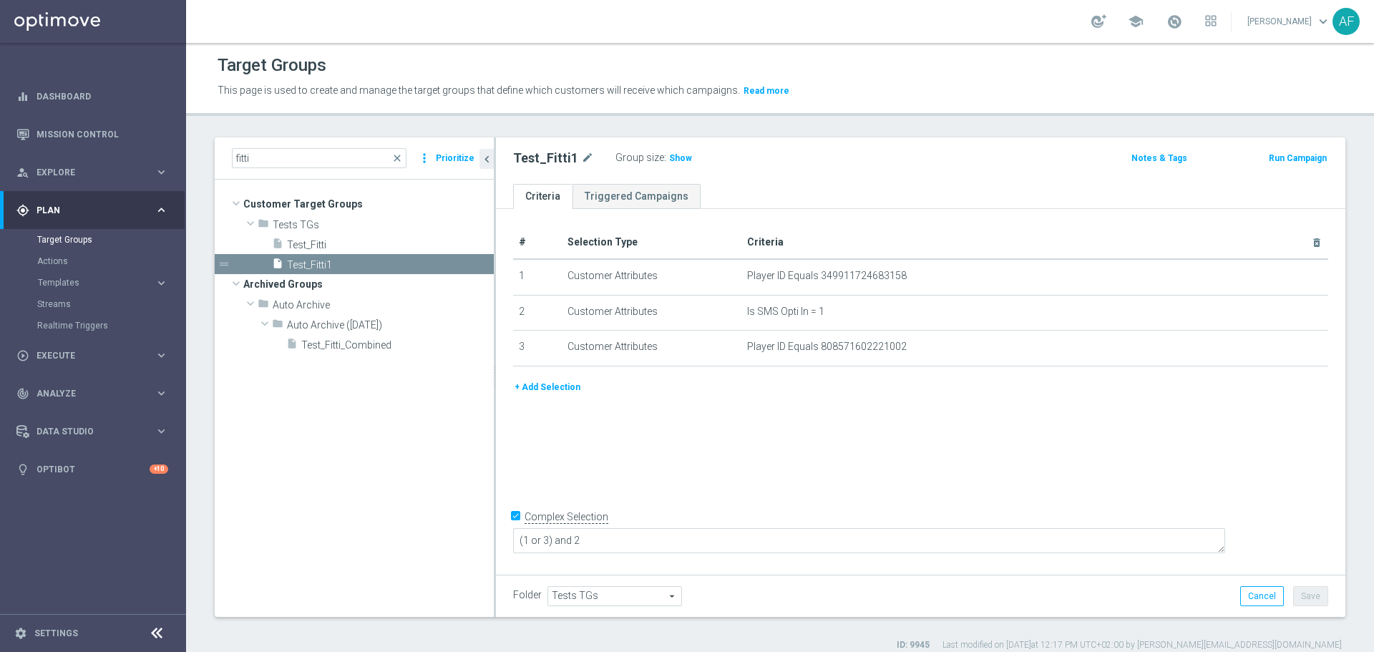
click at [556, 386] on button "+ Add Selection" at bounding box center [547, 387] width 69 height 16
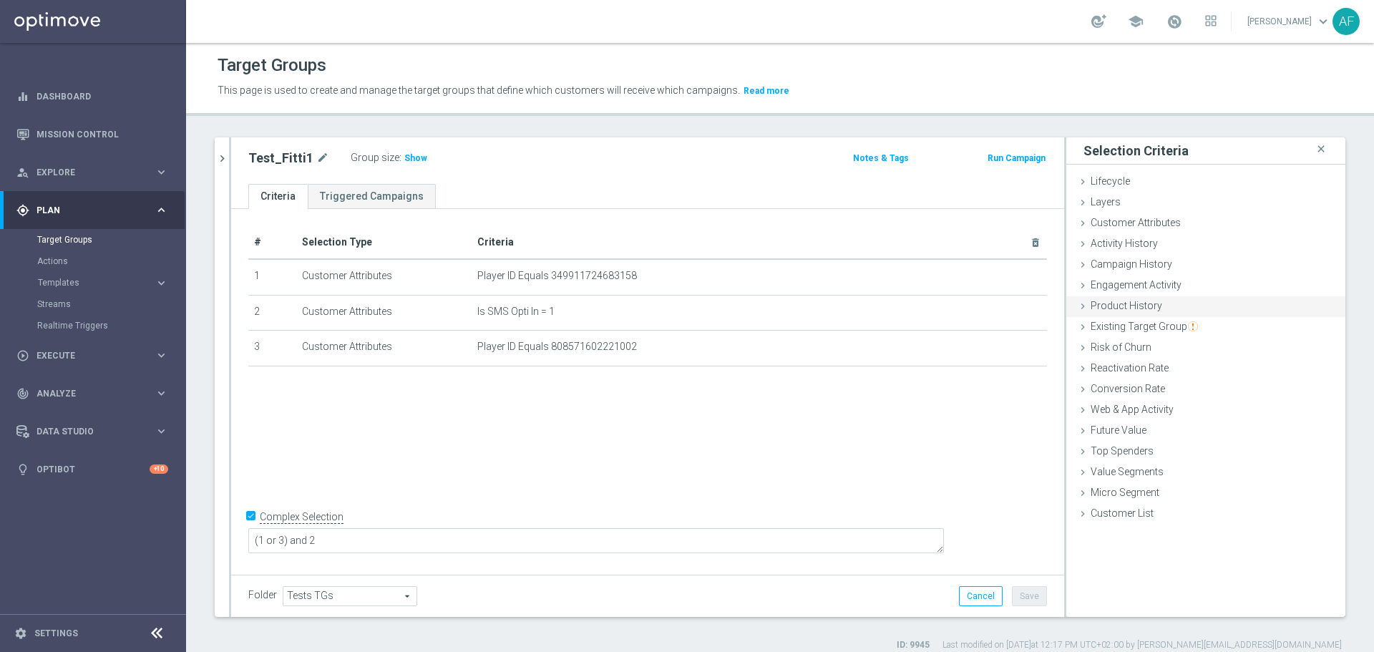
click at [1131, 307] on span "Product History" at bounding box center [1126, 305] width 72 height 11
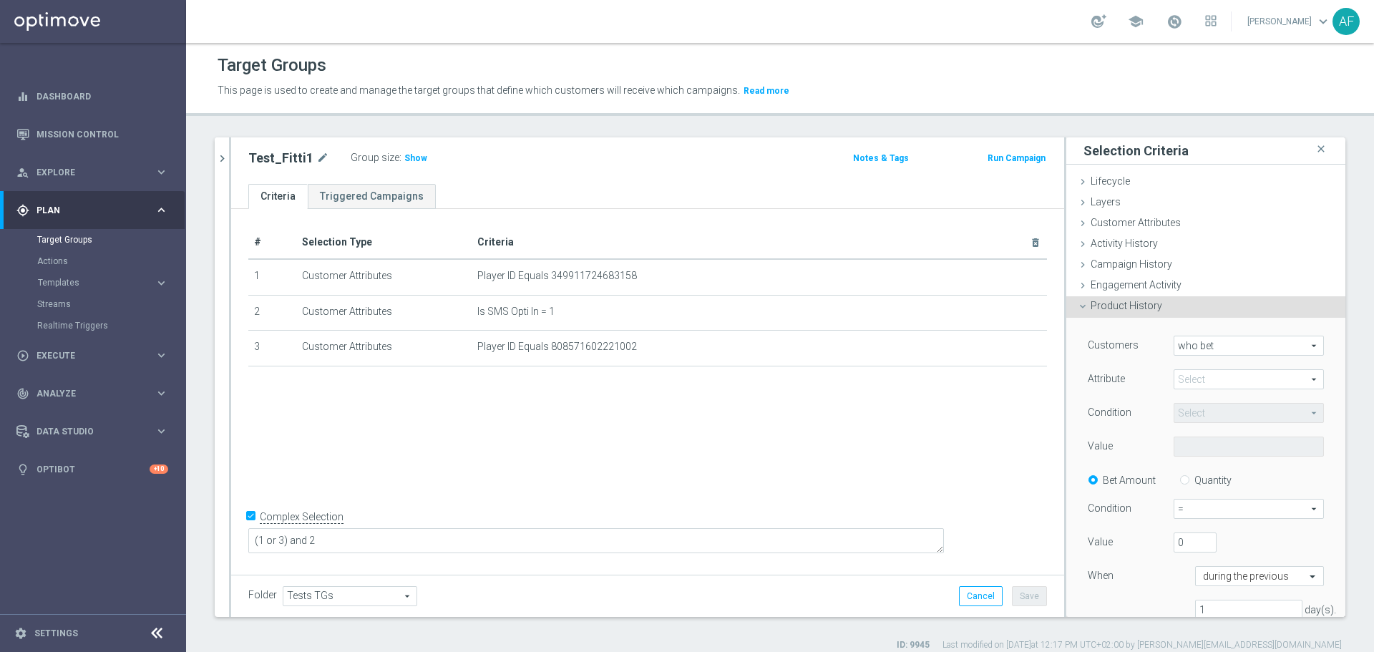
click at [1201, 378] on span at bounding box center [1248, 379] width 149 height 19
click at [1201, 399] on span "Casino ID" at bounding box center [1248, 400] width 136 height 11
type input "Casino ID"
type input "Equals"
click at [1198, 373] on span "Casino ID" at bounding box center [1248, 379] width 149 height 19
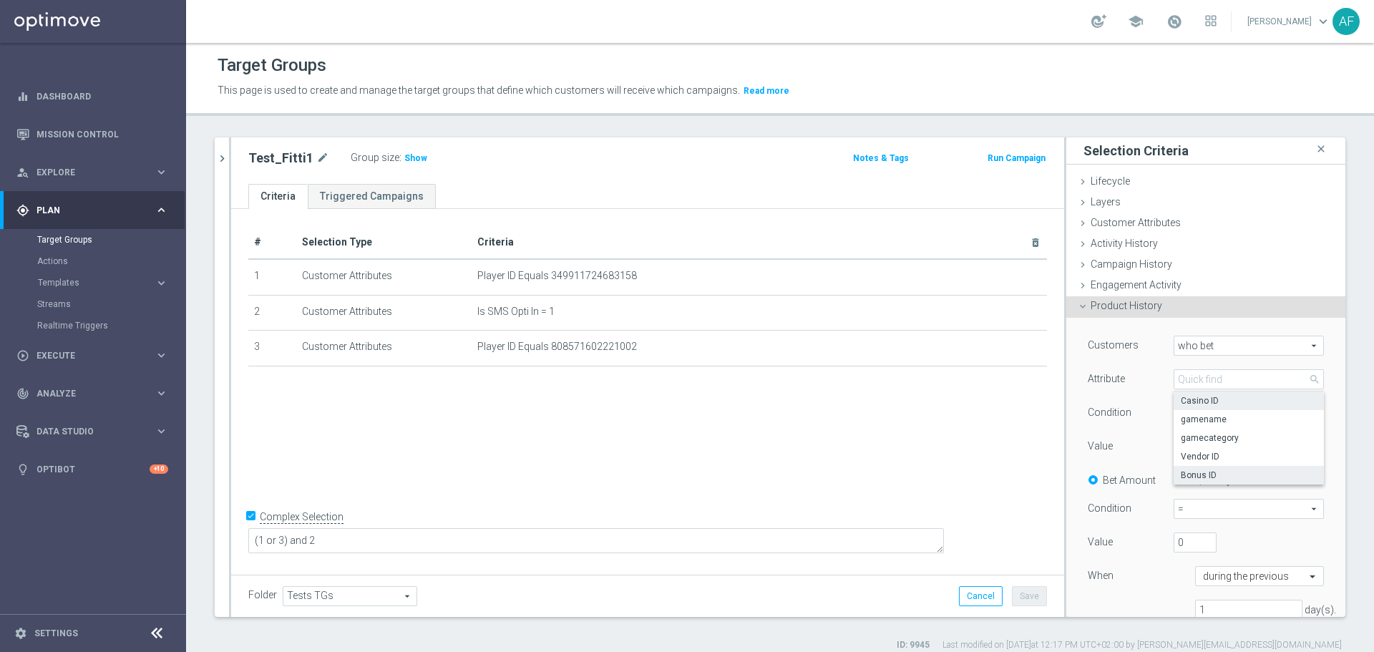
click at [1198, 471] on span "Bonus ID" at bounding box center [1248, 474] width 136 height 11
type input "Bonus ID"
click at [1206, 452] on span at bounding box center [1248, 446] width 149 height 19
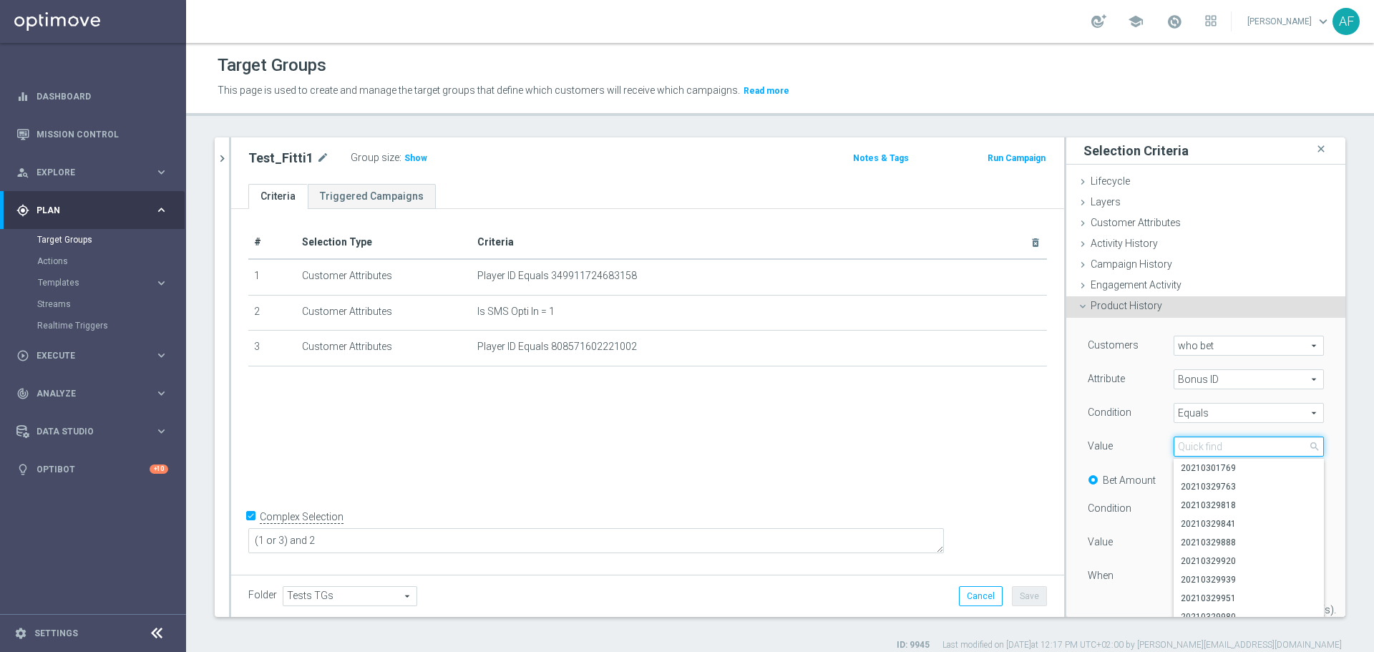
click at [1206, 449] on input "search" at bounding box center [1248, 446] width 150 height 20
paste input "20250829332997"
drag, startPoint x: 1220, startPoint y: 446, endPoint x: 1153, endPoint y: 446, distance: 67.2
click at [1163, 446] on div "Select arrow_drop_down 20250829332997 close" at bounding box center [1249, 446] width 172 height 20
type input "20250829332997"
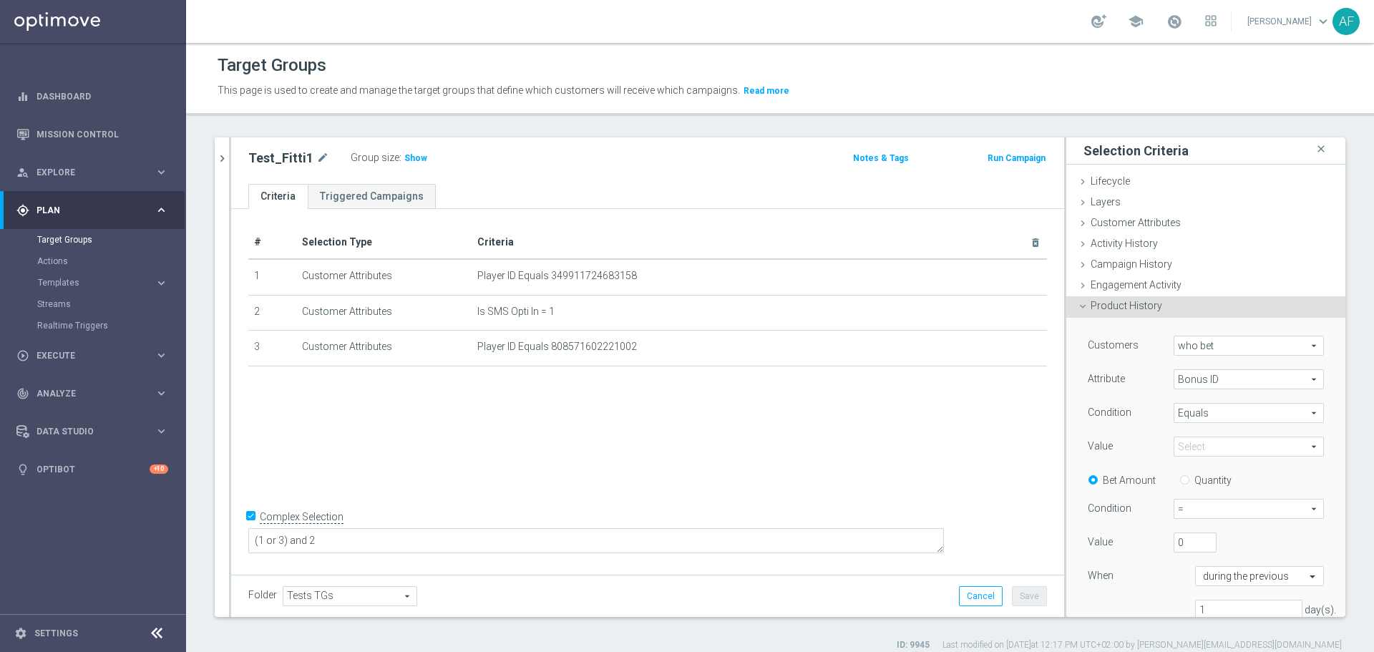
click at [1137, 438] on div "Value" at bounding box center [1120, 447] width 86 height 23
click at [1191, 444] on span at bounding box center [1248, 446] width 149 height 19
click at [1200, 445] on input "search" at bounding box center [1248, 446] width 150 height 20
paste input "20250829332997"
type input "20250829332997"
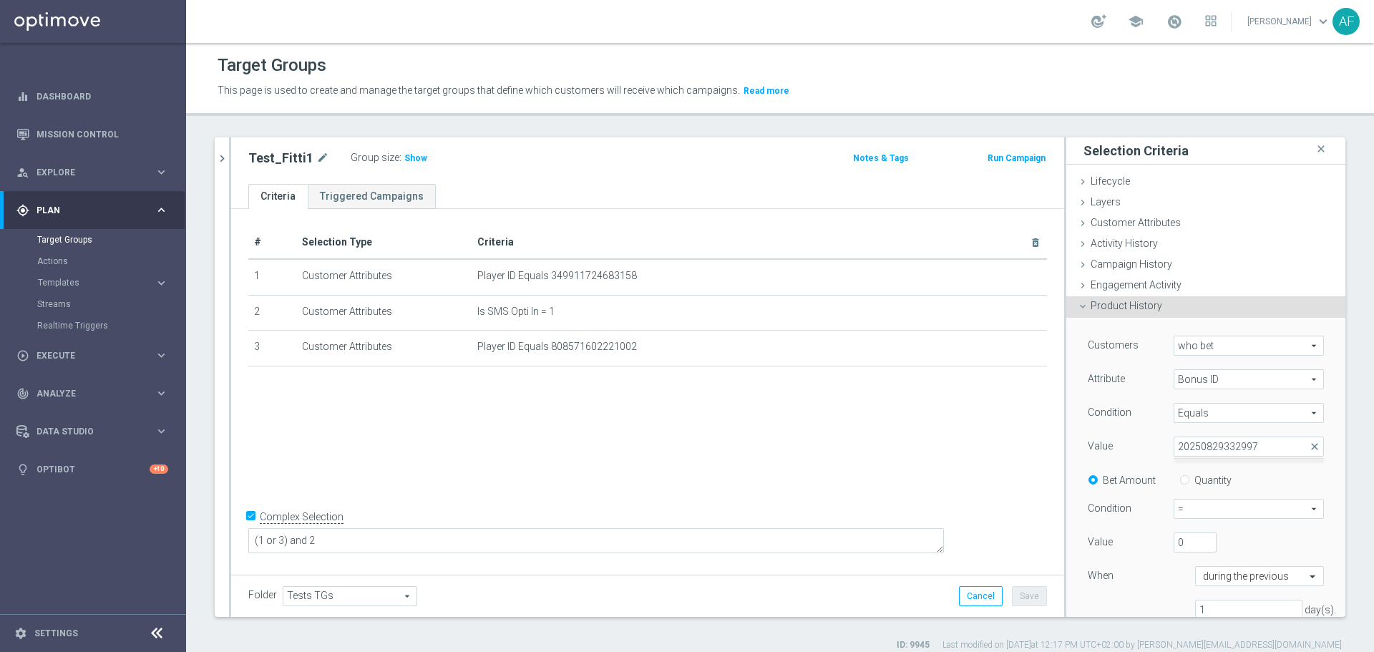
click at [1132, 436] on div "Value" at bounding box center [1120, 447] width 86 height 23
click at [1202, 445] on span at bounding box center [1248, 446] width 149 height 19
click at [1202, 445] on input "search" at bounding box center [1248, 446] width 150 height 20
paste input "20250829332997"
click at [1121, 436] on div "Customers who bet who bet arrow_drop_down search Attribute Bonus ID Bonus ID ar…" at bounding box center [1205, 483] width 236 height 295
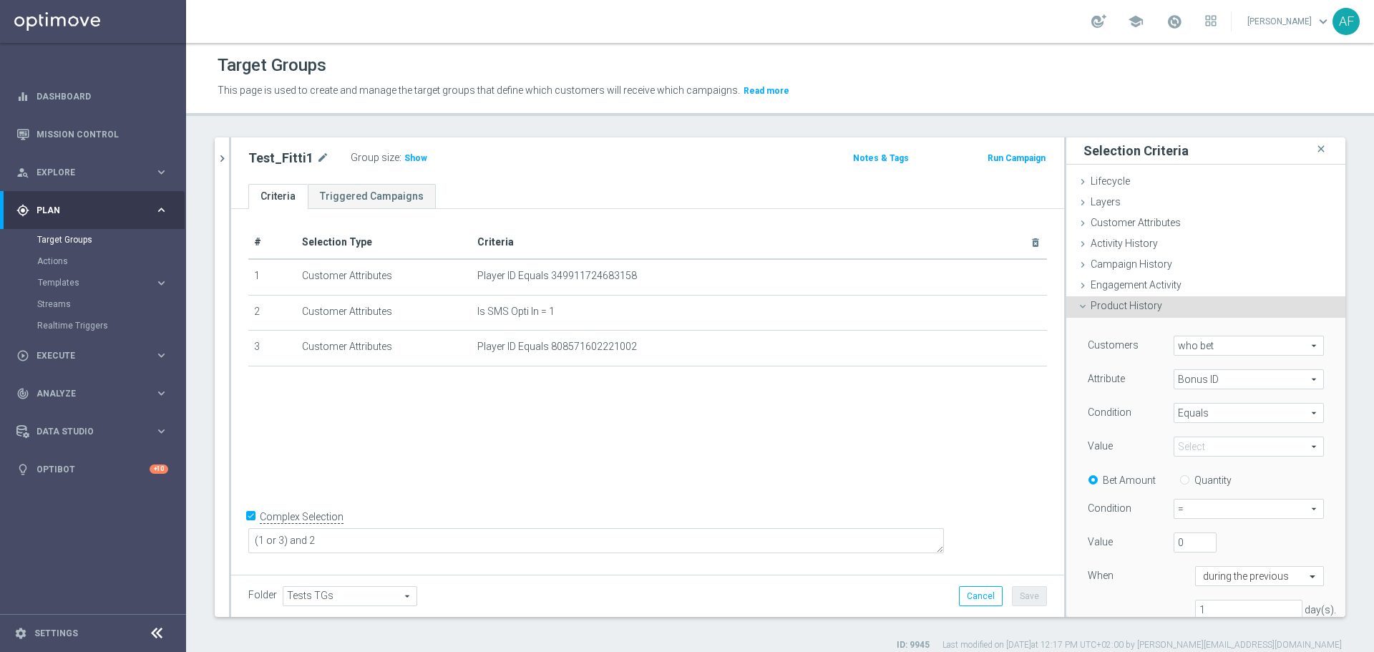
click at [1200, 444] on span at bounding box center [1248, 446] width 149 height 19
click at [1204, 445] on input "search" at bounding box center [1248, 446] width 150 height 20
paste input "20250829332997"
type input "20250829332997"
click at [1256, 463] on div "Customers who bet who bet arrow_drop_down search Attribute Bonus ID Bonus ID ar…" at bounding box center [1205, 483] width 236 height 295
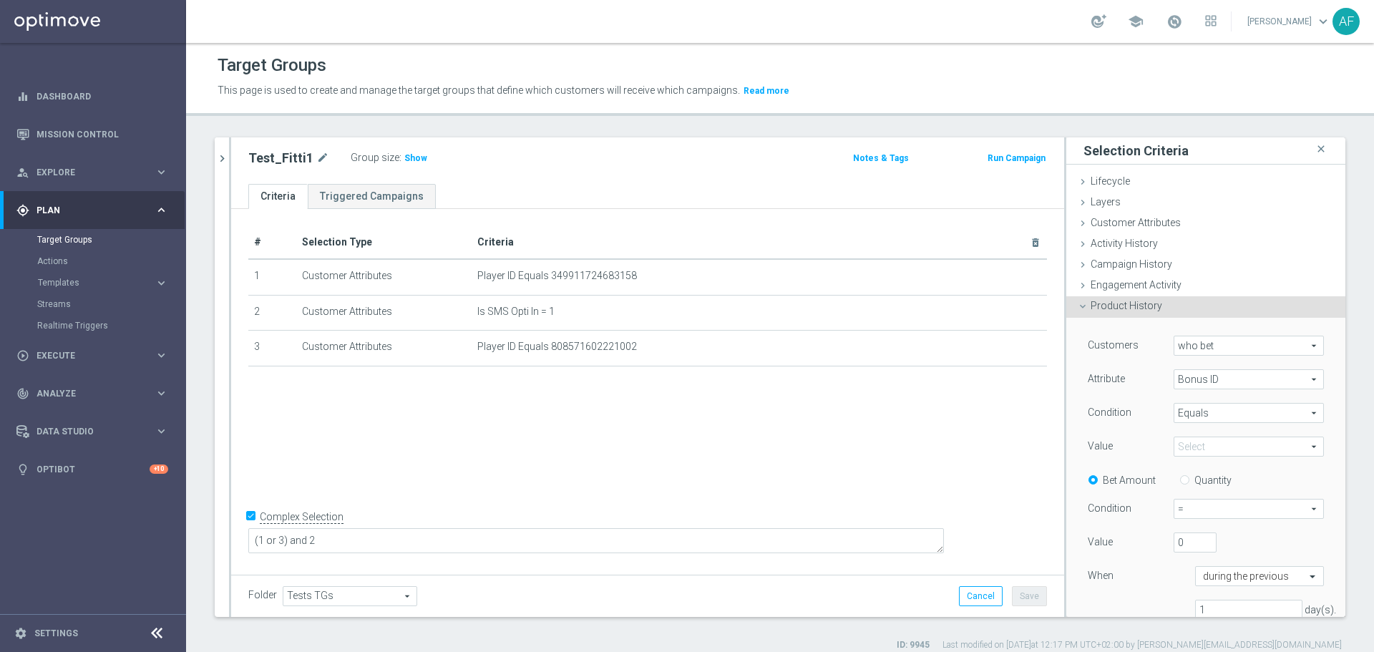
click at [1256, 448] on span at bounding box center [1248, 446] width 149 height 19
click at [1252, 447] on input "search" at bounding box center [1248, 446] width 150 height 20
paste input "20250829332997"
drag, startPoint x: 1217, startPoint y: 441, endPoint x: 1269, endPoint y: 440, distance: 52.2
click at [1223, 441] on input "20250829332997" at bounding box center [1248, 446] width 150 height 20
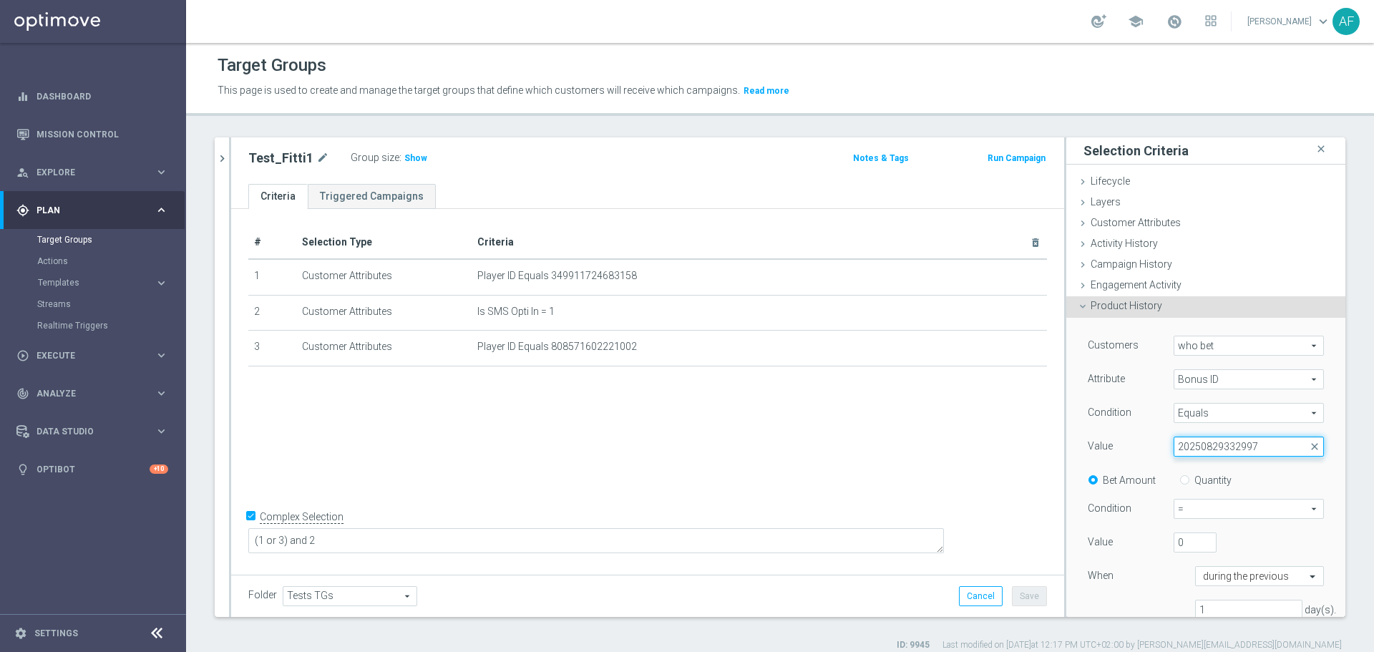
drag, startPoint x: 1213, startPoint y: 446, endPoint x: 1117, endPoint y: 447, distance: 95.9
click at [1117, 447] on div "Value Select arrow_drop_down 20250829332997 close" at bounding box center [1206, 447] width 258 height 23
click at [1187, 448] on span at bounding box center [1248, 446] width 149 height 19
click at [1188, 448] on input "search" at bounding box center [1248, 446] width 150 height 20
paste input "Bonus id = 20250829332997"
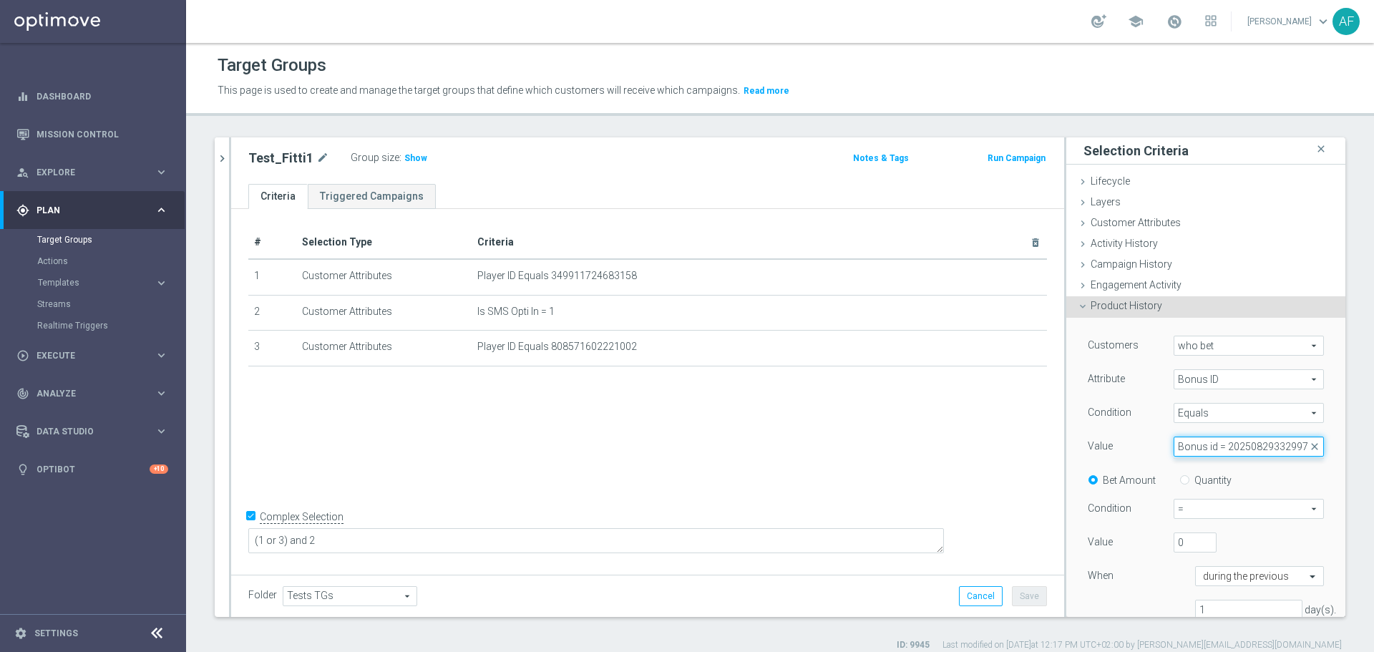
drag, startPoint x: 1211, startPoint y: 447, endPoint x: 1150, endPoint y: 446, distance: 61.5
click at [1163, 446] on div "Select arrow_drop_down Bonus id = 20250829332997 close" at bounding box center [1249, 446] width 172 height 20
click at [1187, 450] on span at bounding box center [1248, 446] width 149 height 19
click at [1188, 449] on input "search" at bounding box center [1248, 446] width 150 height 20
paste input "Bonus id = 20250829332997"
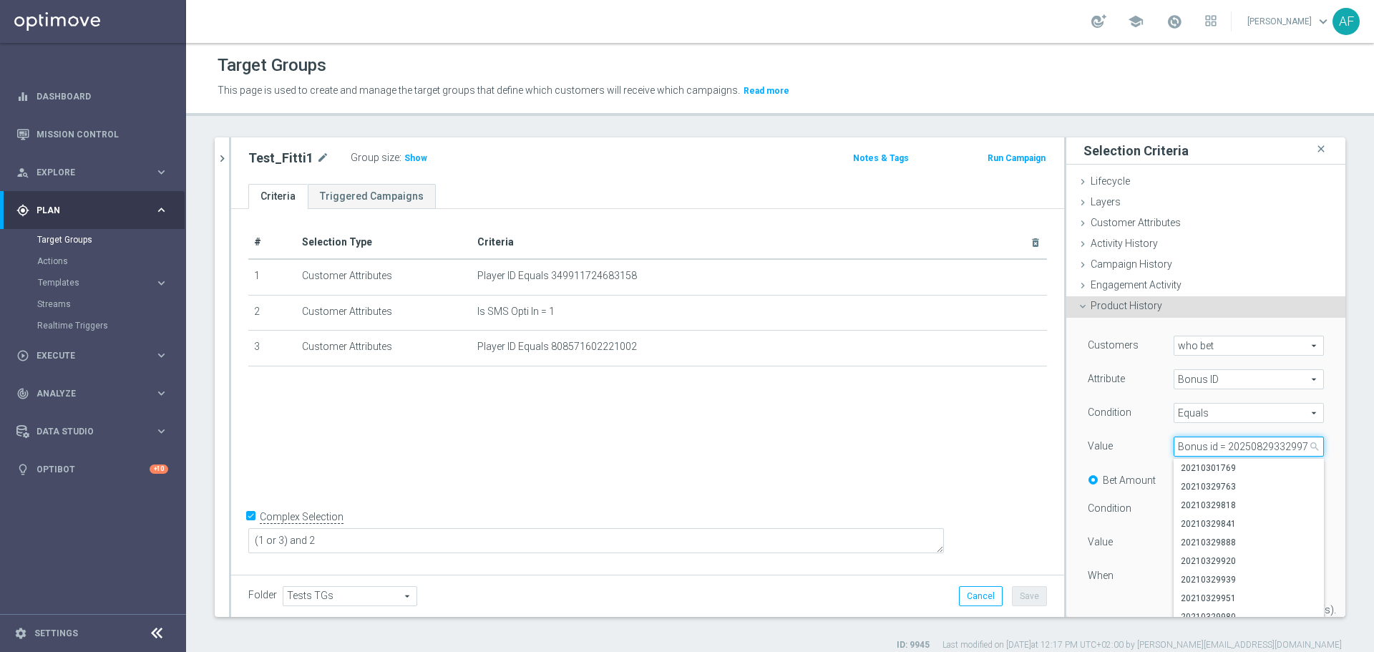
scroll to position [0, 1]
click at [1210, 449] on input "Bonus id = 20250829332997" at bounding box center [1248, 446] width 150 height 20
click at [1240, 444] on input "20250829332997" at bounding box center [1248, 446] width 150 height 20
type input "20250829332997"
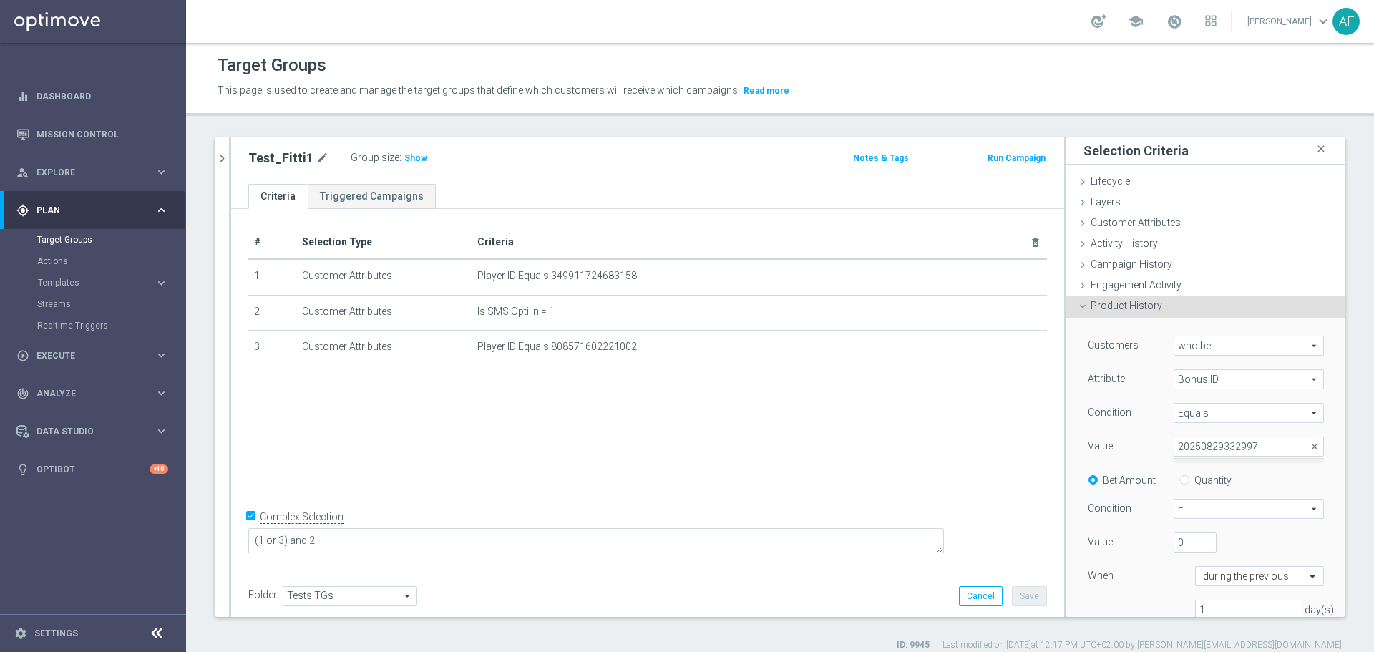
click at [1117, 444] on div "Value" at bounding box center [1120, 447] width 86 height 23
click at [1114, 308] on span "Product History" at bounding box center [1126, 305] width 72 height 11
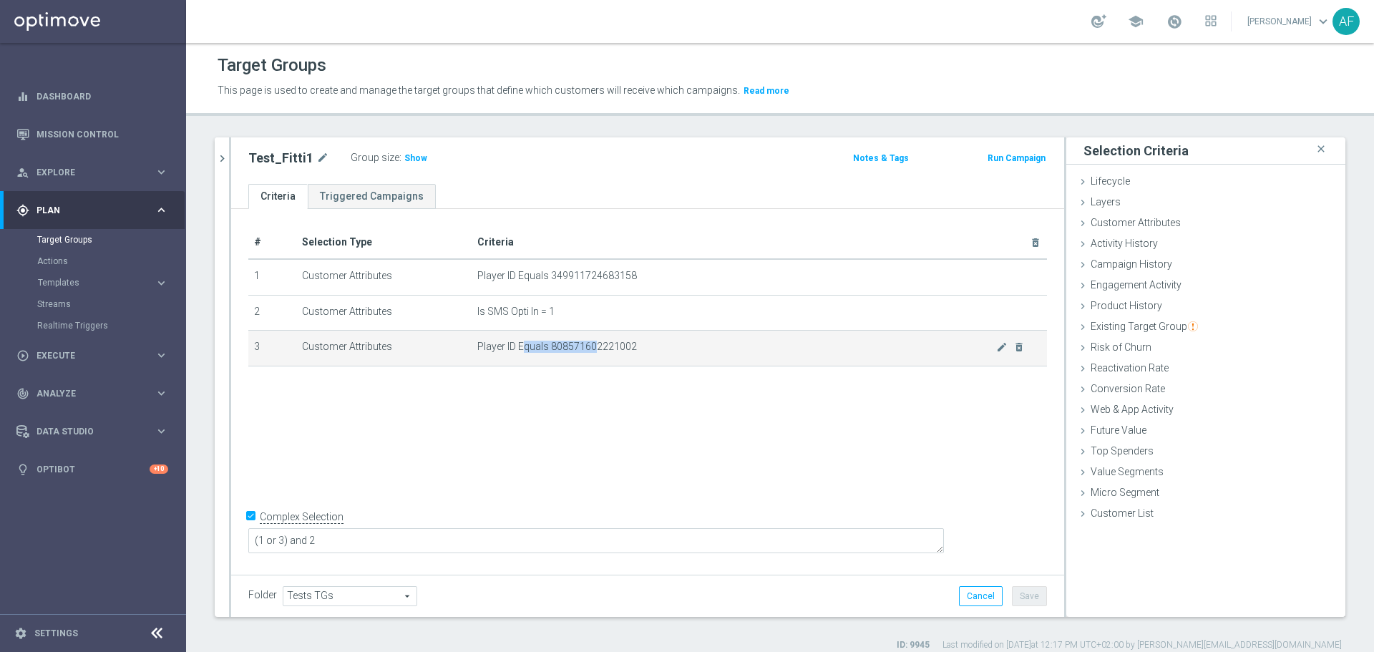
drag, startPoint x: 522, startPoint y: 345, endPoint x: 590, endPoint y: 363, distance: 71.0
click at [590, 345] on span "Player ID Equals 808571602221002" at bounding box center [736, 347] width 519 height 12
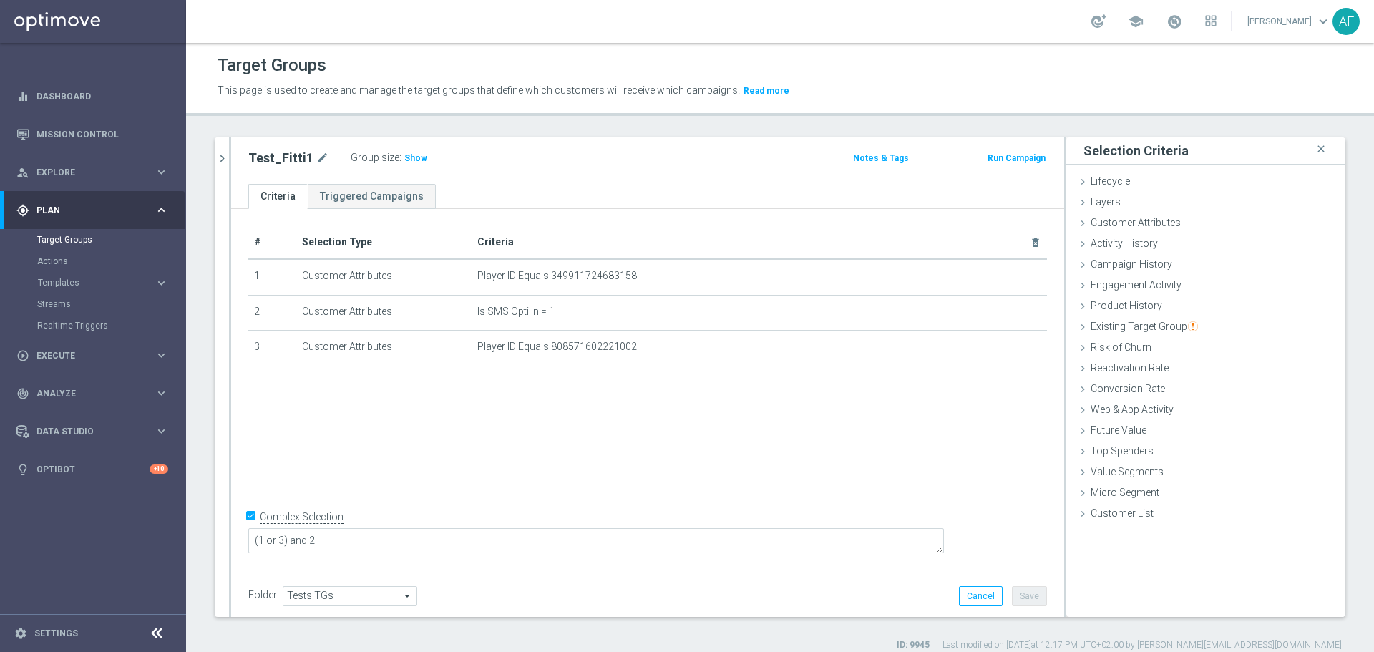
click at [585, 391] on div "+ Add Selection" at bounding box center [648, 384] width 820 height 11
click at [218, 162] on icon "chevron_right" at bounding box center [222, 159] width 14 height 14
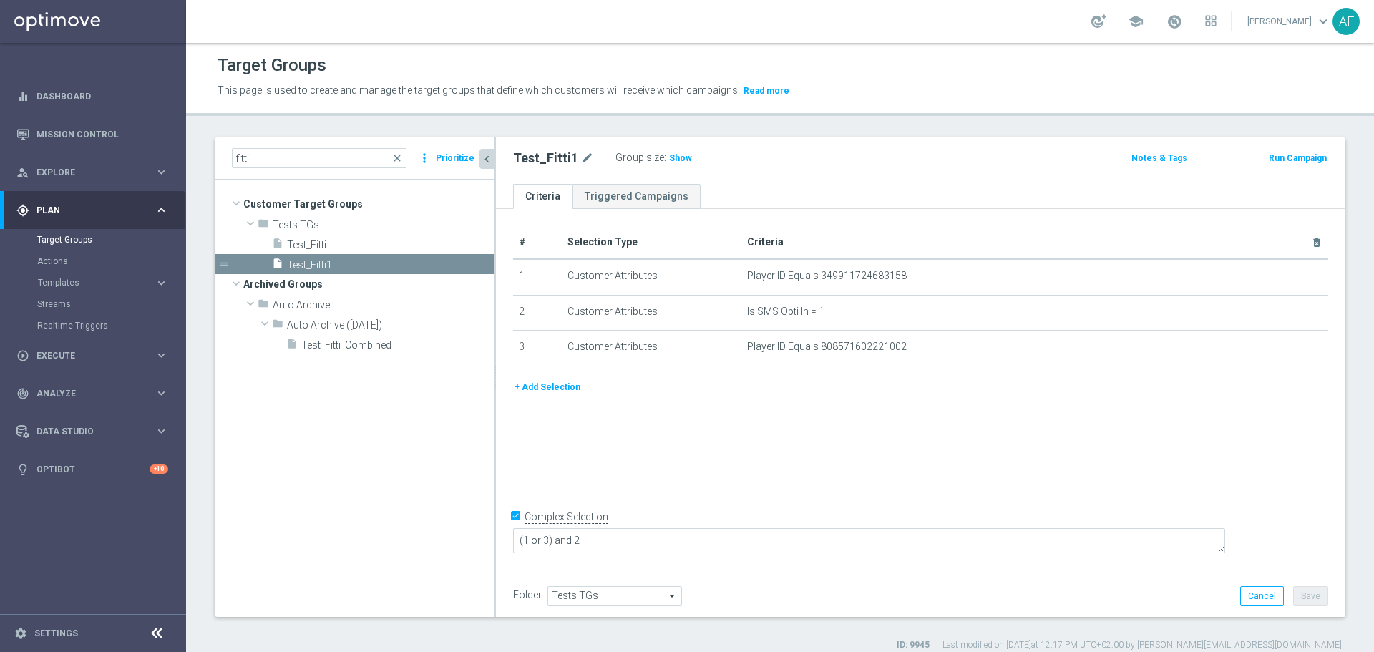
click at [562, 385] on button "+ Add Selection" at bounding box center [547, 387] width 69 height 16
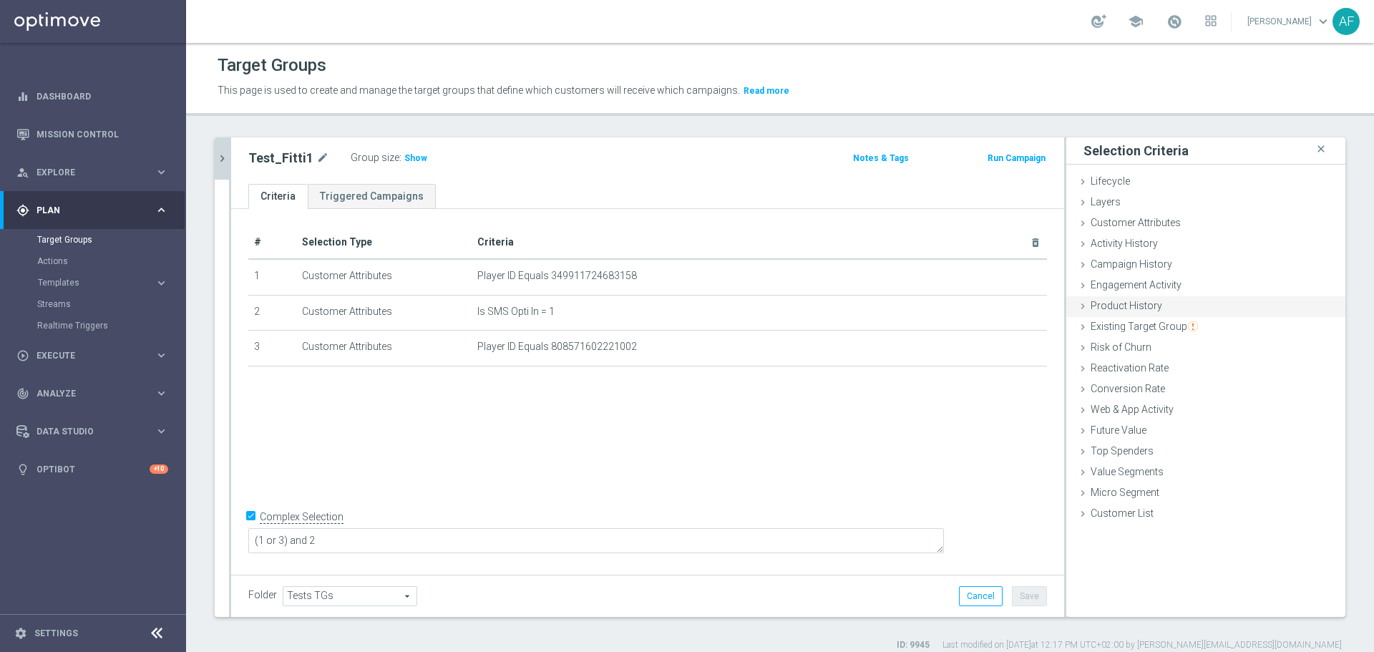
click at [1130, 306] on span "Product History" at bounding box center [1126, 305] width 72 height 11
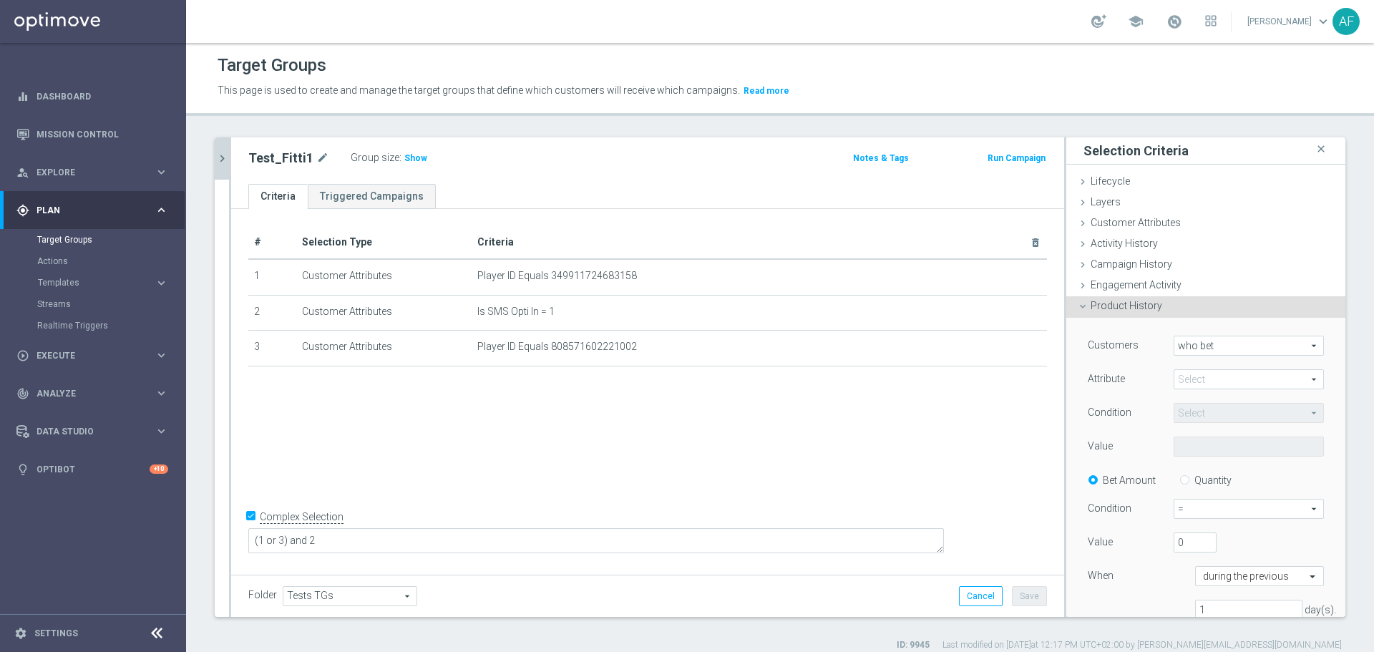
click at [1202, 376] on span at bounding box center [1248, 379] width 149 height 19
click at [1211, 473] on span "Bonus ID" at bounding box center [1248, 474] width 136 height 11
type input "Bonus ID"
type input "Equals"
click at [1202, 450] on span at bounding box center [1248, 446] width 149 height 19
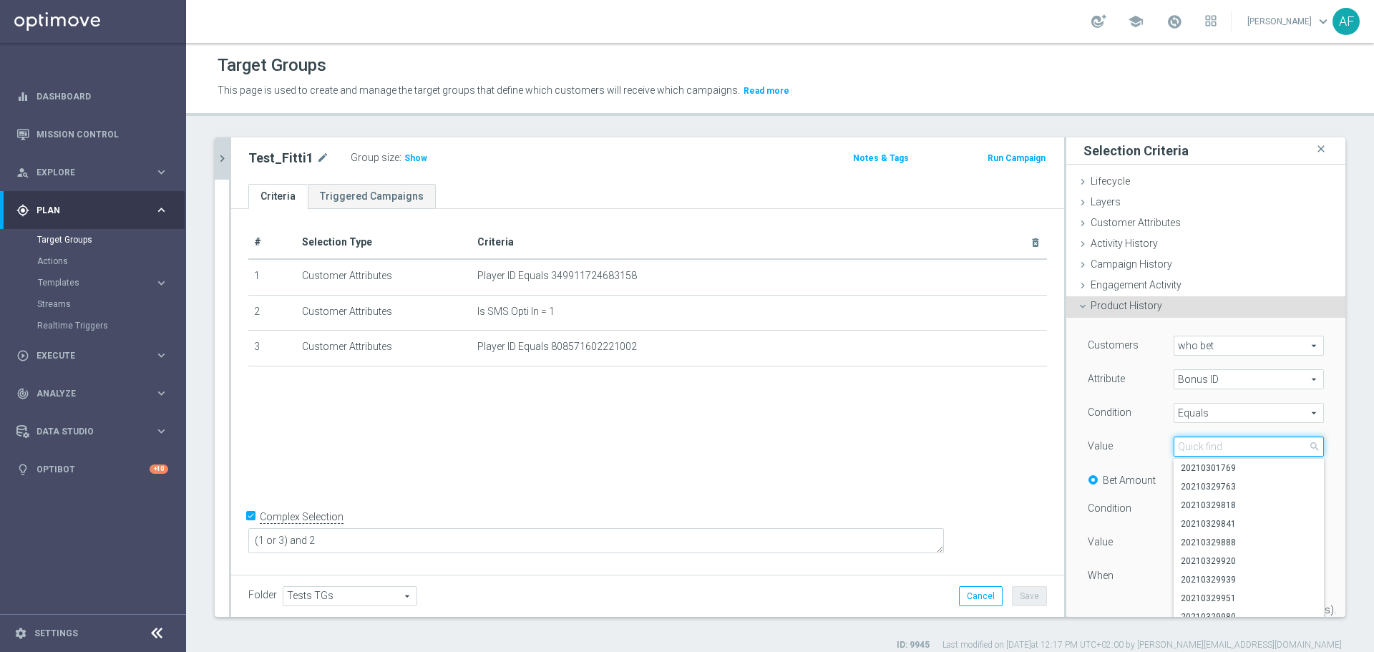
click at [1204, 448] on input "search" at bounding box center [1248, 446] width 150 height 20
paste input "Bonus id = 20250829332997"
click at [1213, 447] on input "Bonus id = 20250829332997" at bounding box center [1248, 446] width 150 height 20
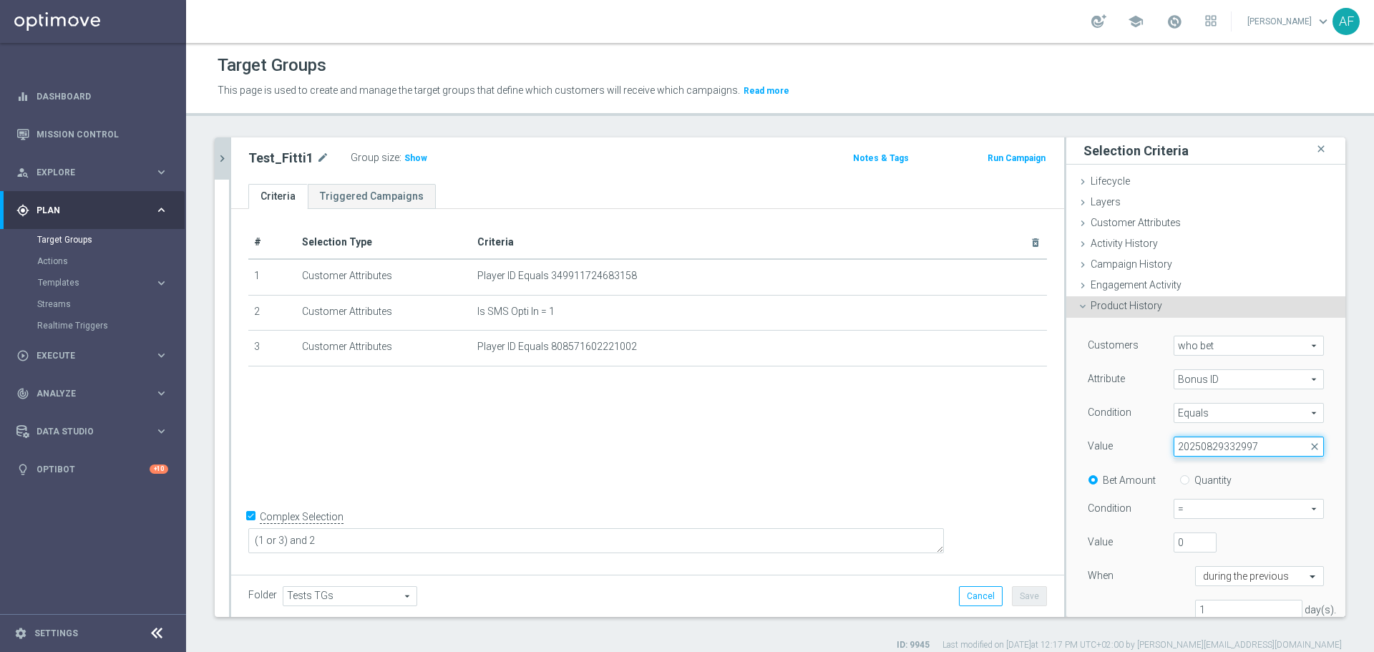
click at [1240, 445] on input "20250829332997" at bounding box center [1248, 446] width 150 height 20
type input "20250829332997"
drag, startPoint x: 1242, startPoint y: 444, endPoint x: 1110, endPoint y: 436, distance: 131.9
click at [1110, 436] on div "Value Select arrow_drop_down 20250829332997 close" at bounding box center [1206, 447] width 258 height 23
click at [1190, 443] on span at bounding box center [1248, 446] width 149 height 19
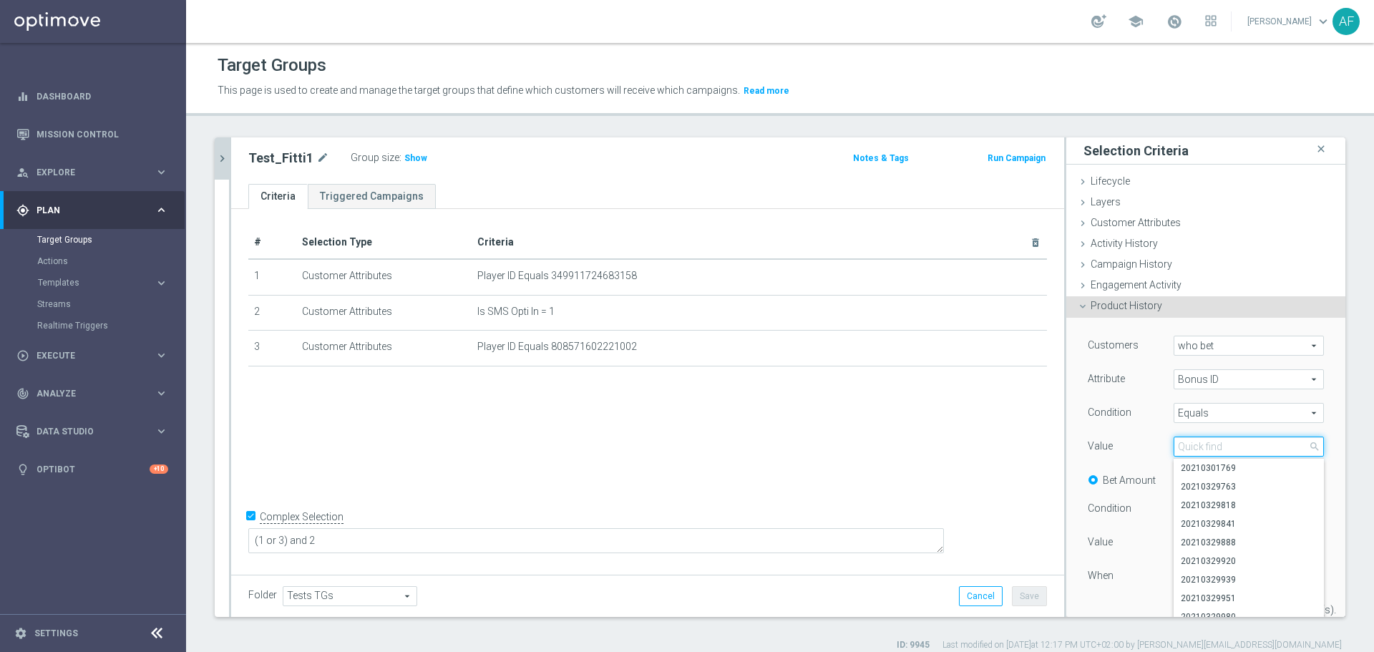
click at [1190, 444] on input "search" at bounding box center [1248, 446] width 150 height 20
paste input "Bonus id = 20250829332997"
type input "Bonus id = 20250829332997"
drag, startPoint x: 1213, startPoint y: 448, endPoint x: 1153, endPoint y: 450, distance: 59.4
click at [1163, 450] on div "Select arrow_drop_down Bonus id = 20250829332997 close" at bounding box center [1249, 446] width 172 height 20
